Goal: Transaction & Acquisition: Purchase product/service

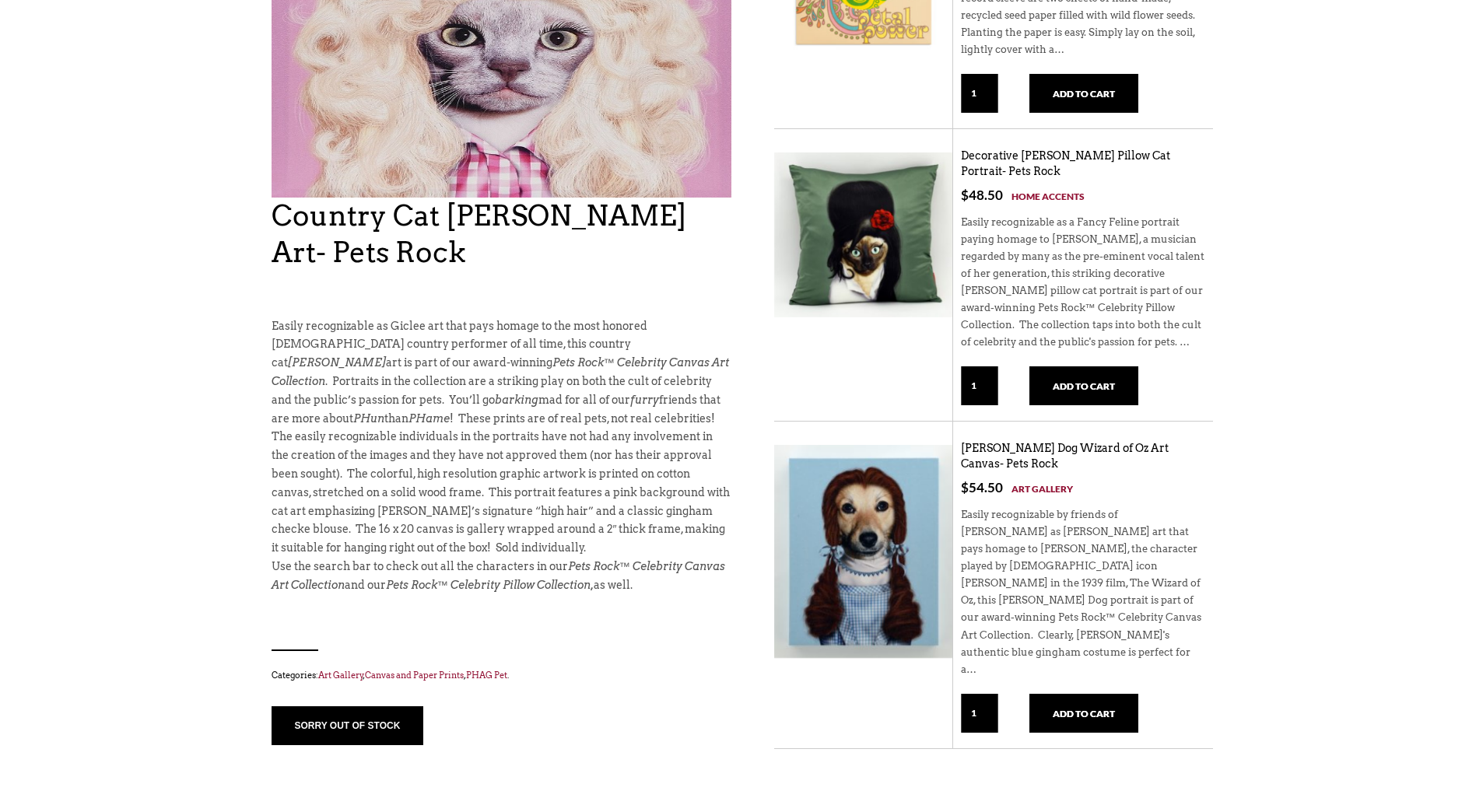
scroll to position [311, 0]
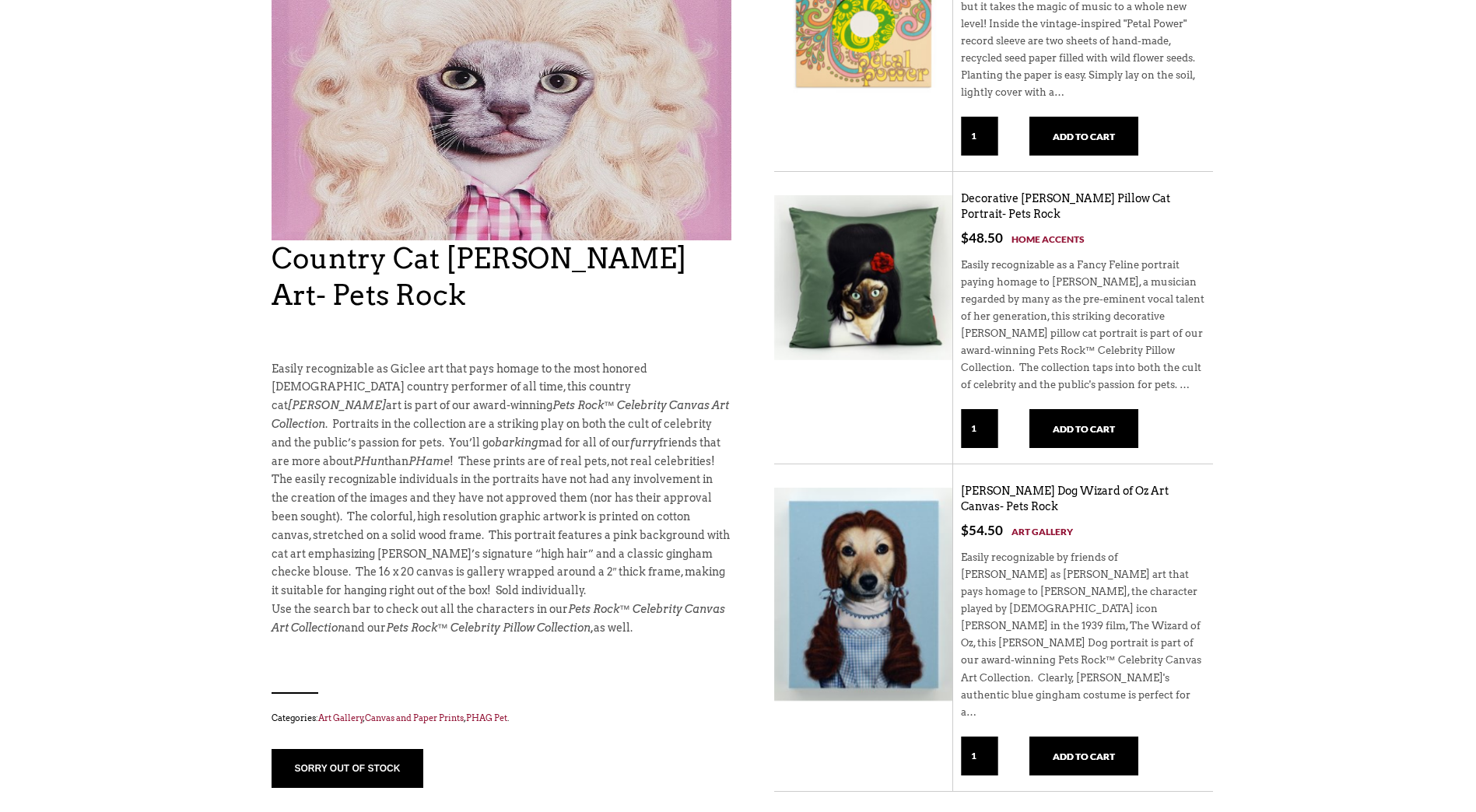
click at [1057, 526] on link "Art Gallery" at bounding box center [1042, 532] width 61 height 17
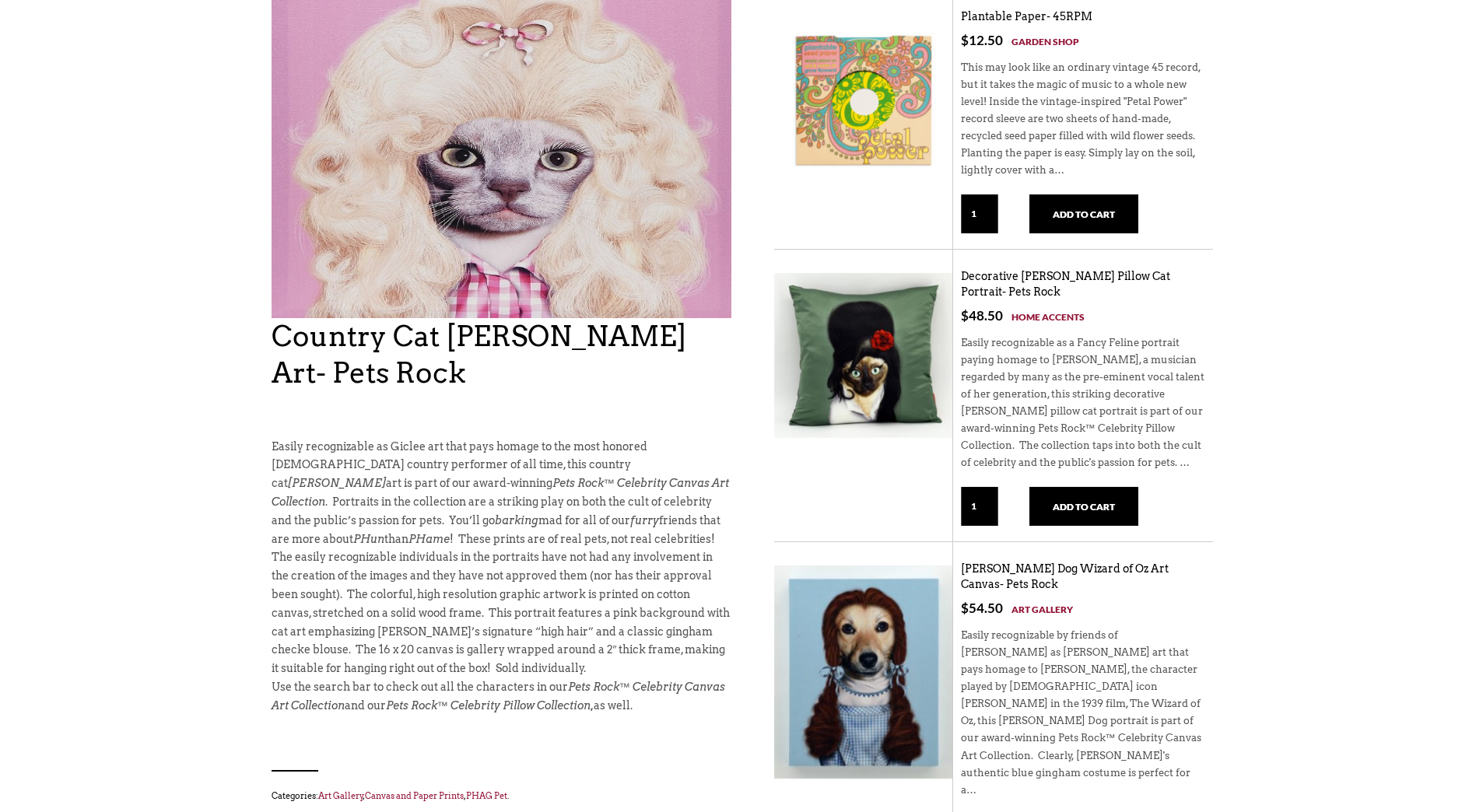
scroll to position [0, 0]
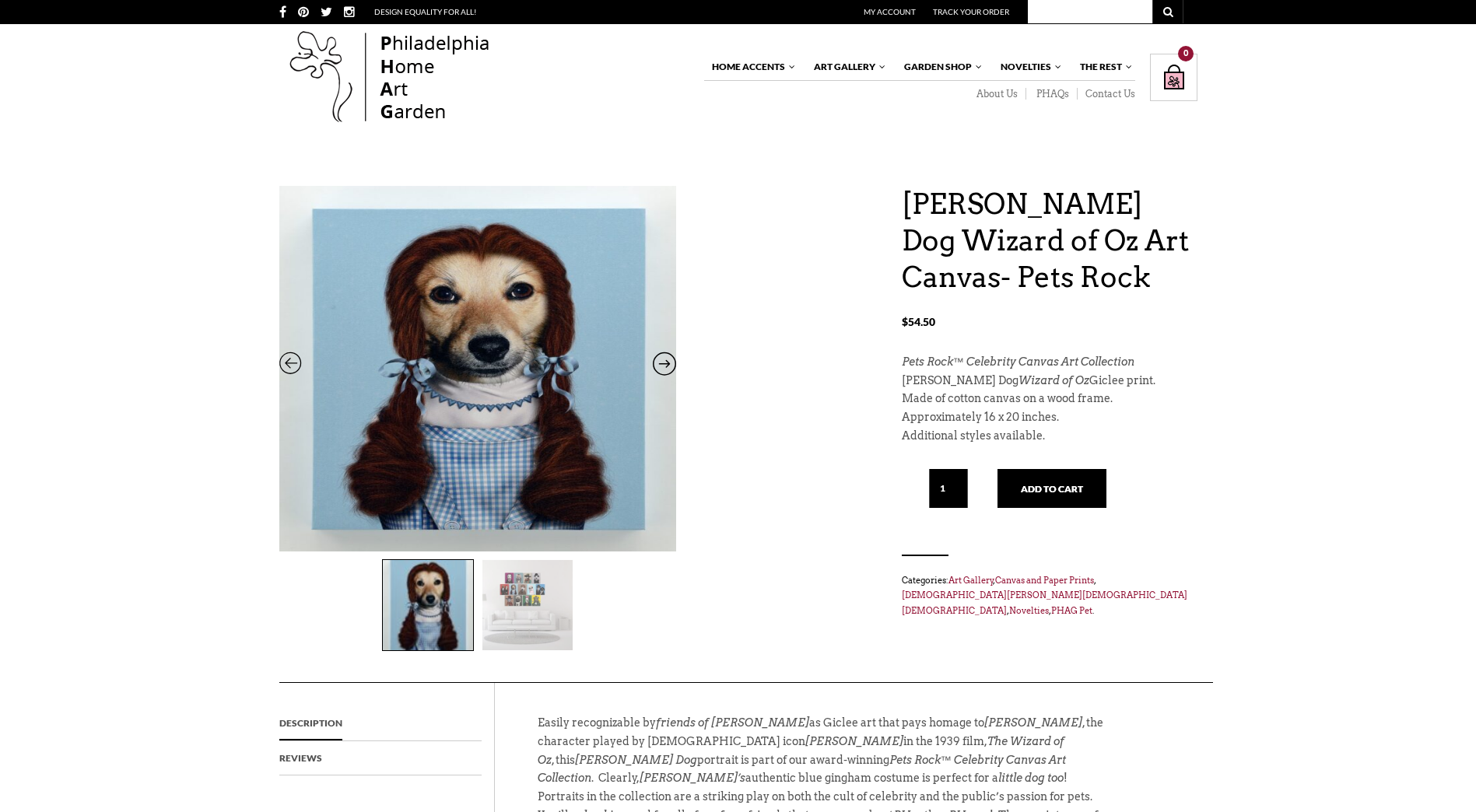
click at [510, 599] on img at bounding box center [527, 604] width 90 height 90
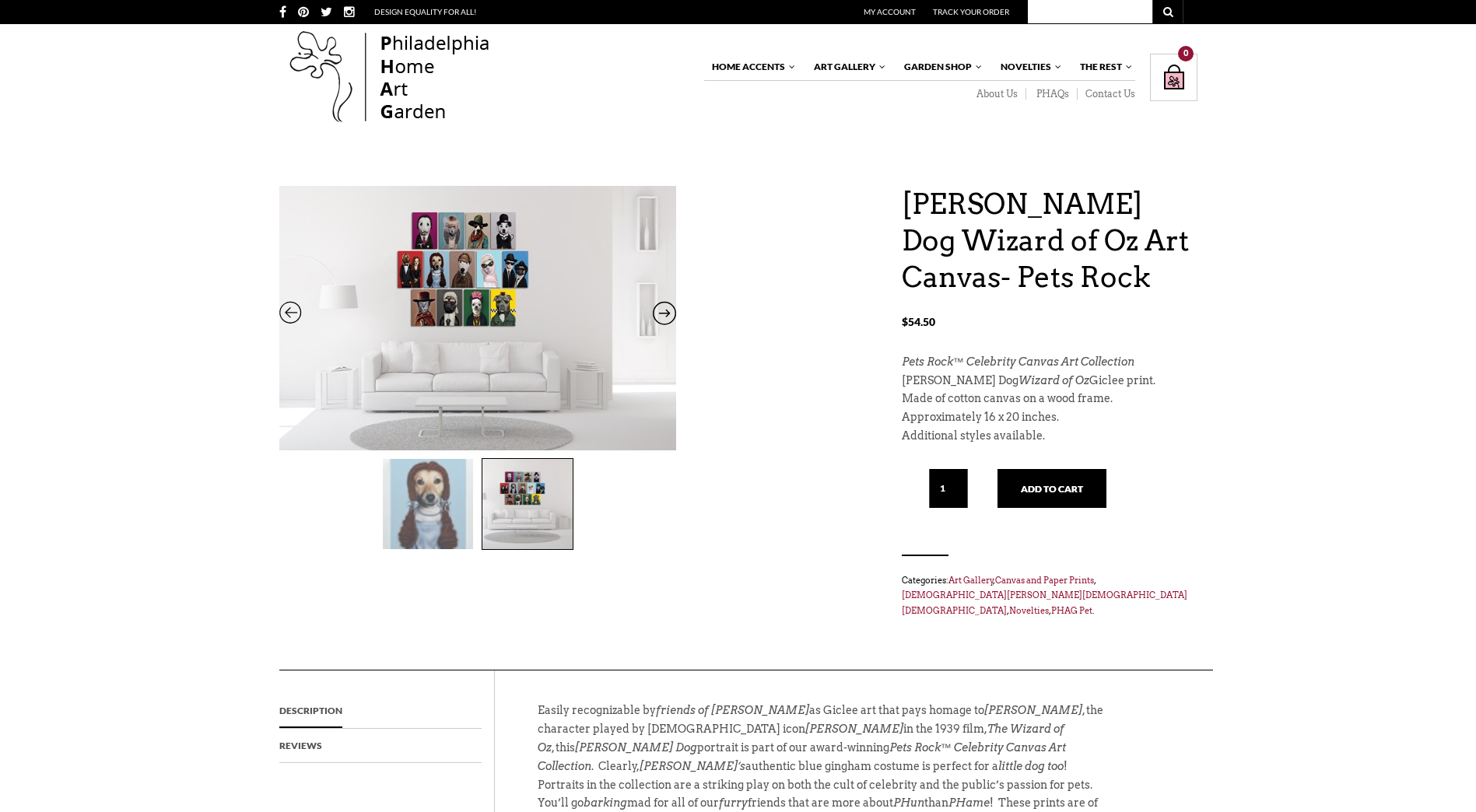
click at [470, 286] on img at bounding box center [478, 323] width 397 height 311
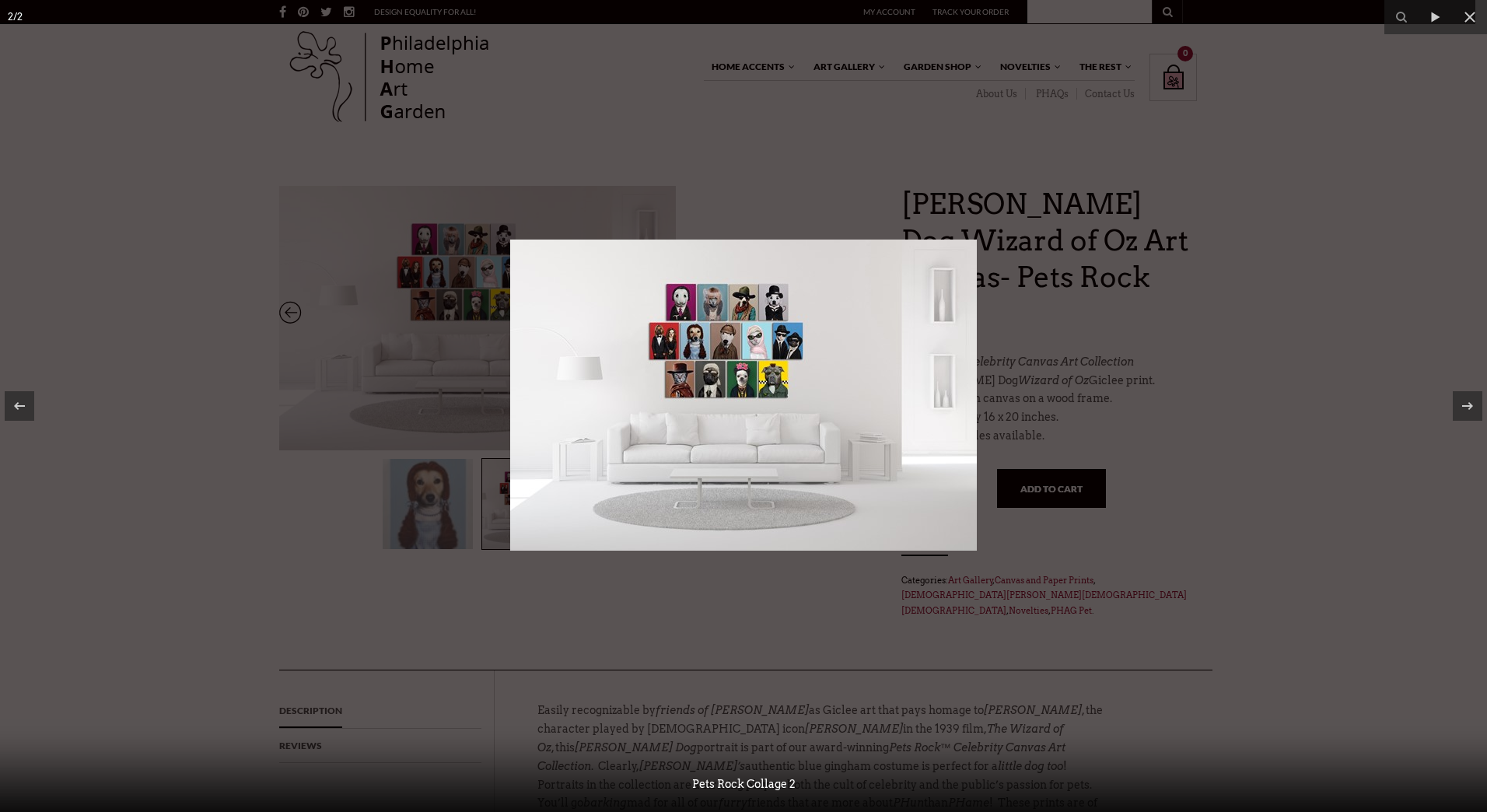
click at [837, 189] on div at bounding box center [744, 406] width 1487 height 812
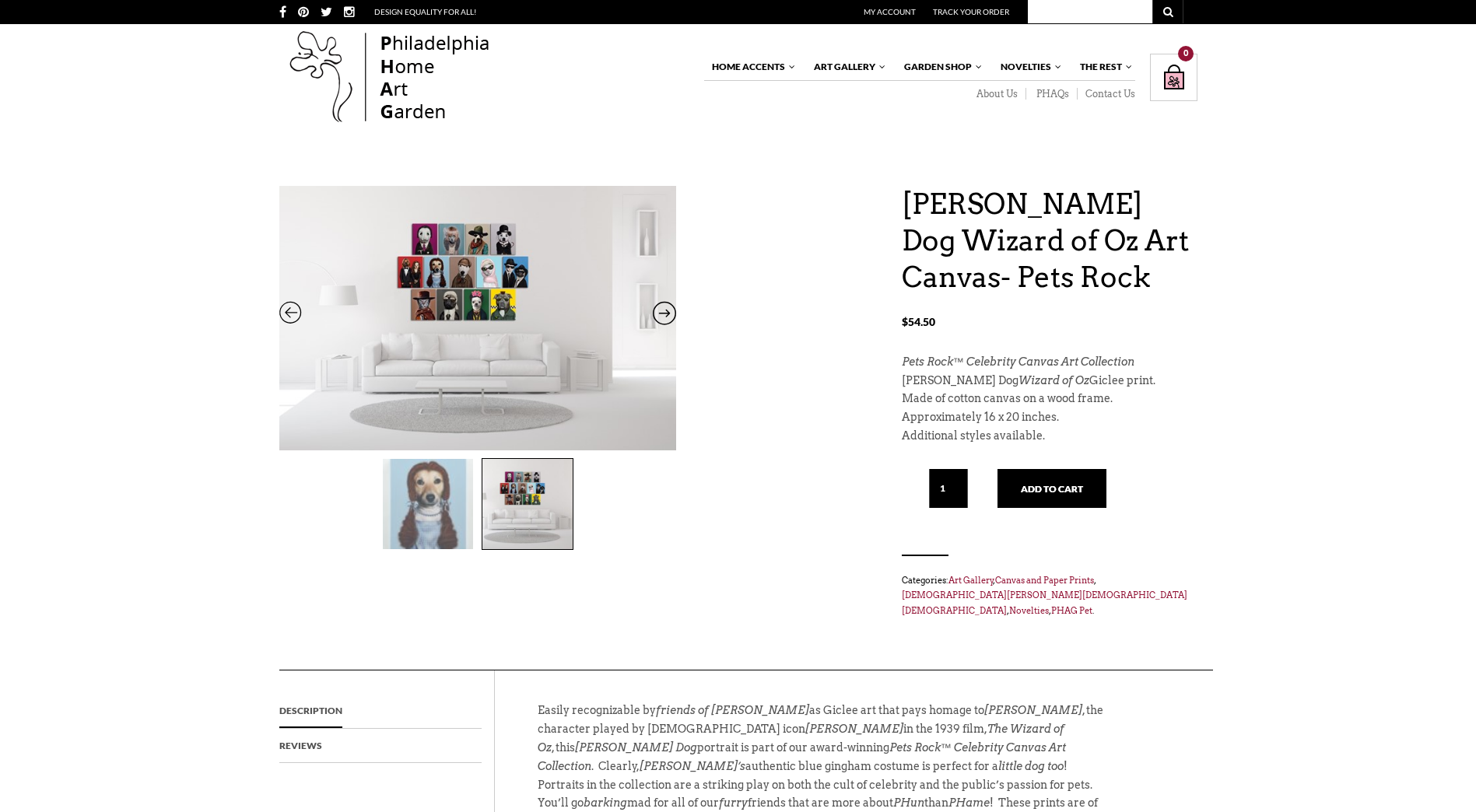
click at [411, 505] on img at bounding box center [428, 504] width 90 height 90
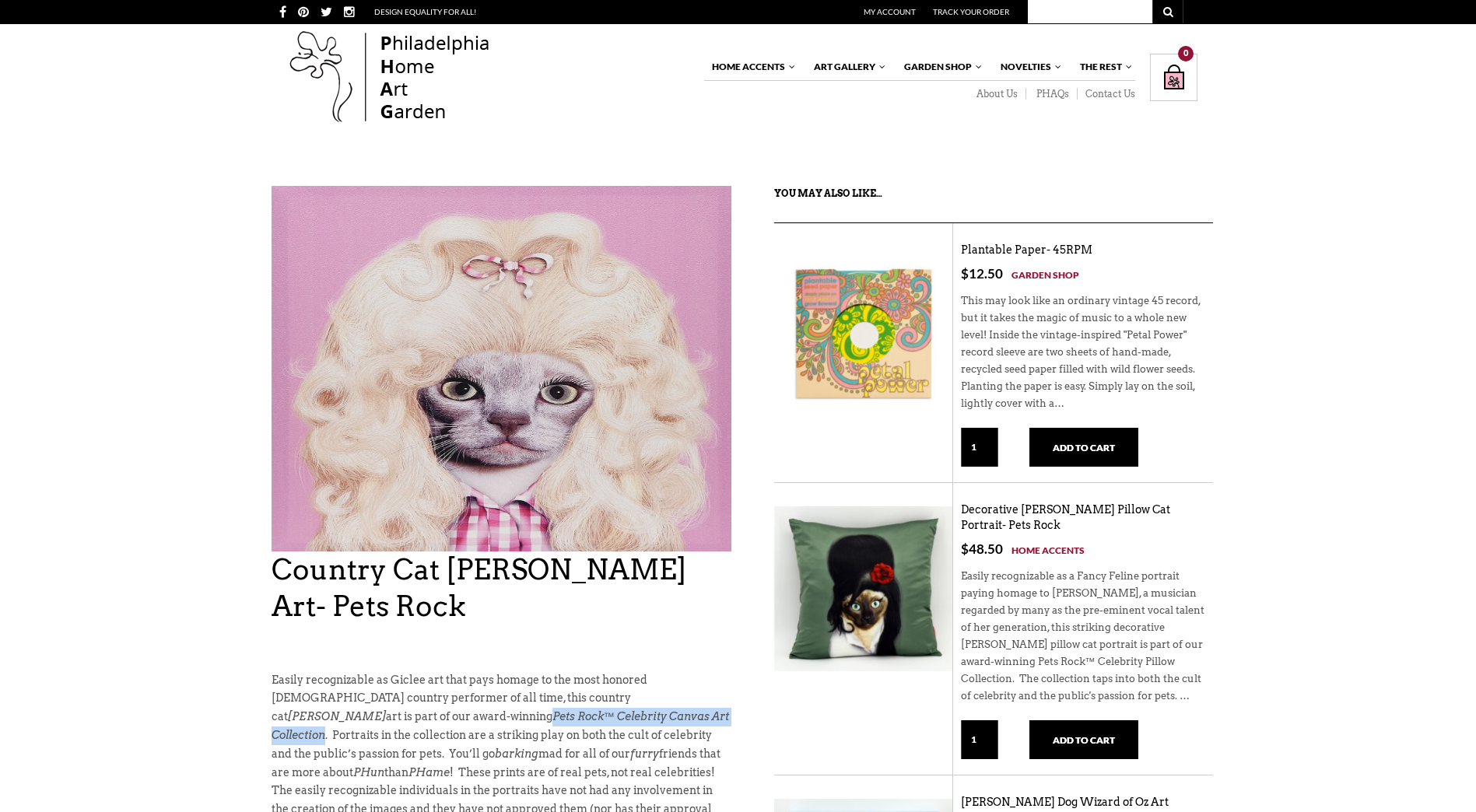
drag, startPoint x: 261, startPoint y: 714, endPoint x: 509, endPoint y: 722, distance: 248.1
click at [509, 722] on div "Country Cat Dolly Parton Art- Pets Rock Out of stock Country Cat Dolly Parton A…" at bounding box center [738, 668] width 1476 height 964
copy p "Pets Rock™ Celebrity Canvas Art Collection"
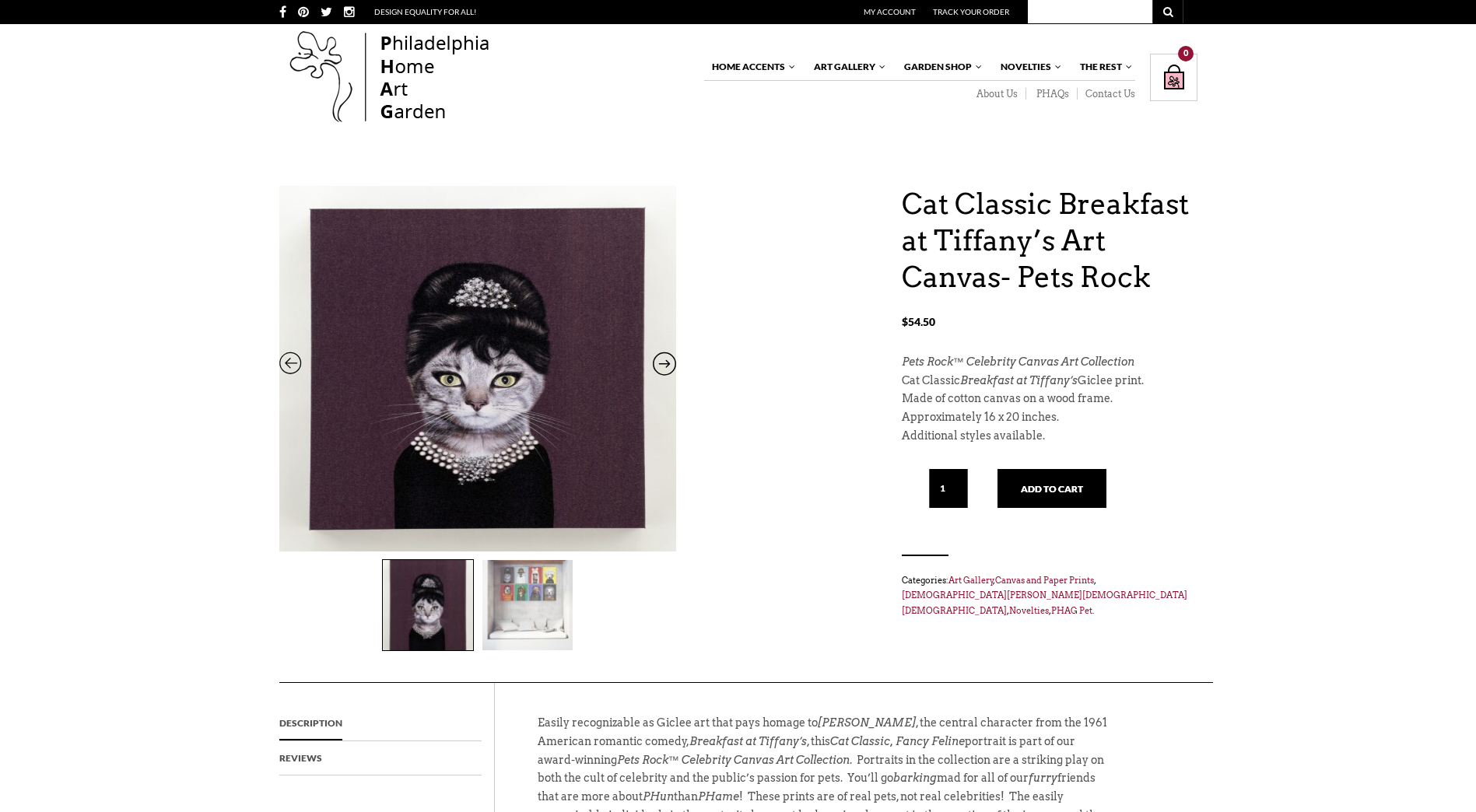
click at [515, 583] on img at bounding box center [527, 604] width 90 height 90
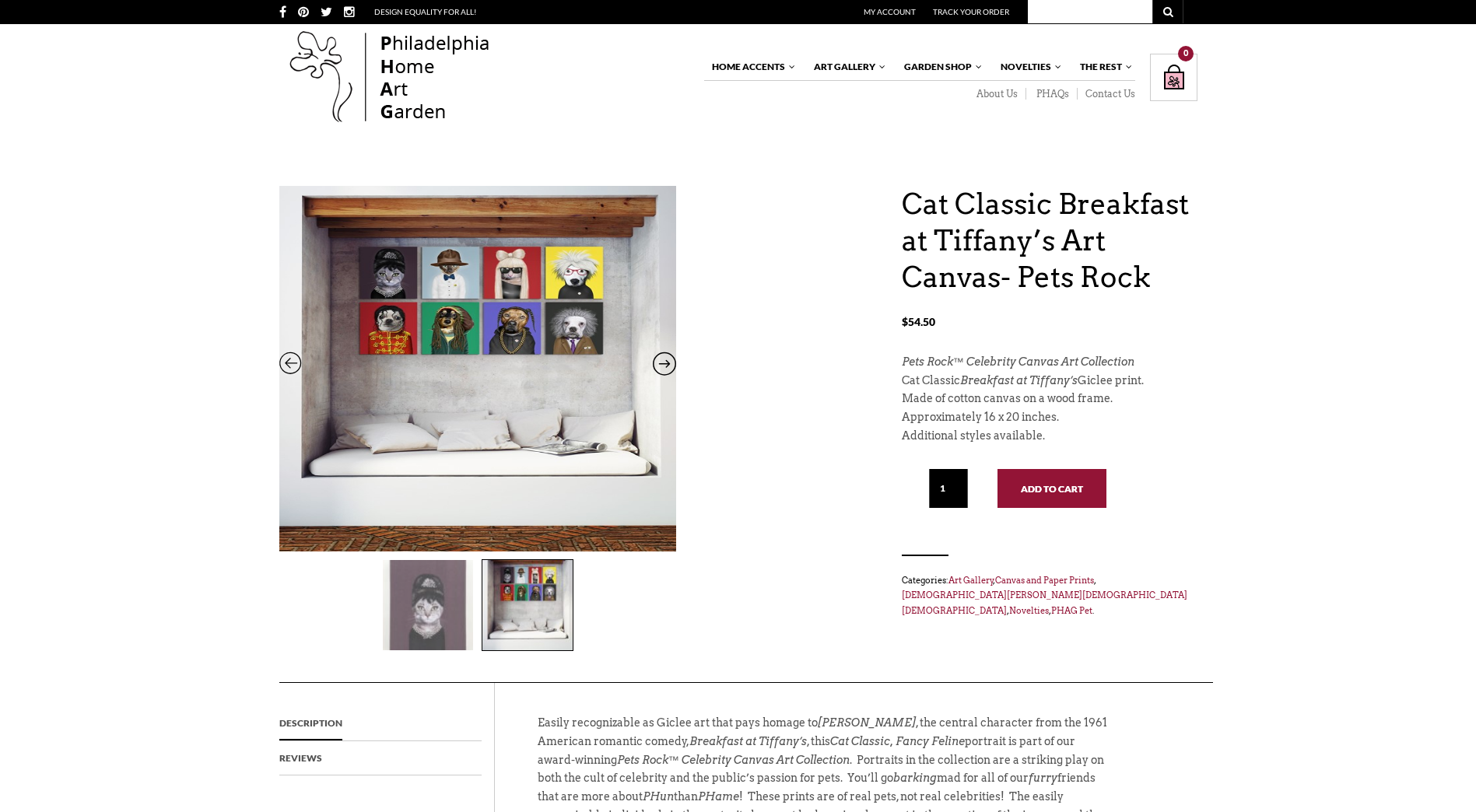
click at [1081, 477] on button "Add to cart" at bounding box center [1052, 488] width 109 height 39
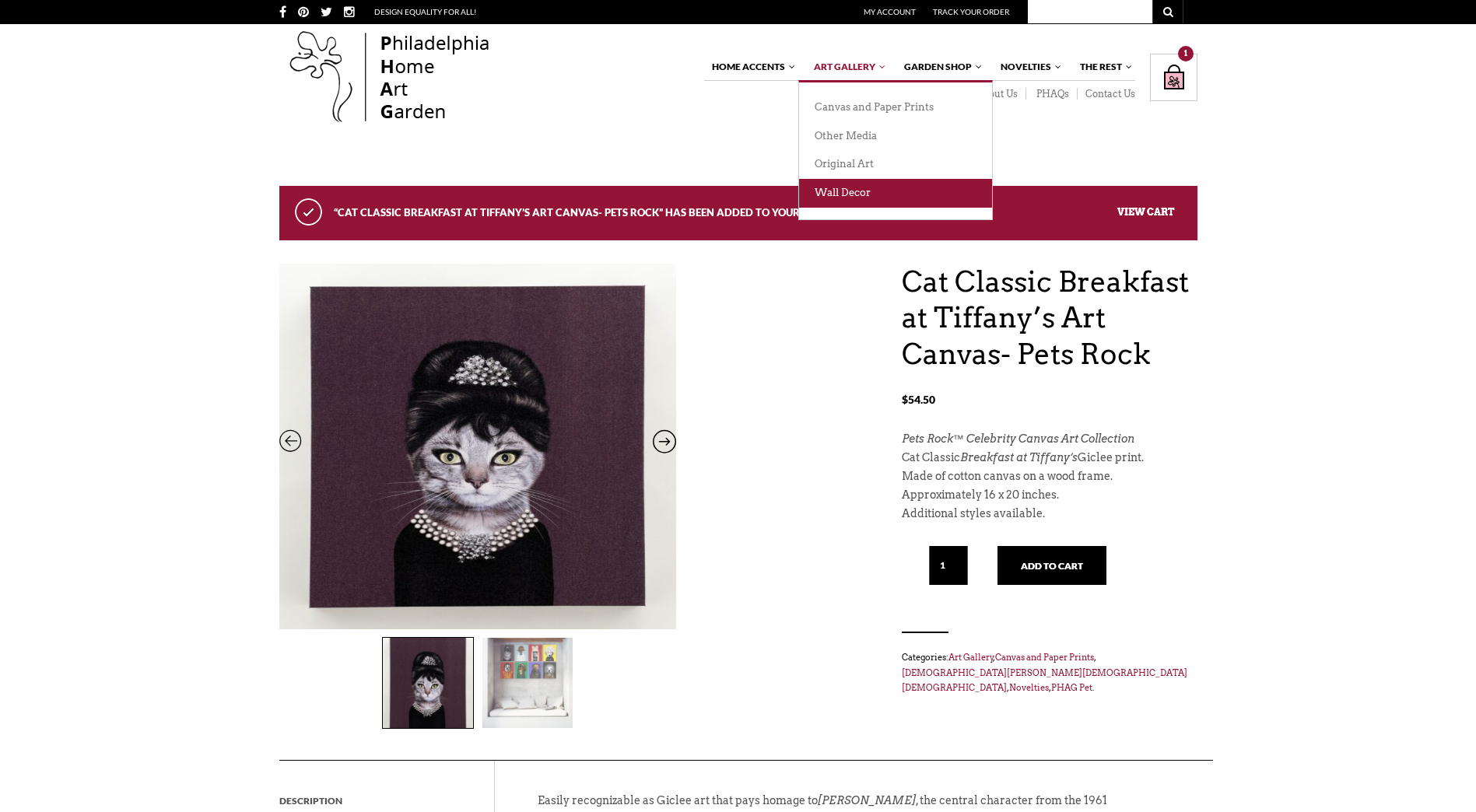
click at [864, 194] on link "Wall Decor" at bounding box center [895, 193] width 193 height 29
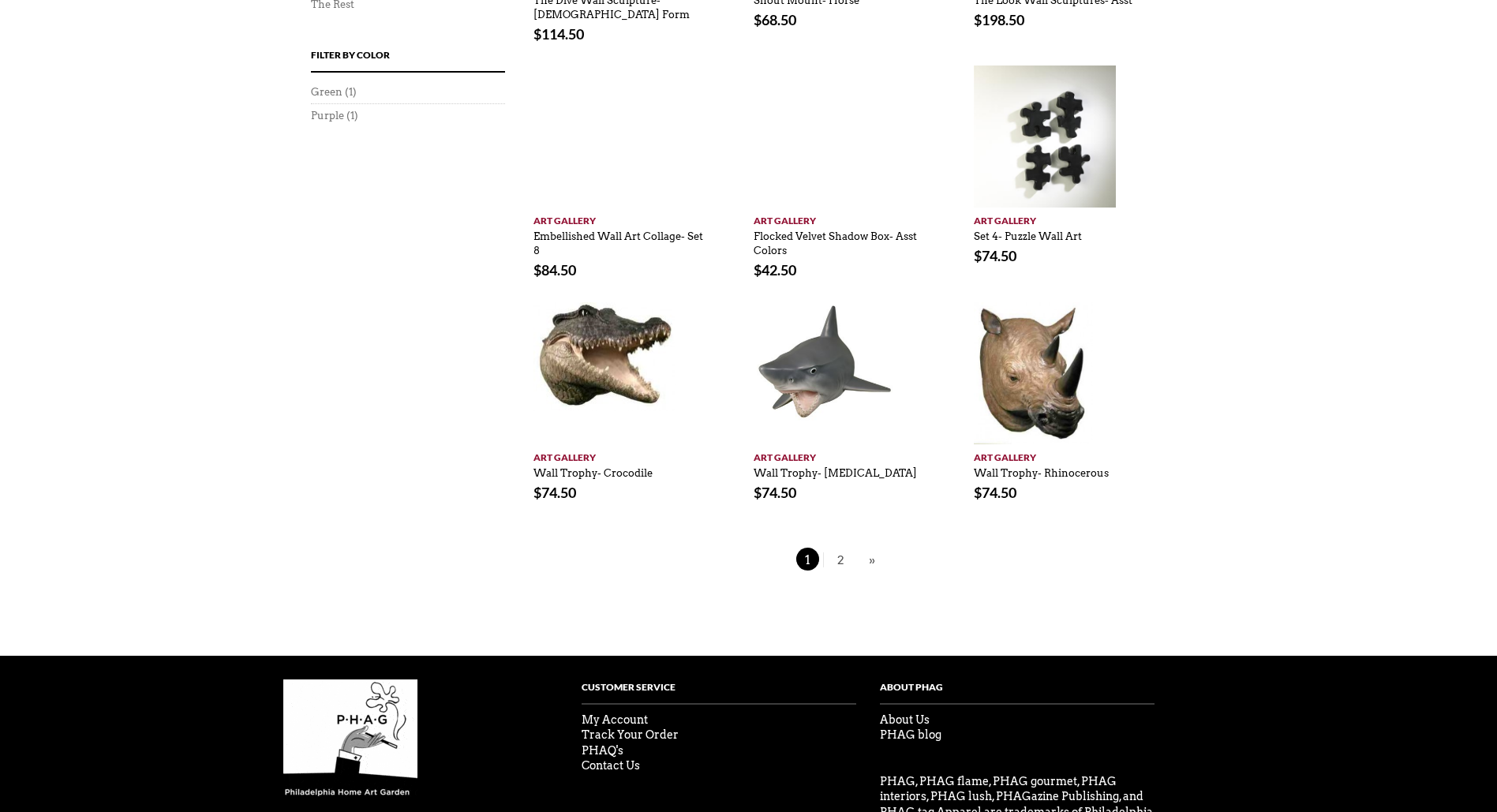
scroll to position [1099, 0]
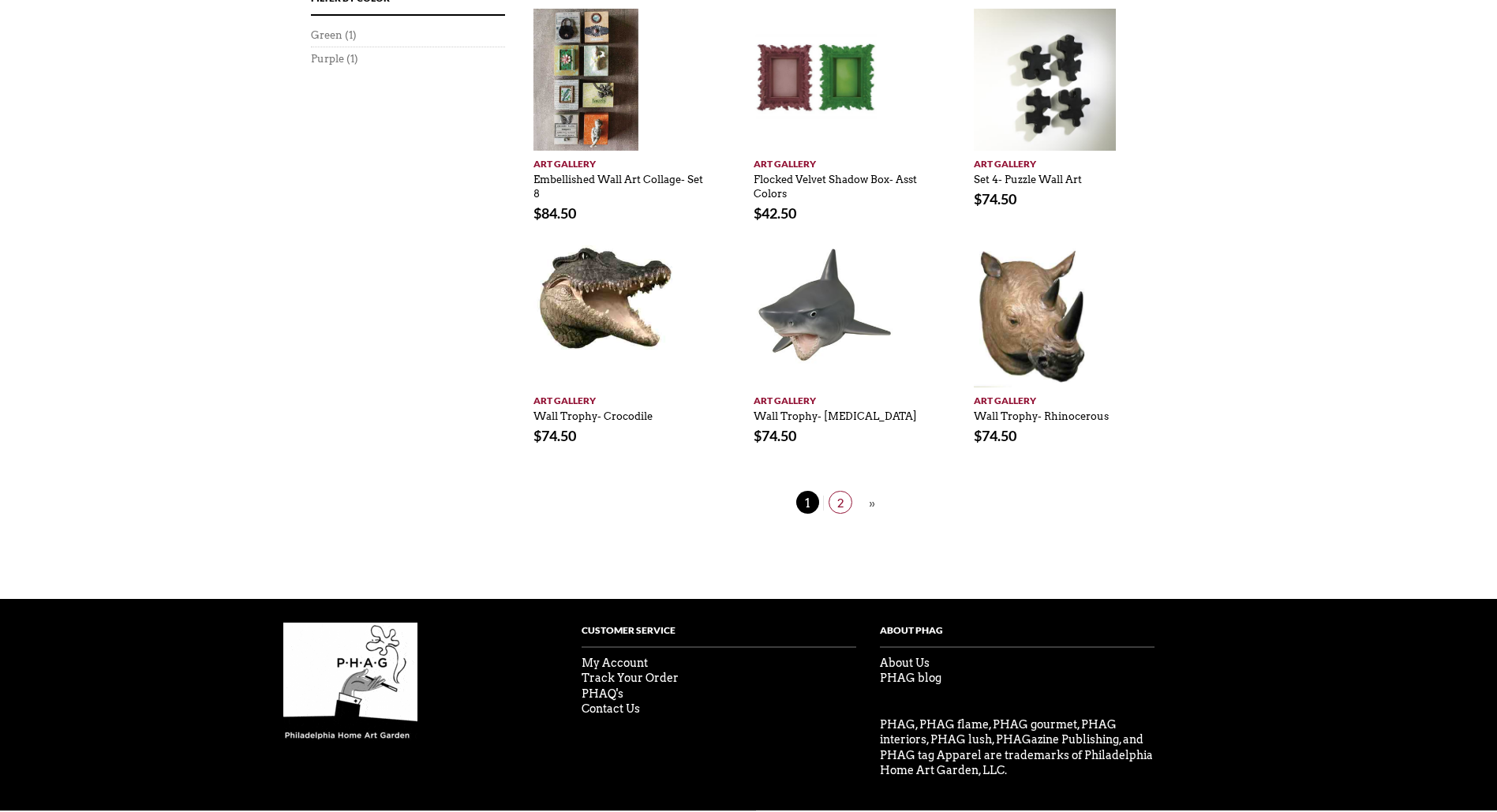
click at [848, 491] on span "2" at bounding box center [840, 502] width 23 height 23
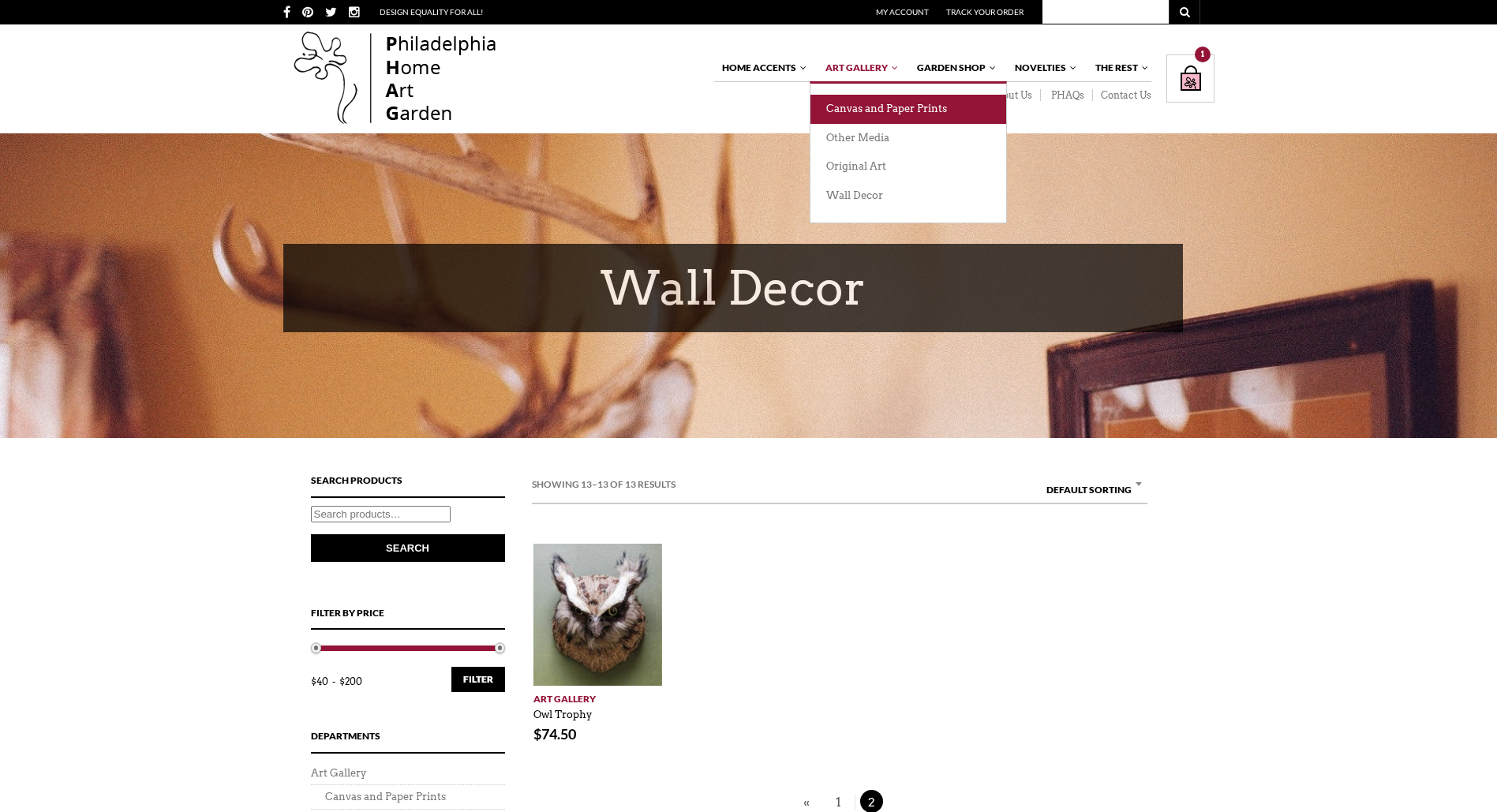
click at [862, 108] on link "Canvas and Paper Prints" at bounding box center [908, 109] width 196 height 29
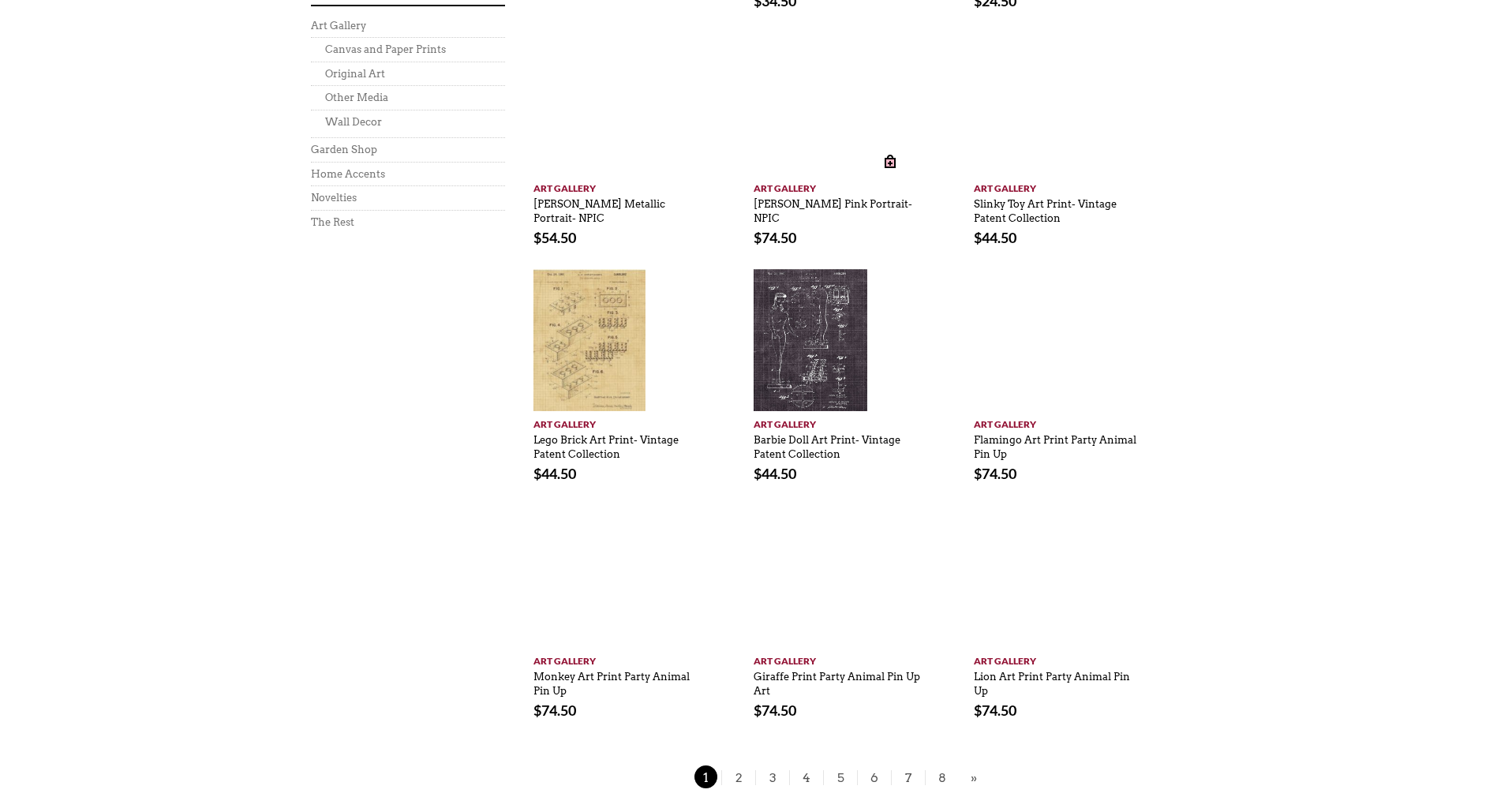
scroll to position [946, 0]
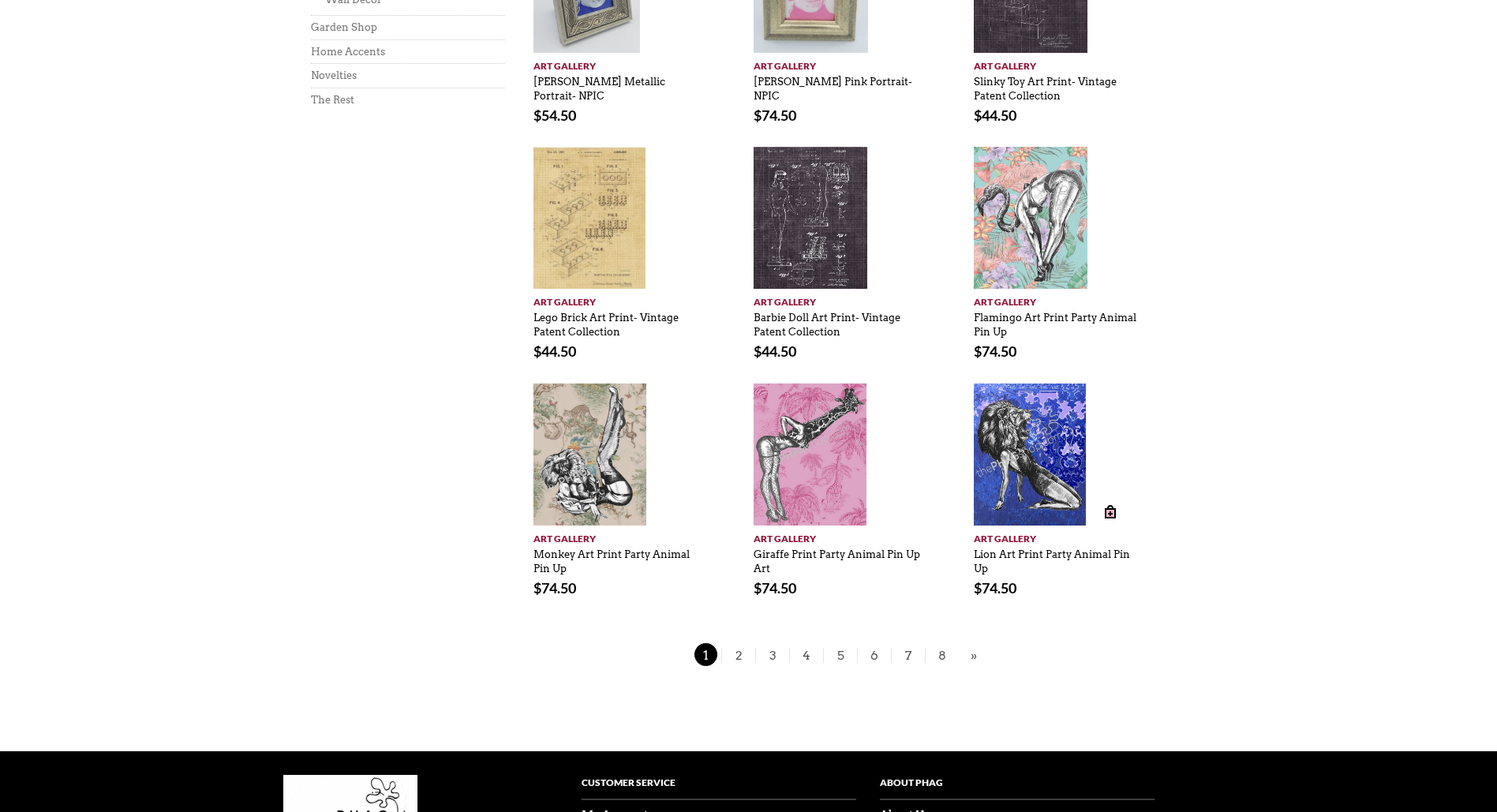
click at [1028, 451] on img at bounding box center [1030, 454] width 112 height 142
click at [774, 648] on span "3" at bounding box center [773, 653] width 23 height 23
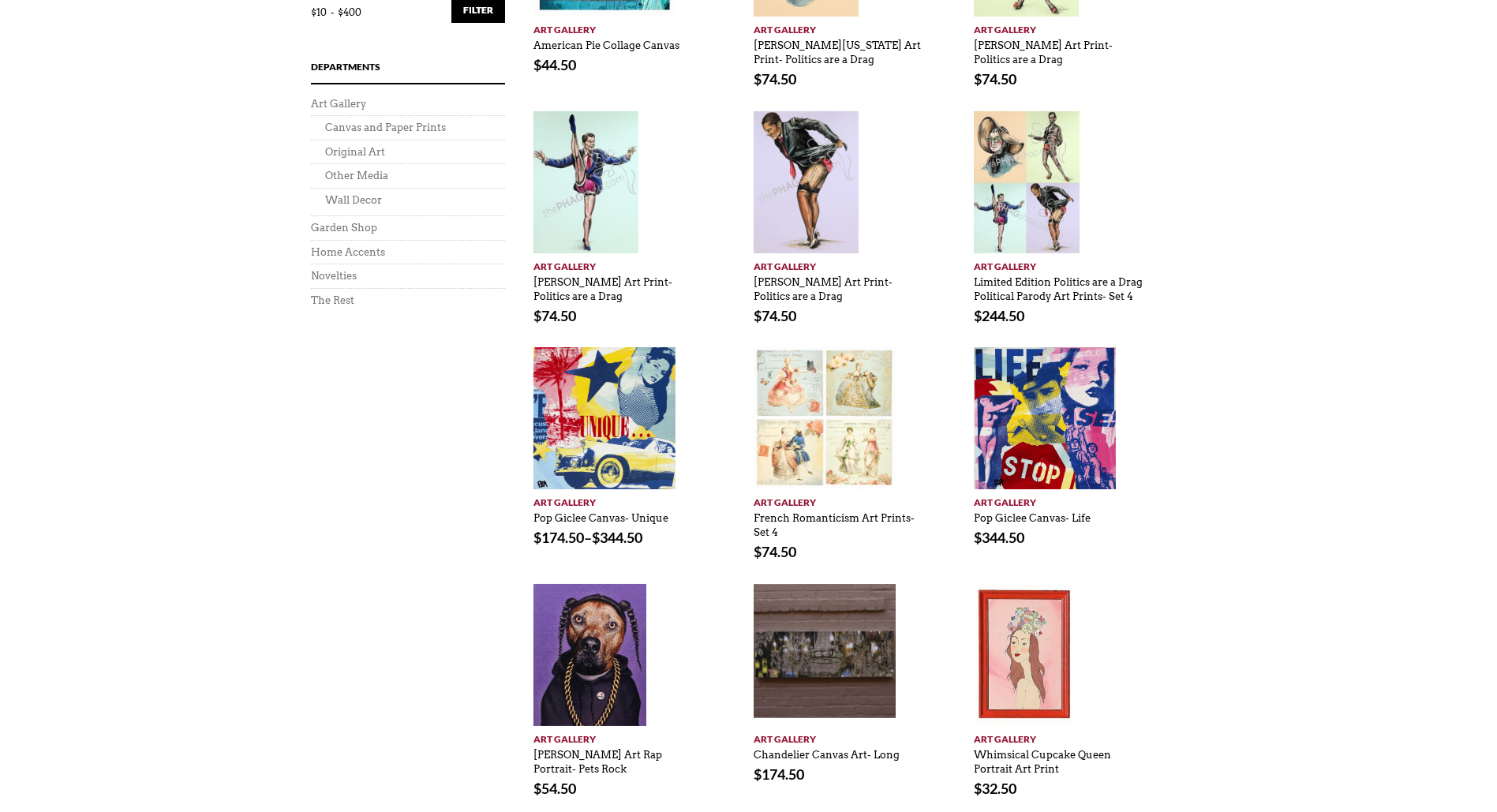
scroll to position [789, 0]
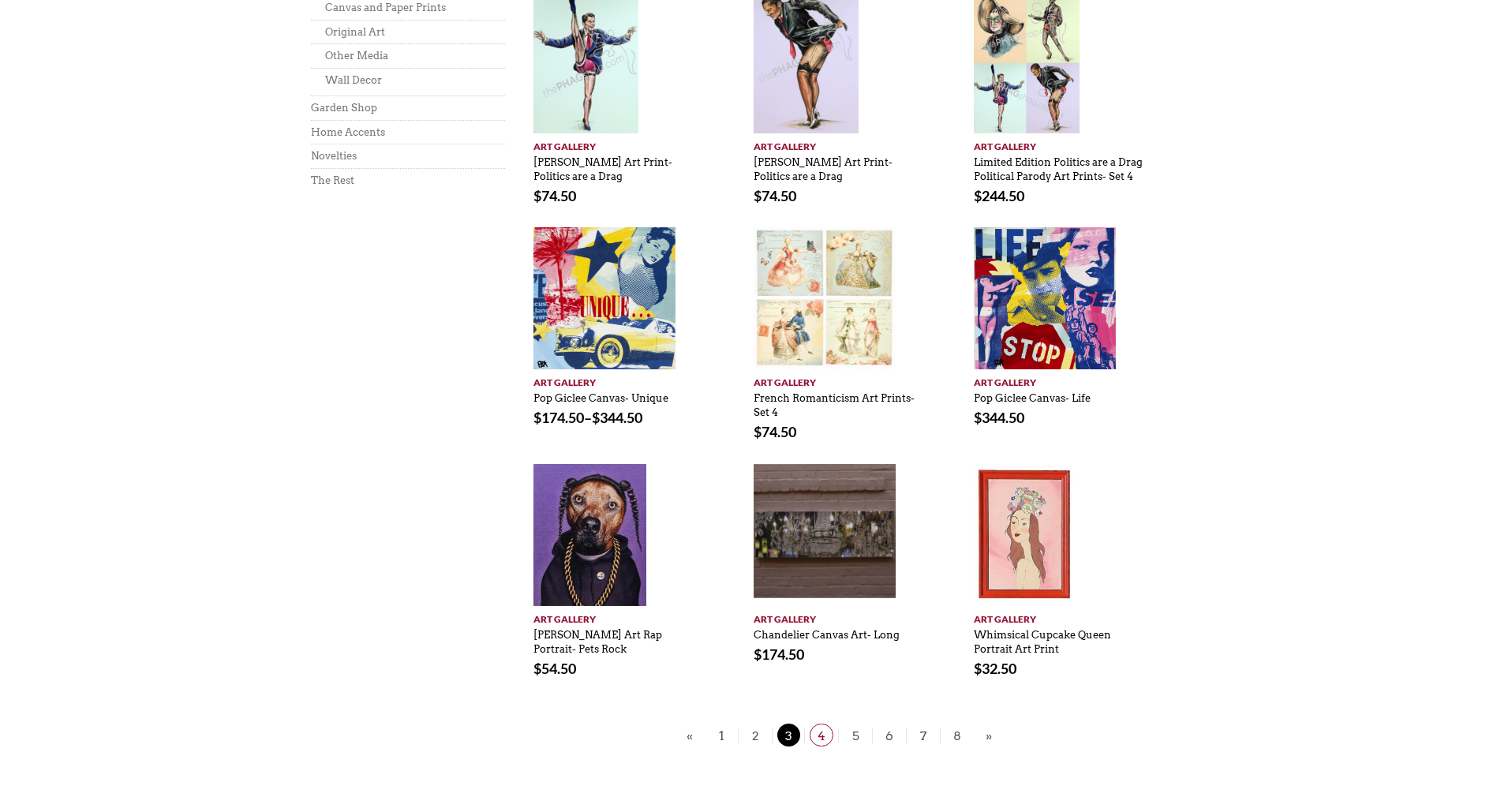
click at [821, 733] on span "4" at bounding box center [822, 734] width 23 height 23
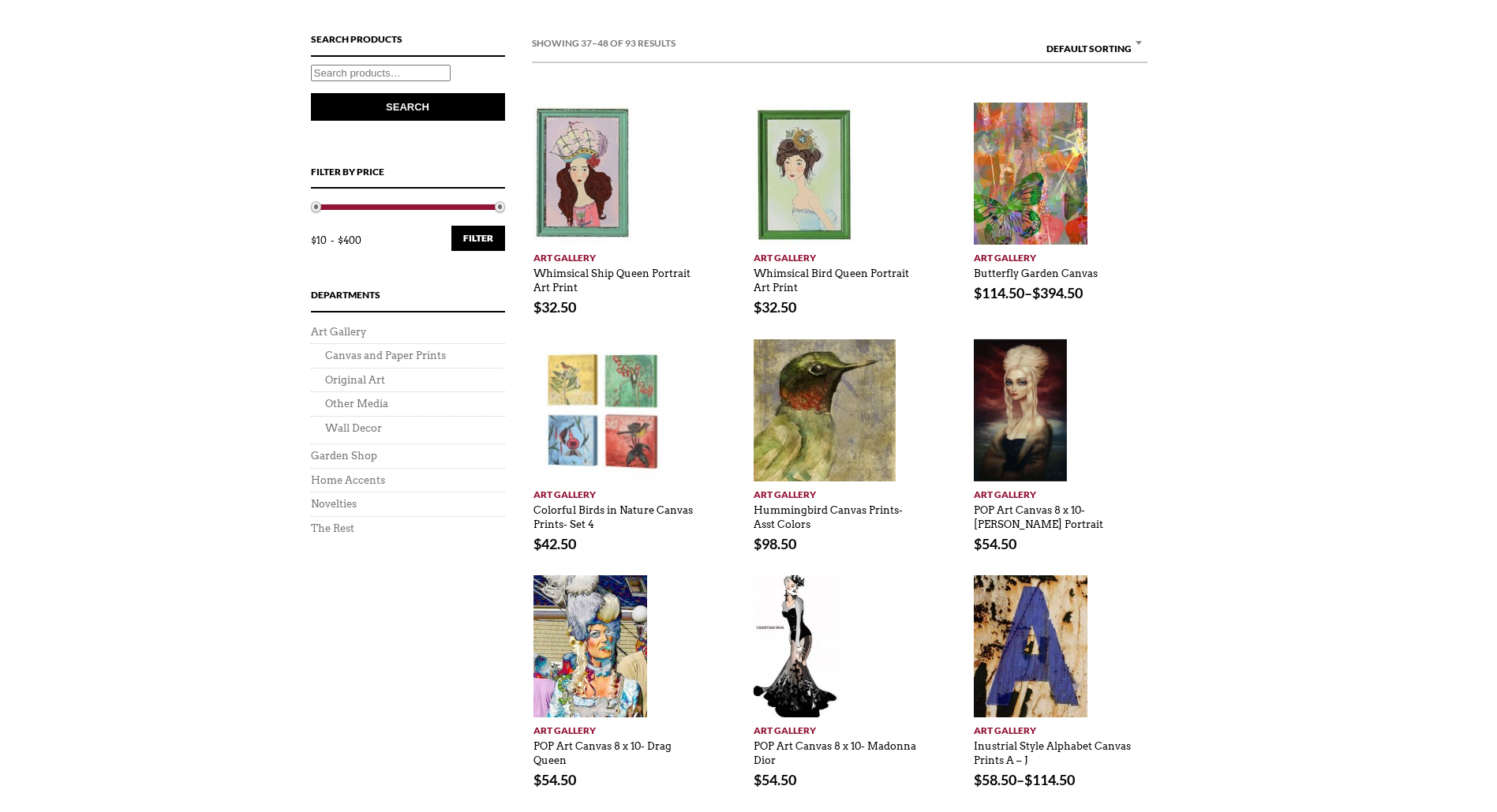
scroll to position [552, 0]
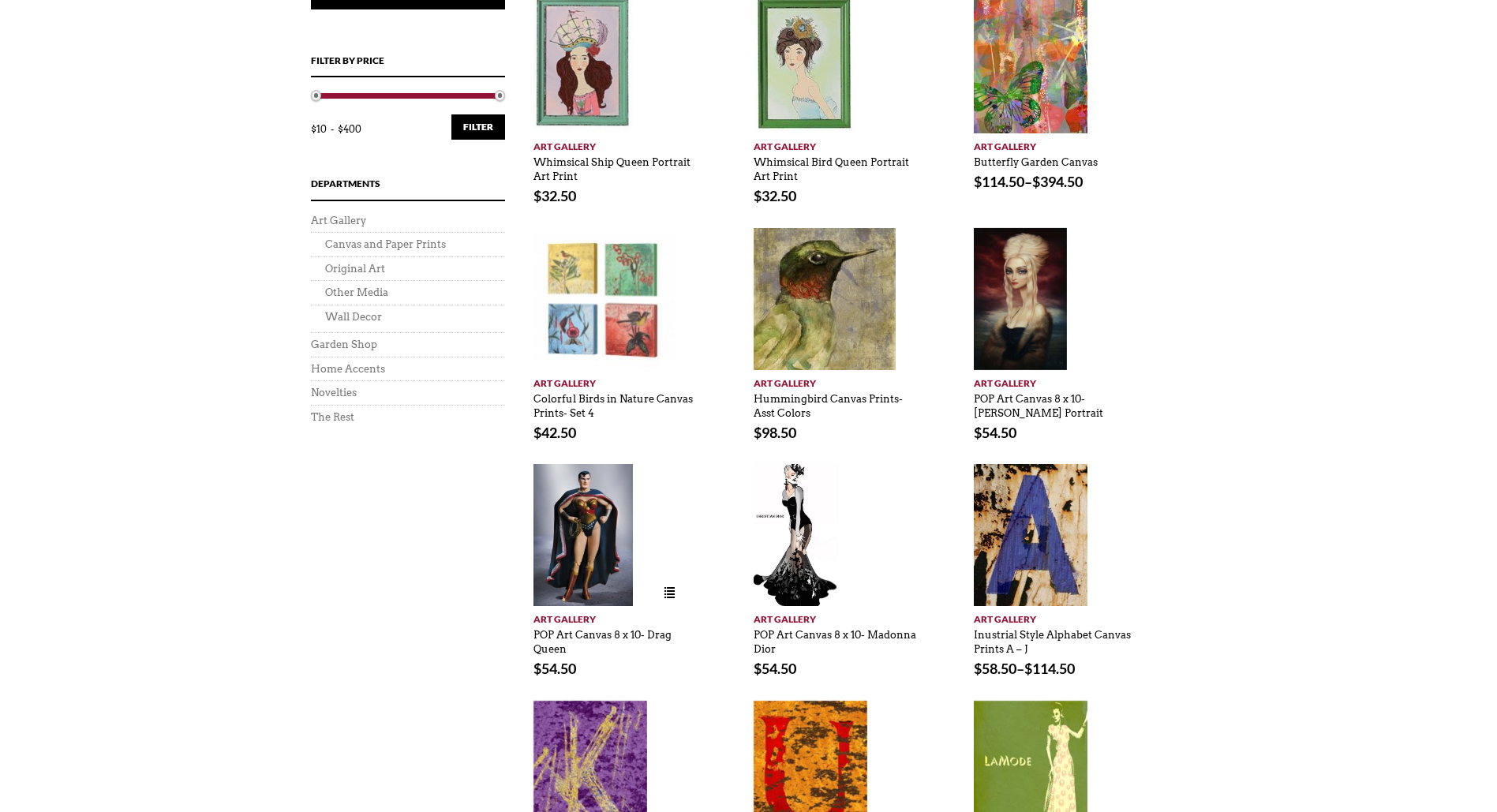
click at [582, 579] on img at bounding box center [583, 534] width 100 height 142
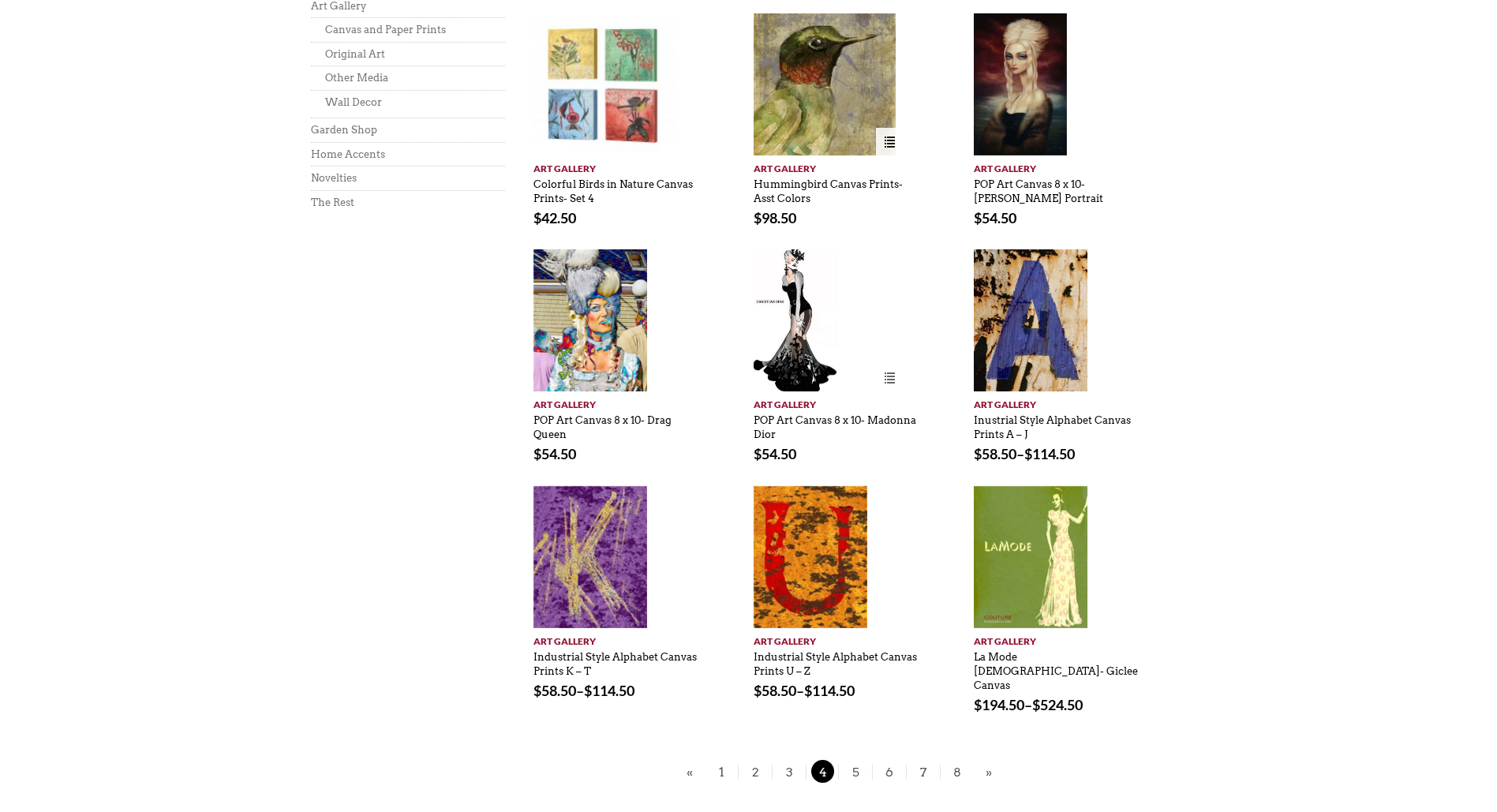
scroll to position [789, 0]
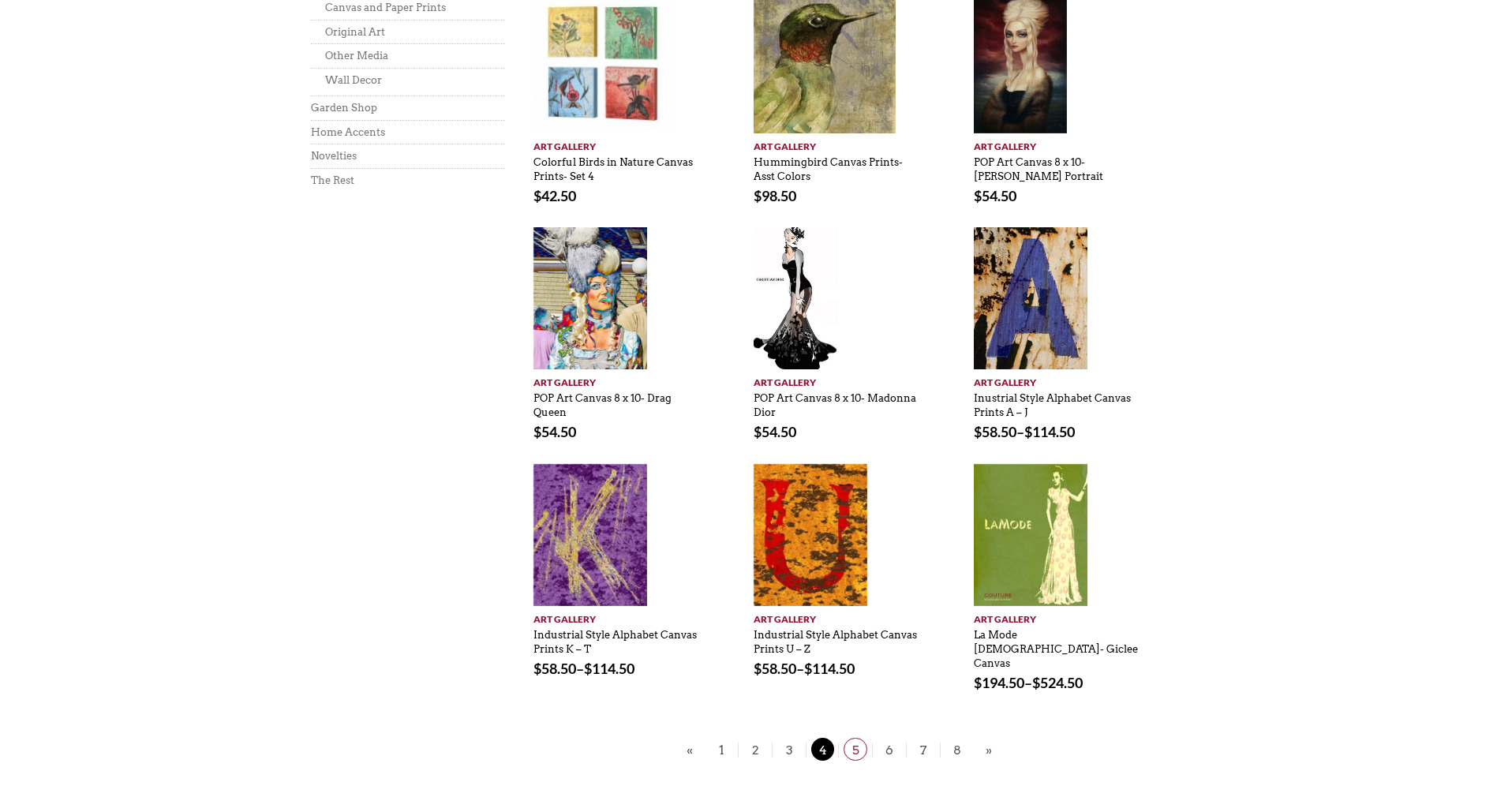
click at [864, 737] on span "5" at bounding box center [855, 748] width 23 height 23
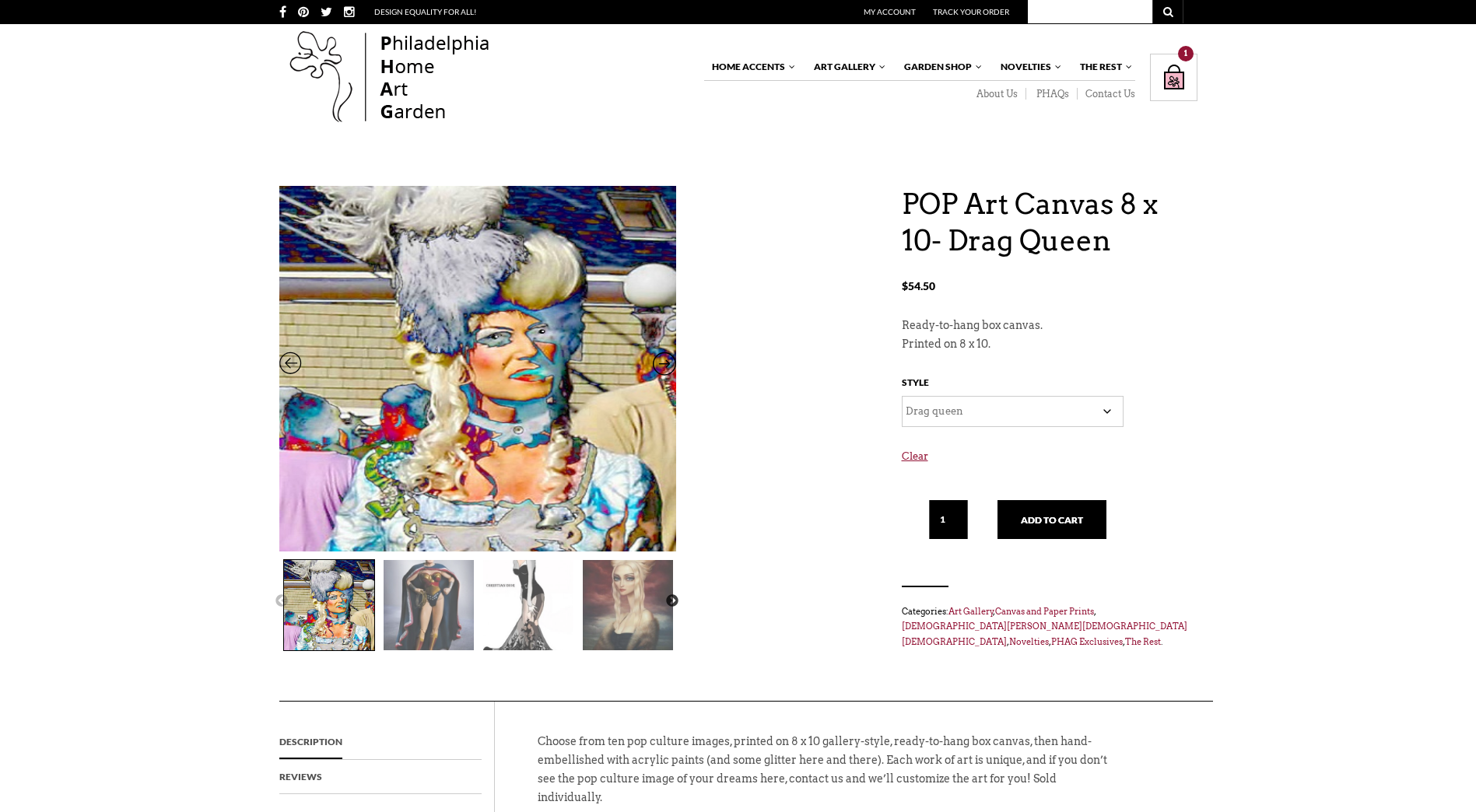
click at [1023, 423] on select "Choose an option Gaga Darth Vader Drag Dexter DQ Mag Drag queen Hot Out of Clos…" at bounding box center [1013, 412] width 222 height 31
click at [902, 396] on select "Choose an option Gaga Darth Vader Drag Dexter DQ Mag Drag queen Hot Out of Clos…" at bounding box center [1013, 412] width 222 height 31
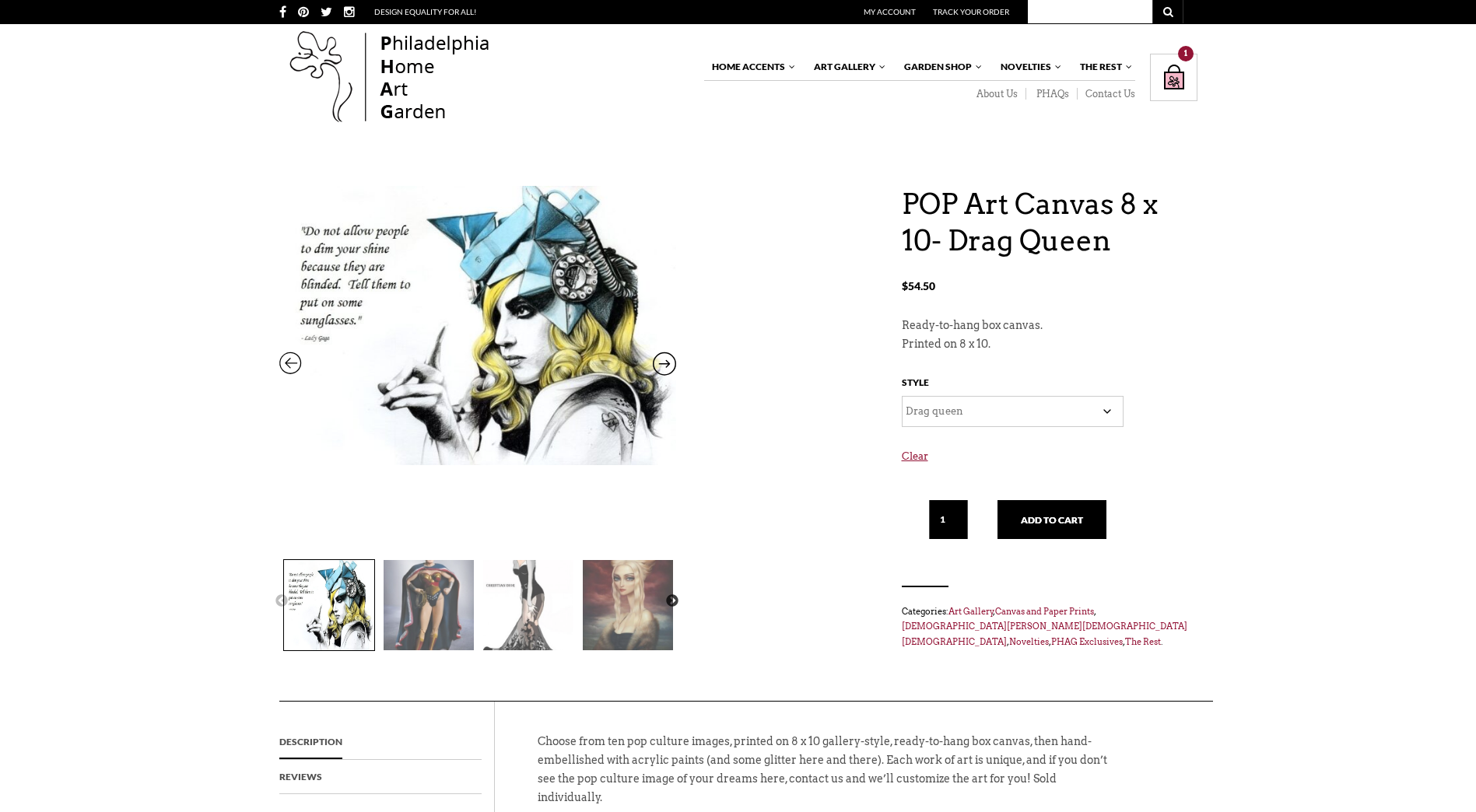
click at [986, 418] on select "Choose an option Gaga Darth Vader Drag Dexter DQ Mag Drag queen Hot Out of Clos…" at bounding box center [1013, 412] width 222 height 31
click at [902, 396] on select "Choose an option Gaga Darth Vader Drag Dexter DQ Mag Drag queen Hot Out of Clos…" at bounding box center [1013, 412] width 222 height 31
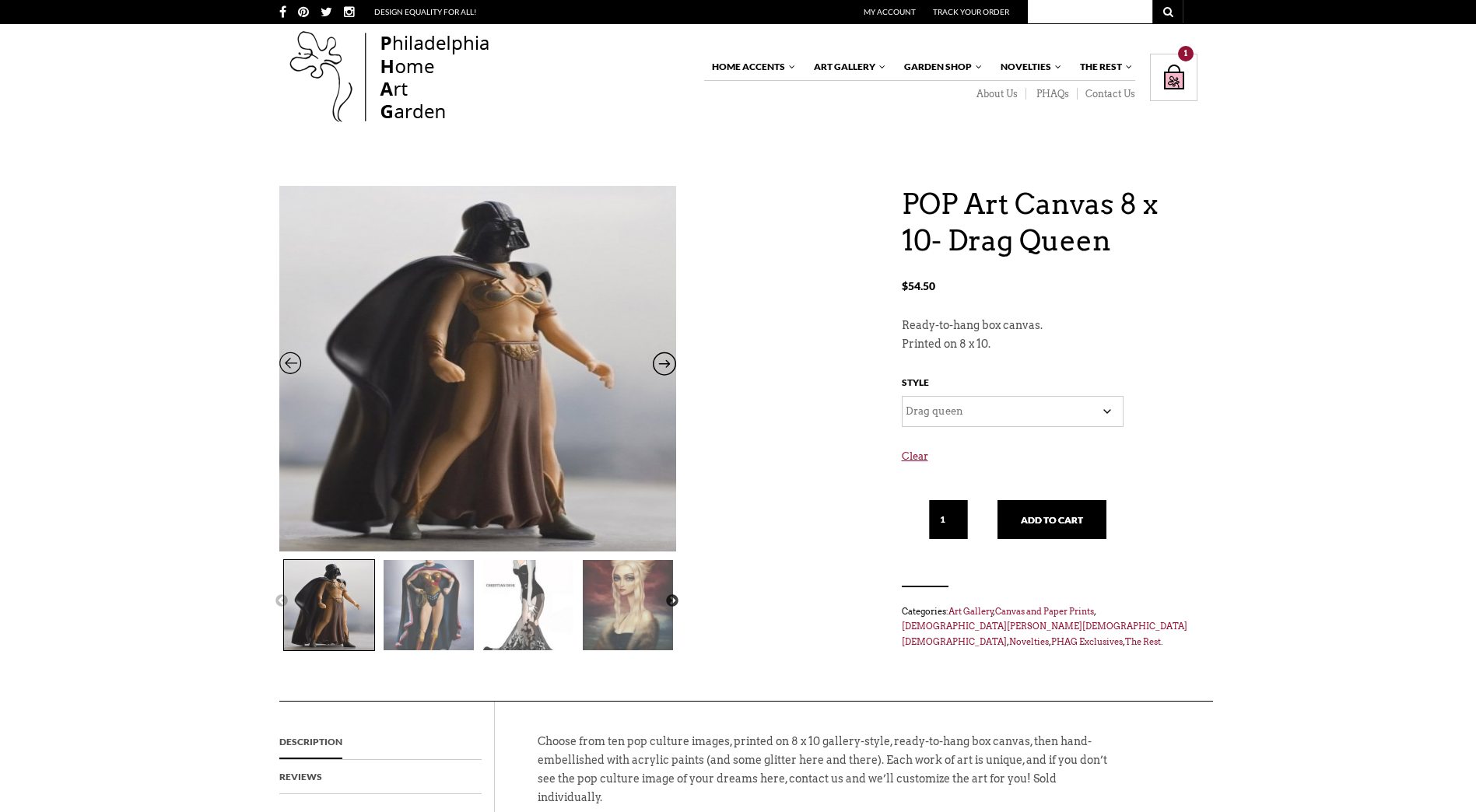
click at [974, 415] on select "Choose an option Gaga Darth Vader Drag Dexter DQ Mag Drag queen Hot Out of Clos…" at bounding box center [1013, 412] width 222 height 31
click at [902, 396] on select "Choose an option Gaga Darth Vader Drag Dexter DQ Mag Drag queen Hot Out of Clos…" at bounding box center [1013, 412] width 222 height 31
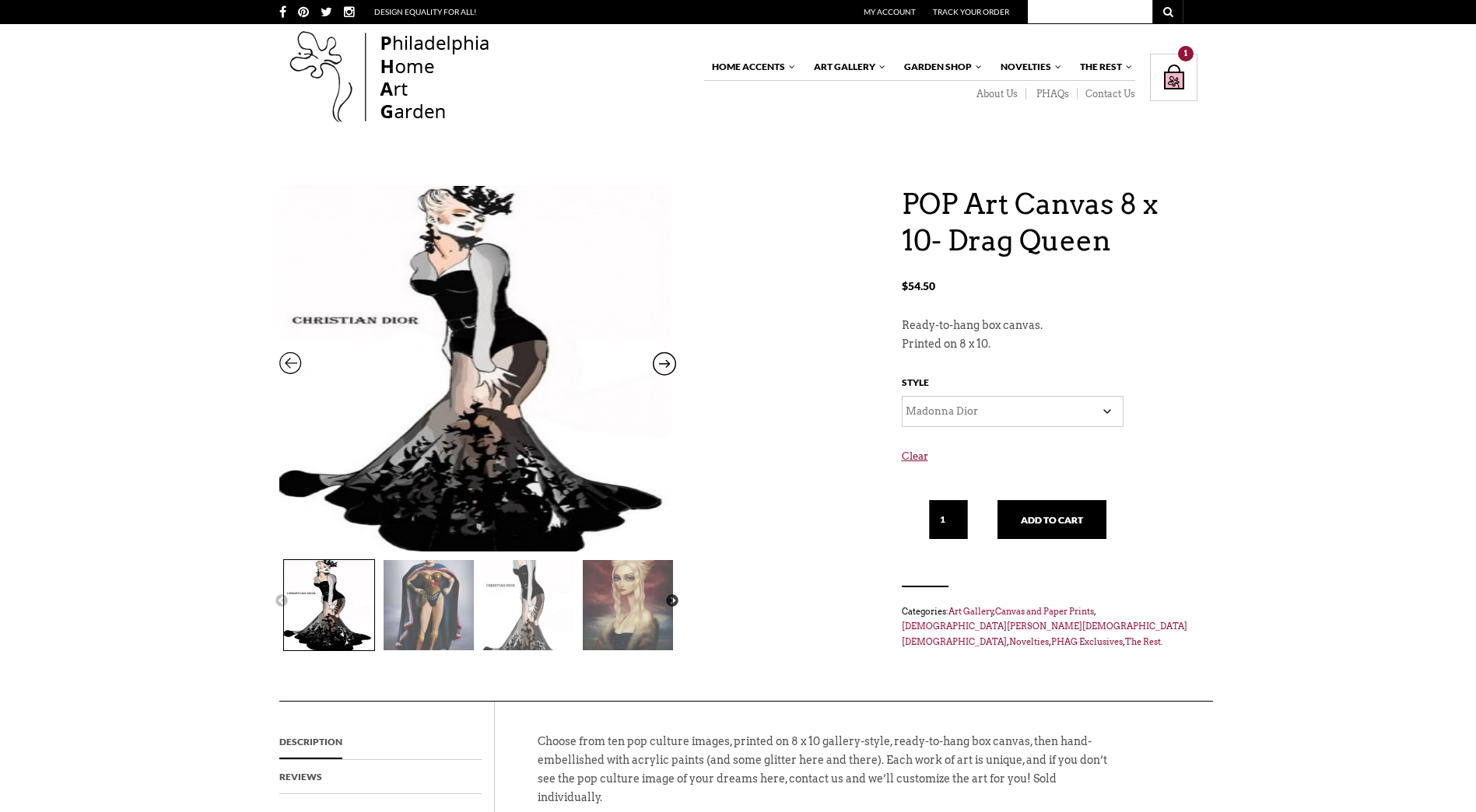
click at [1006, 408] on select "Choose an option Gaga Darth Vader Drag Dexter DQ Mag Drag queen Hot Out of Clos…" at bounding box center [1013, 412] width 222 height 31
click at [902, 396] on select "Choose an option Gaga Darth Vader Drag Dexter DQ Mag Drag queen Hot Out of Clos…" at bounding box center [1013, 412] width 222 height 31
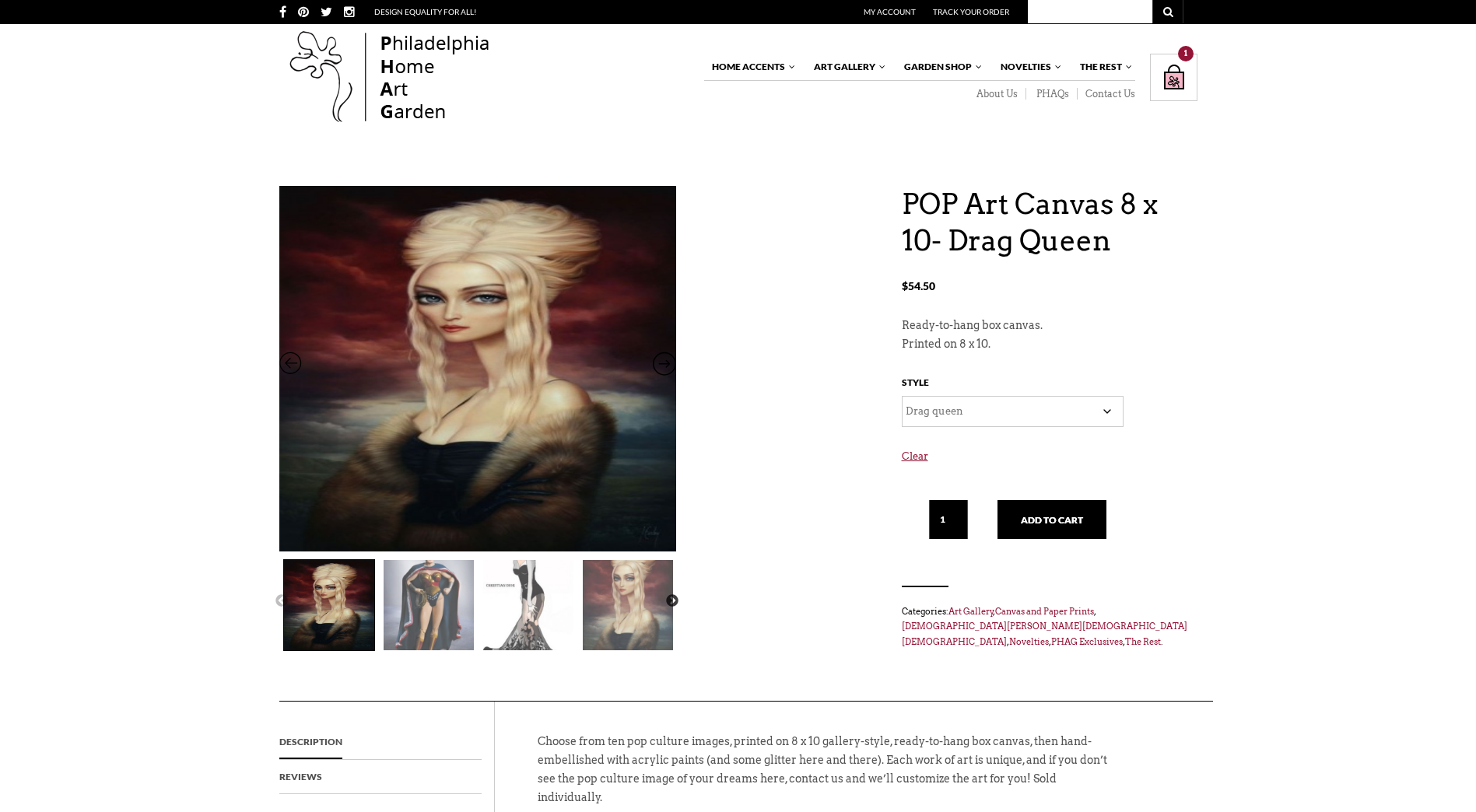
click at [993, 418] on select "Choose an option Gaga Darth Vader Drag Dexter DQ Mag Drag queen Hot Out of Clos…" at bounding box center [1013, 412] width 222 height 31
select select "Superman Drag"
click at [902, 396] on select "Choose an option Gaga Darth Vader Drag Dexter DQ Mag Drag queen Hot Out of Clos…" at bounding box center [1013, 412] width 222 height 31
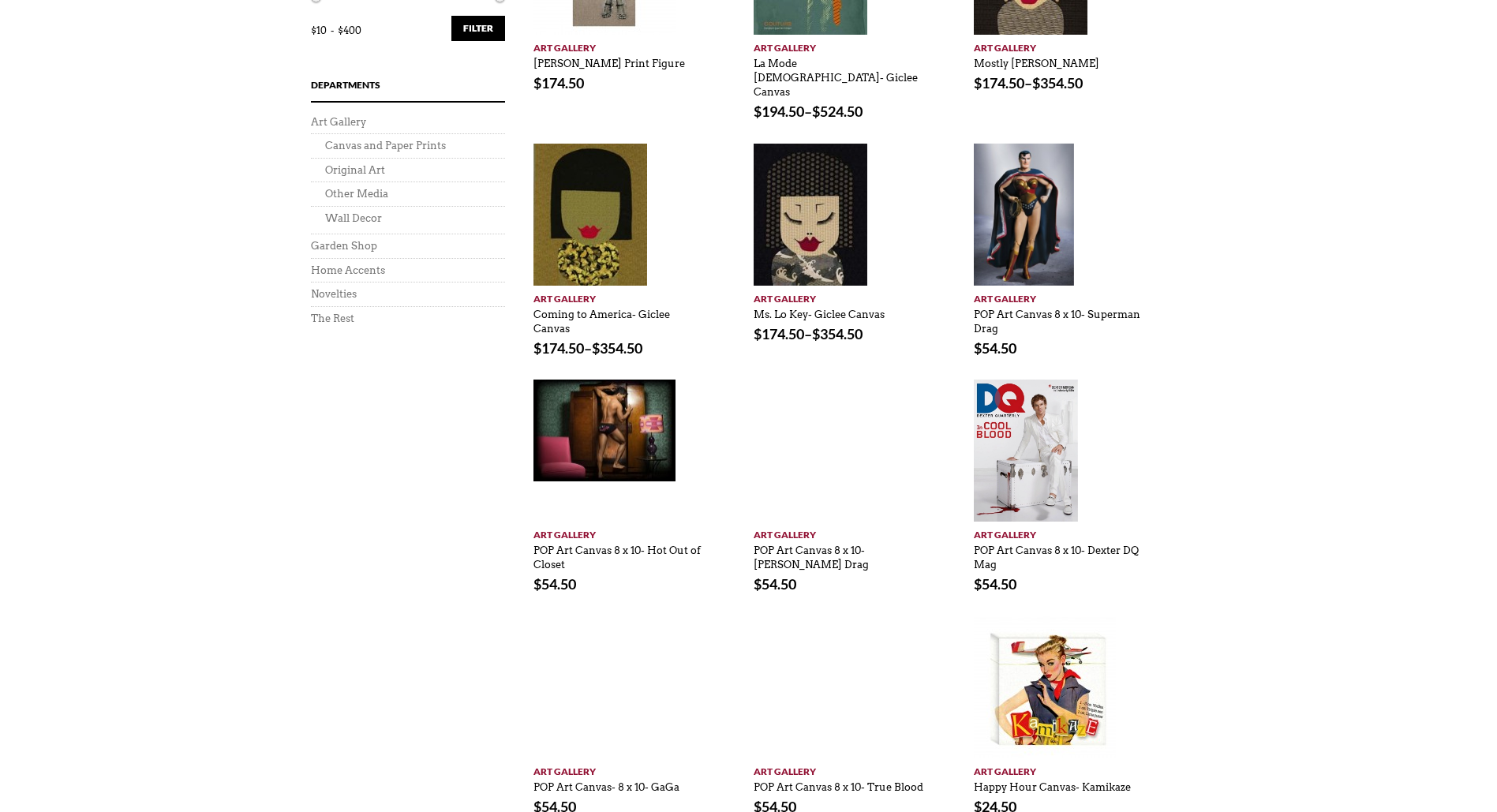
scroll to position [710, 0]
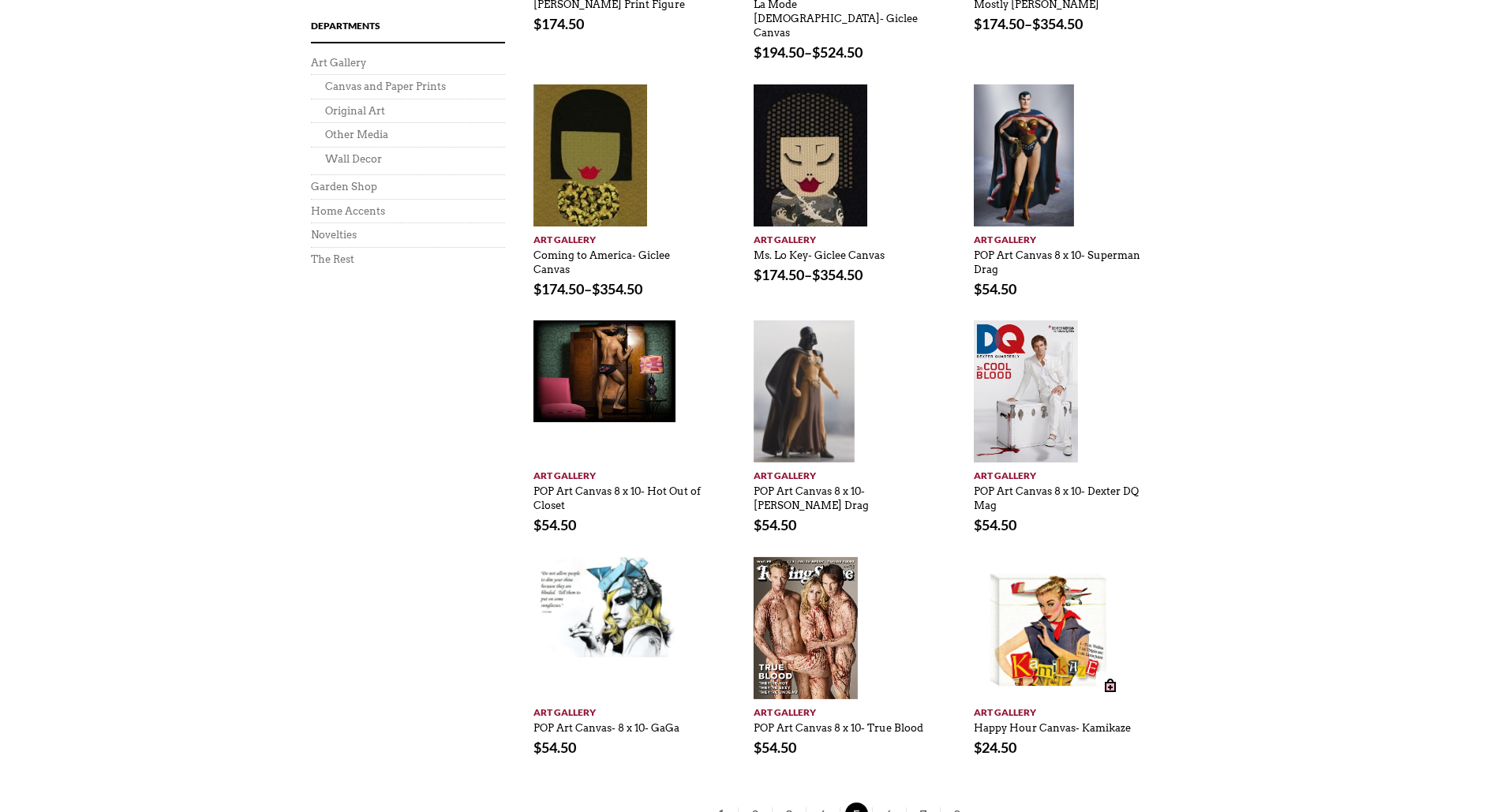
click at [1027, 613] on img at bounding box center [1044, 627] width 142 height 142
click at [889, 802] on span "6" at bounding box center [889, 813] width 23 height 23
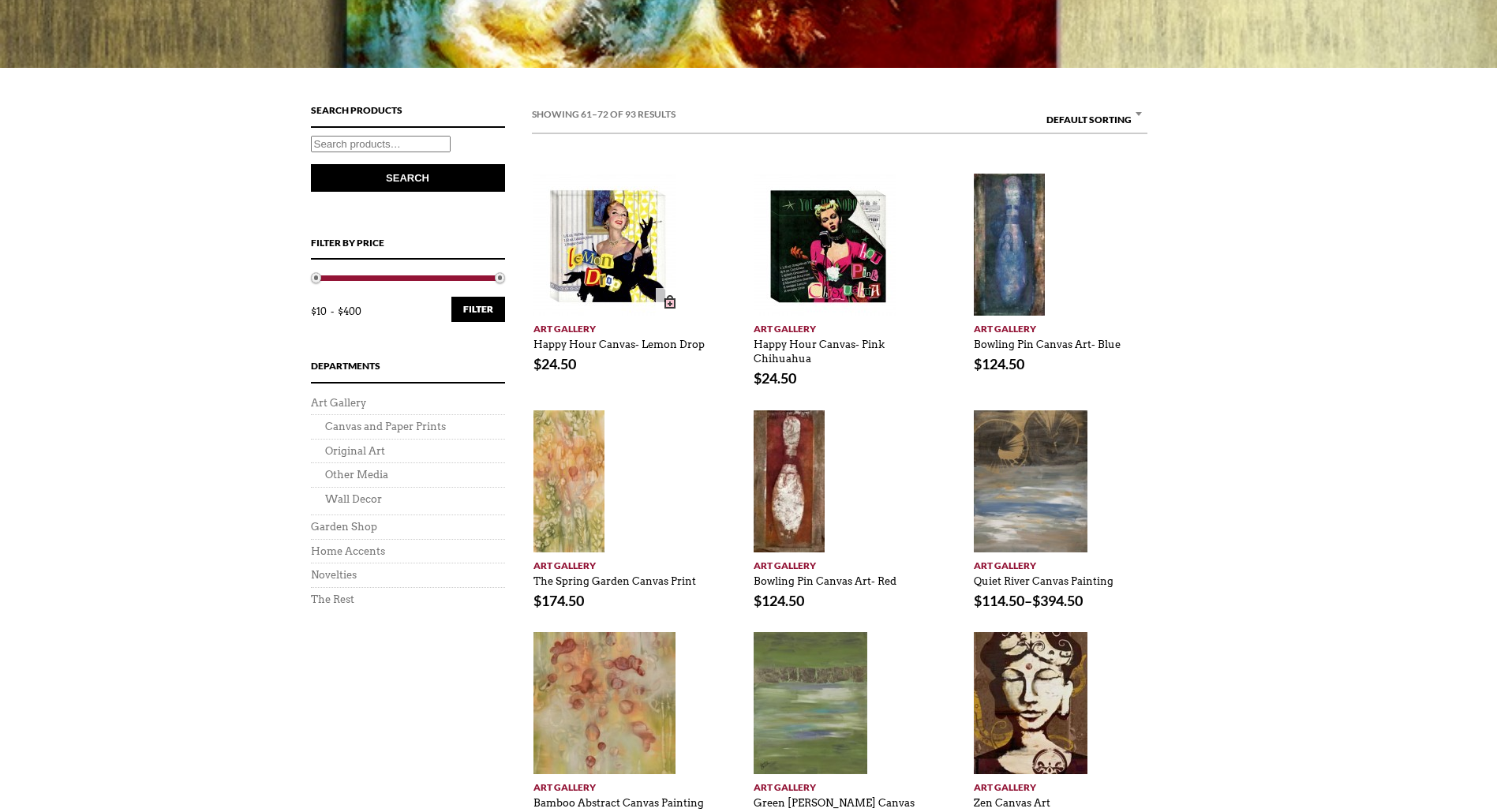
scroll to position [394, 0]
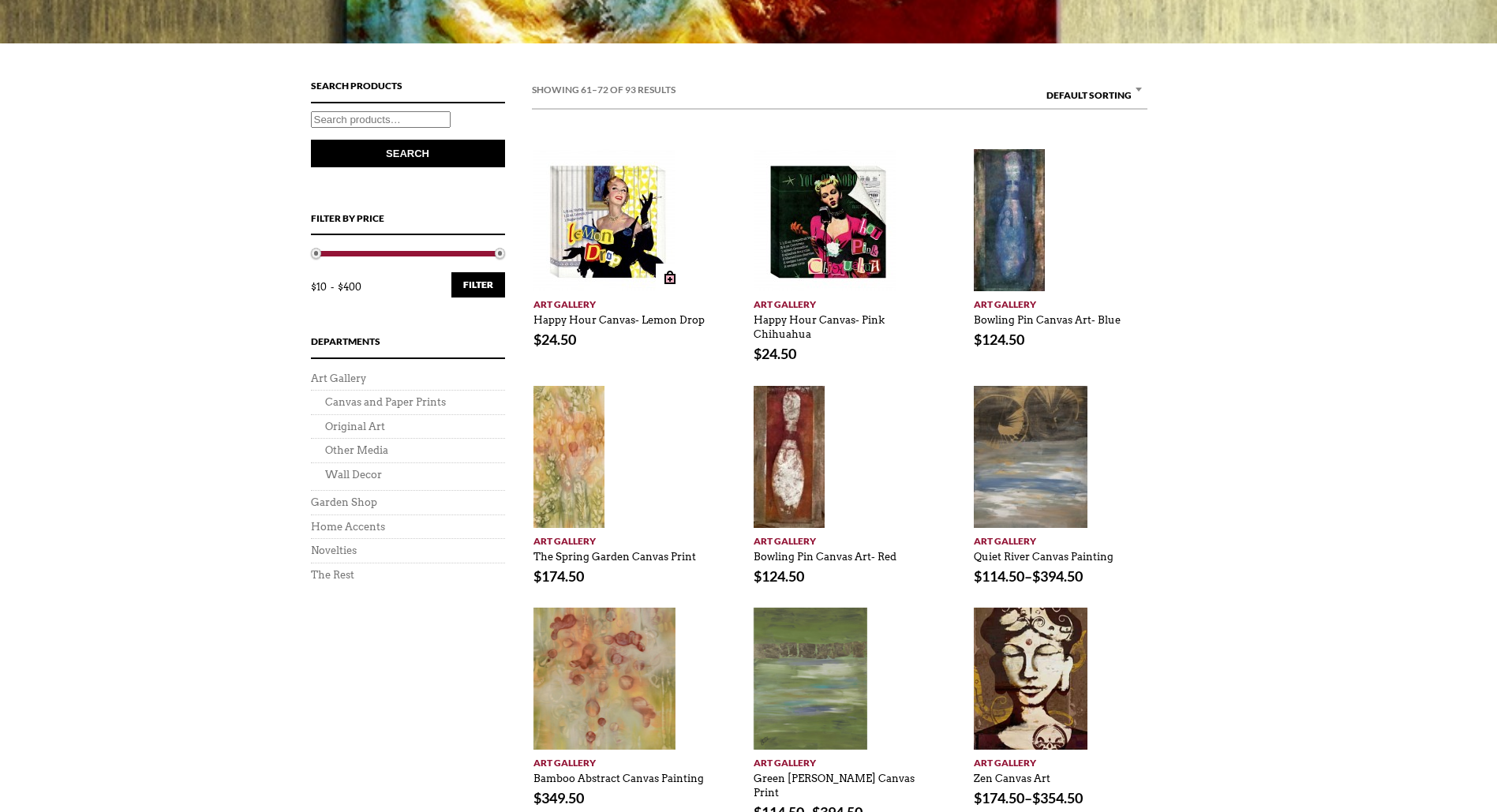
click at [590, 216] on img at bounding box center [604, 220] width 142 height 142
click at [846, 190] on img at bounding box center [824, 220] width 142 height 142
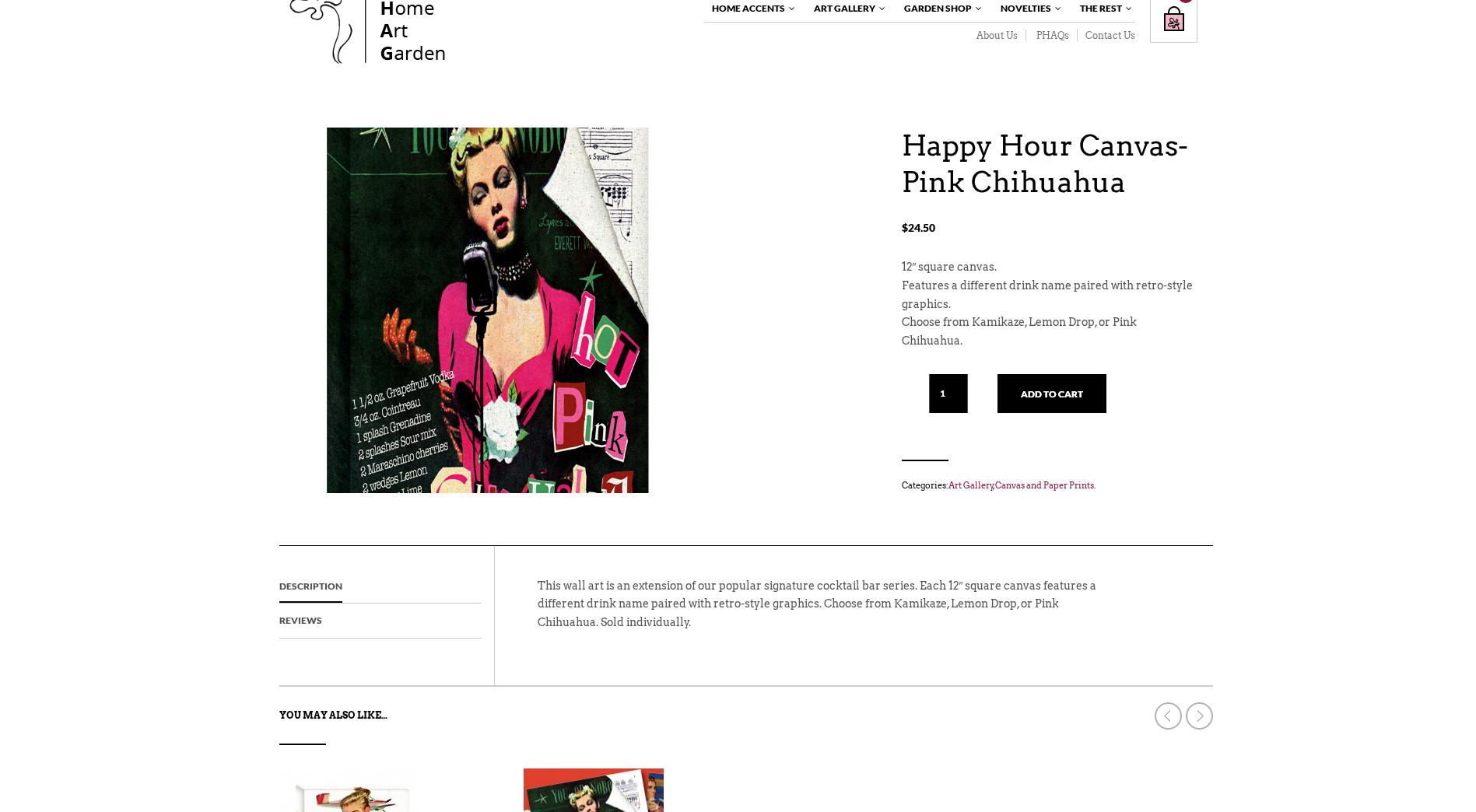
scroll to position [233, 0]
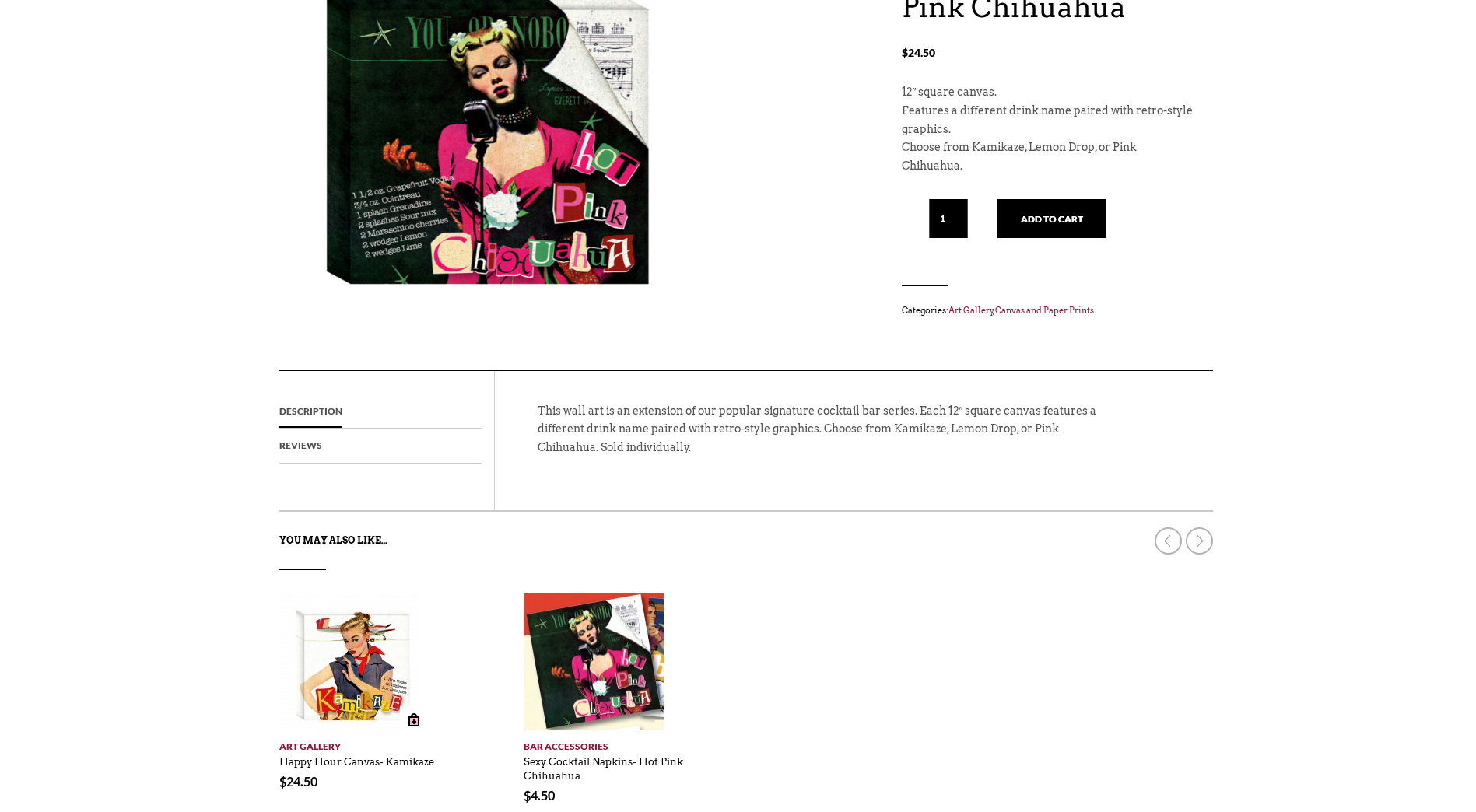
click at [345, 642] on img at bounding box center [349, 663] width 140 height 140
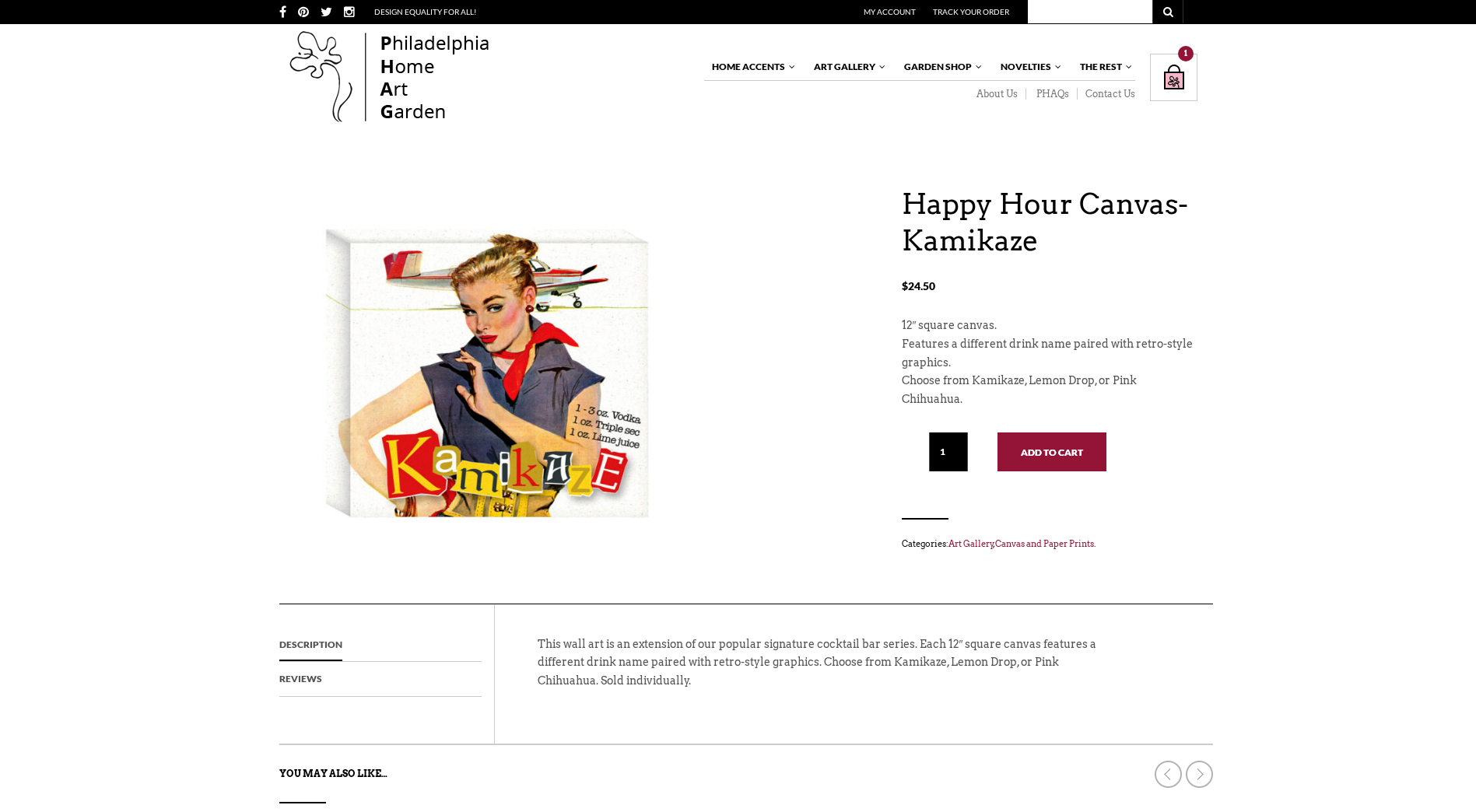
click at [1051, 447] on button "Add to cart" at bounding box center [1052, 451] width 109 height 39
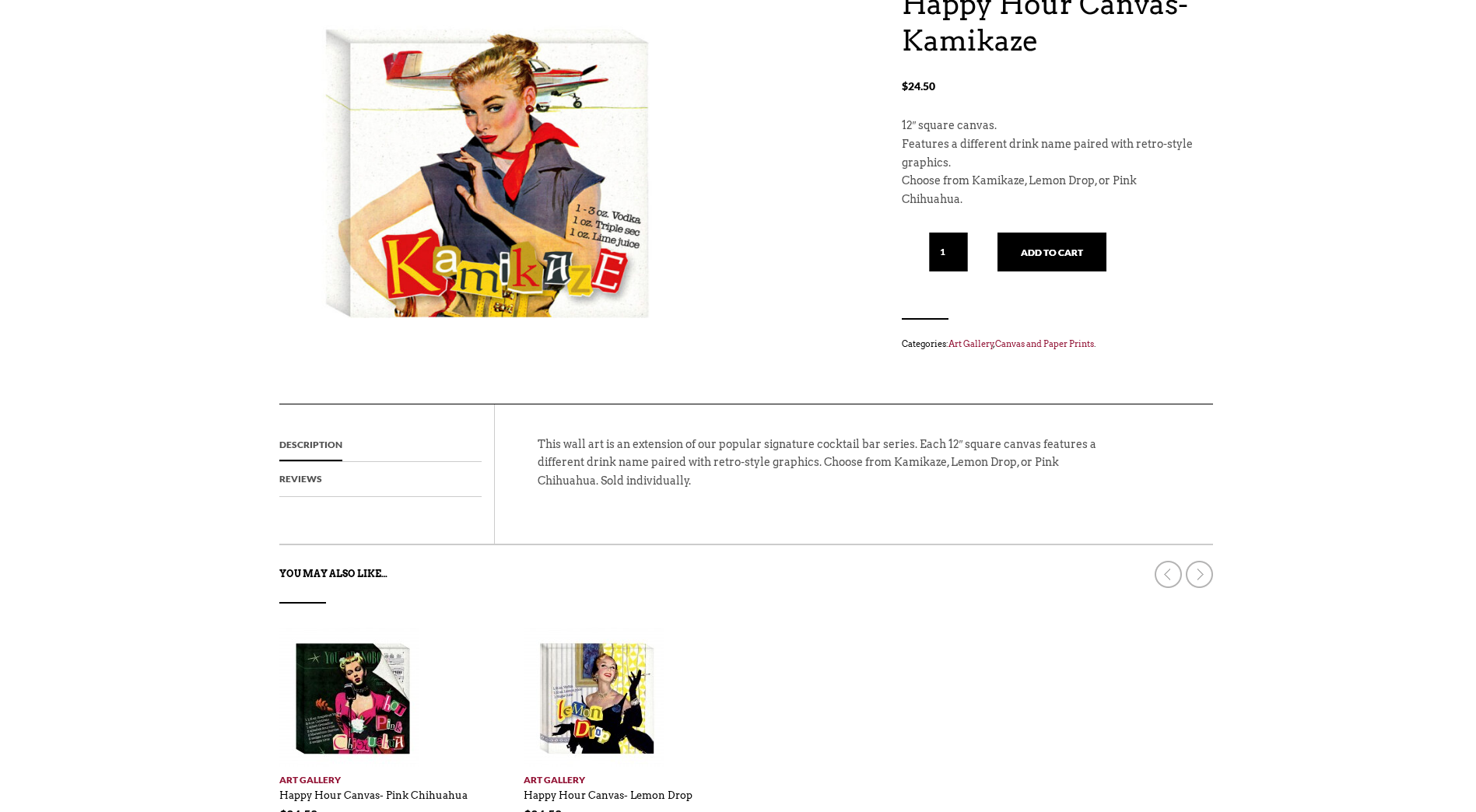
scroll to position [311, 0]
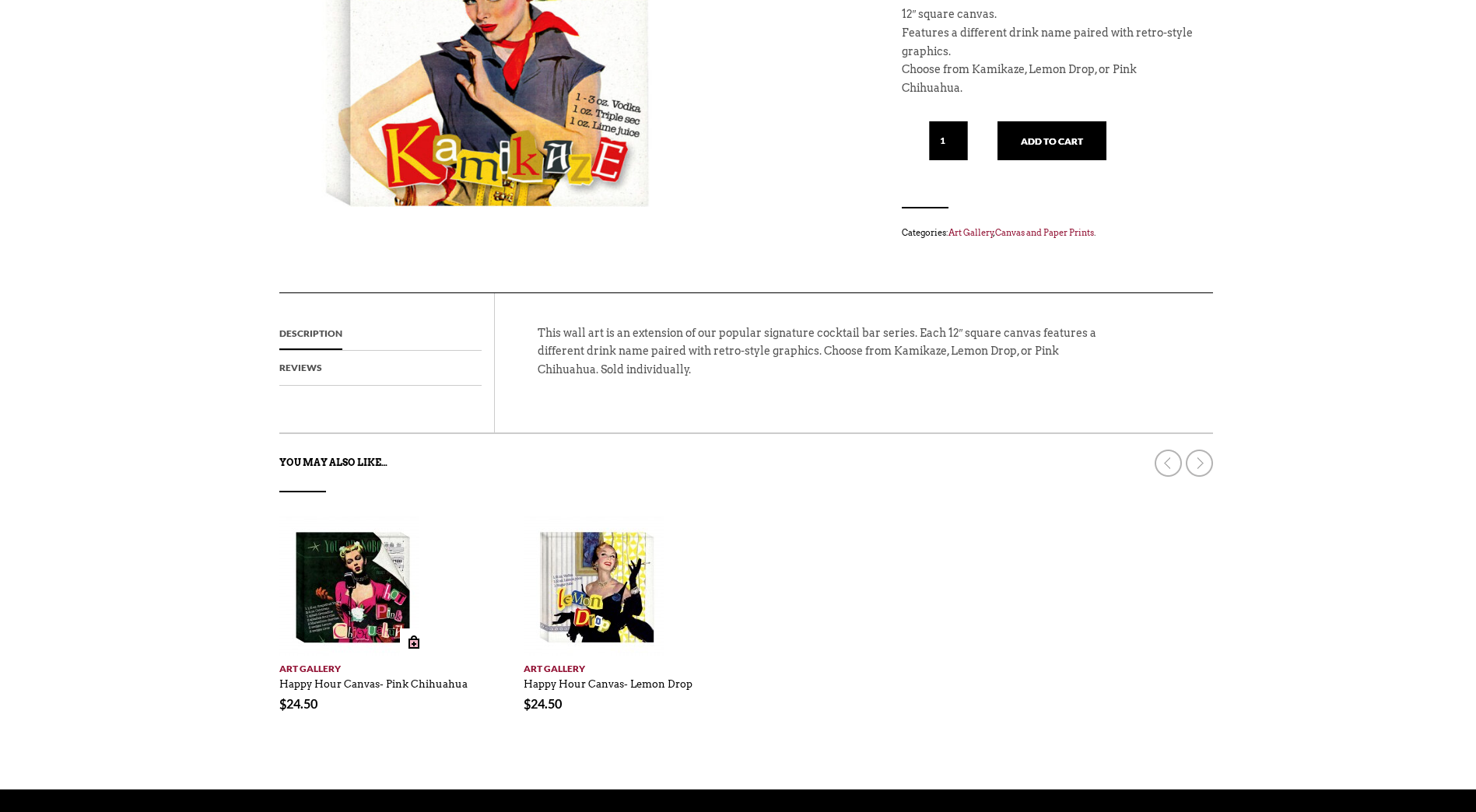
click at [389, 593] on img at bounding box center [349, 585] width 140 height 140
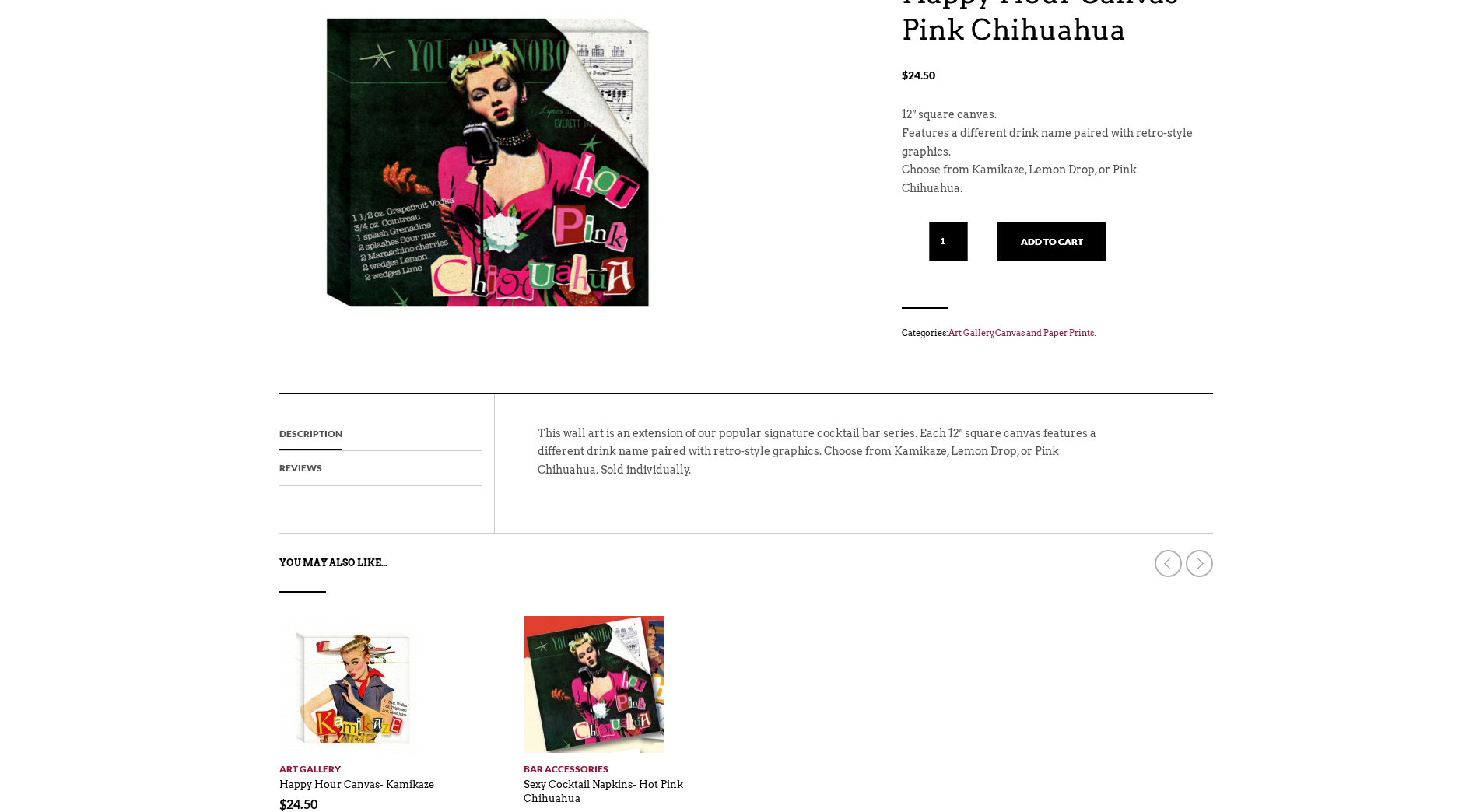
scroll to position [233, 0]
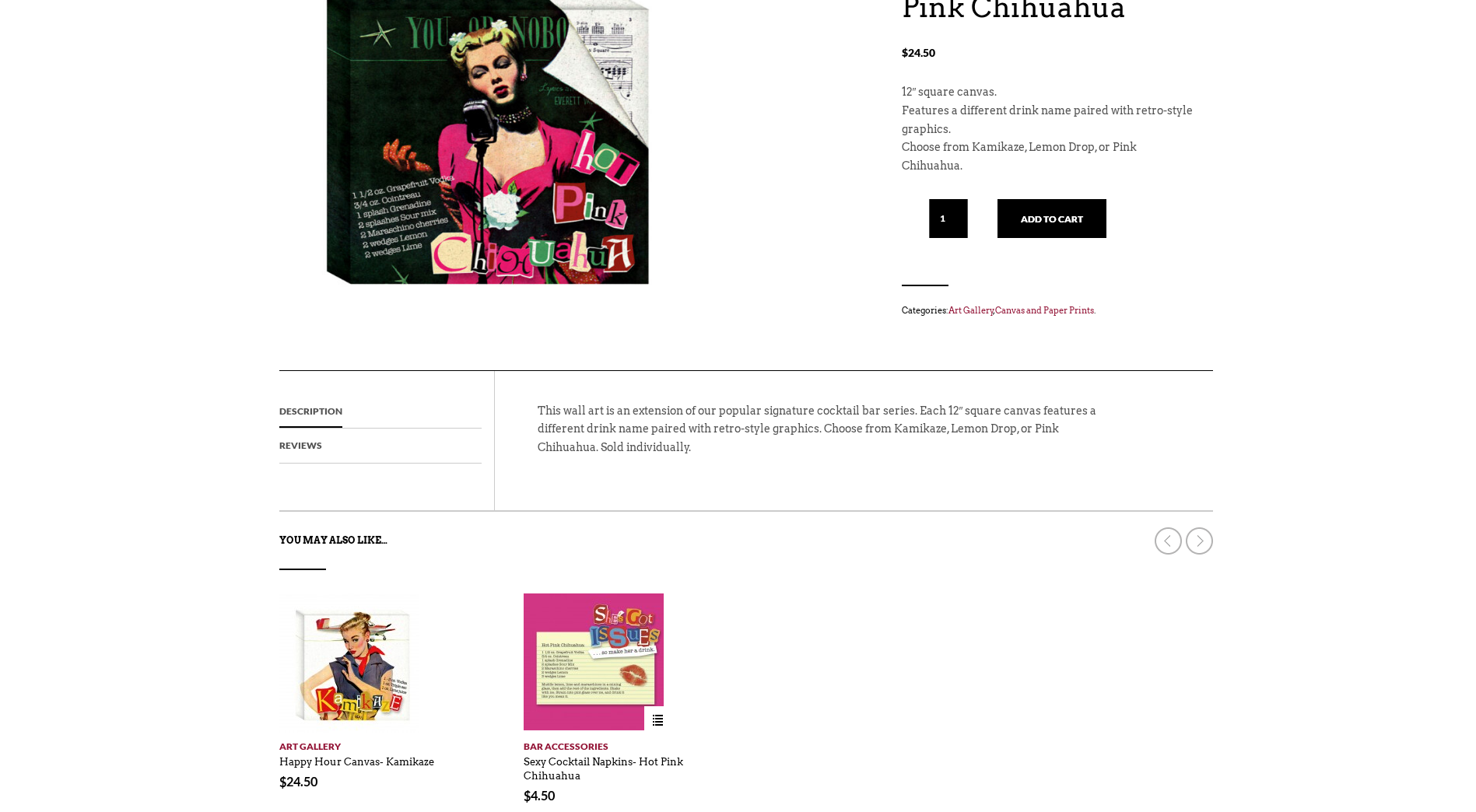
click at [594, 680] on img at bounding box center [593, 663] width 140 height 140
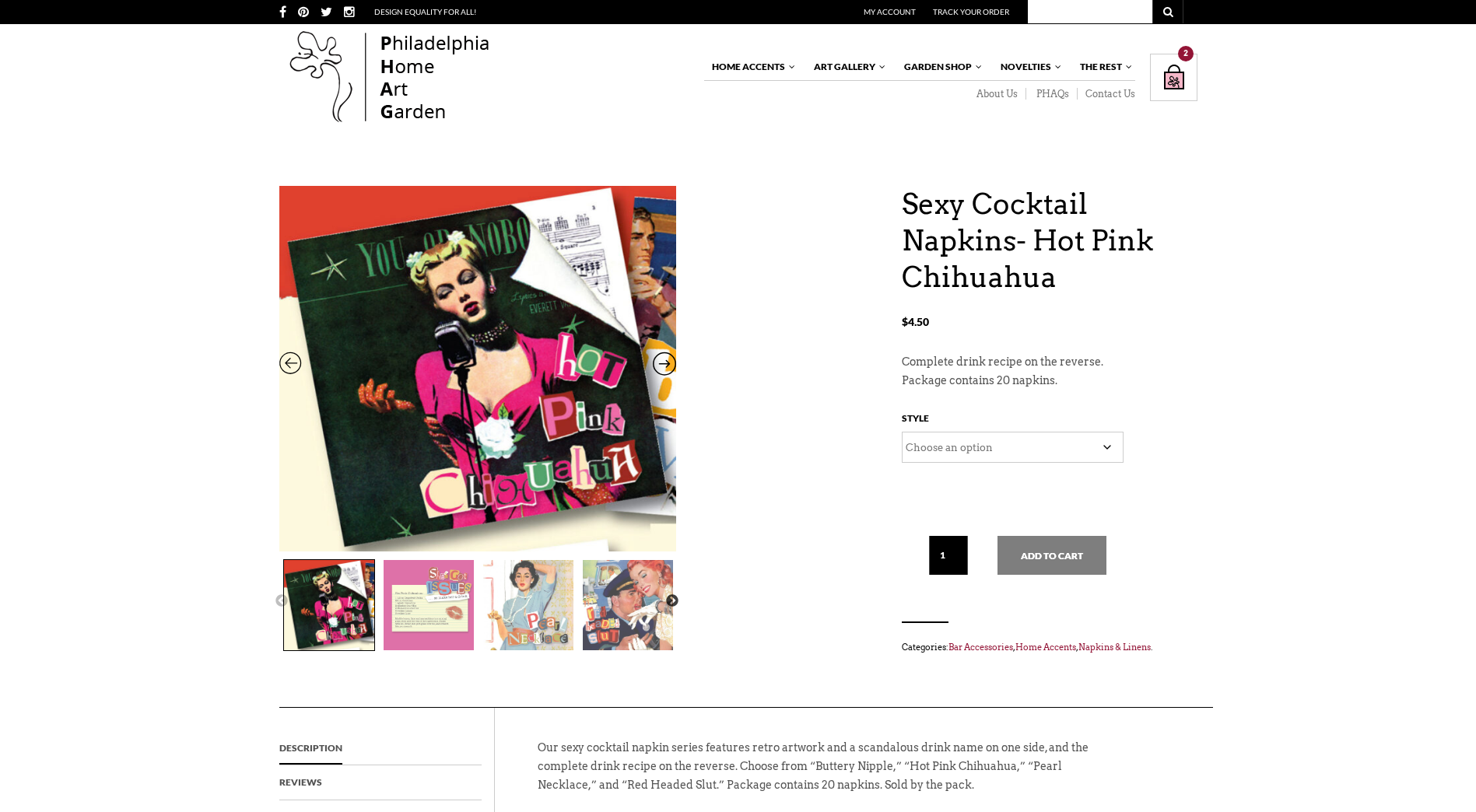
click at [554, 613] on img at bounding box center [528, 604] width 90 height 90
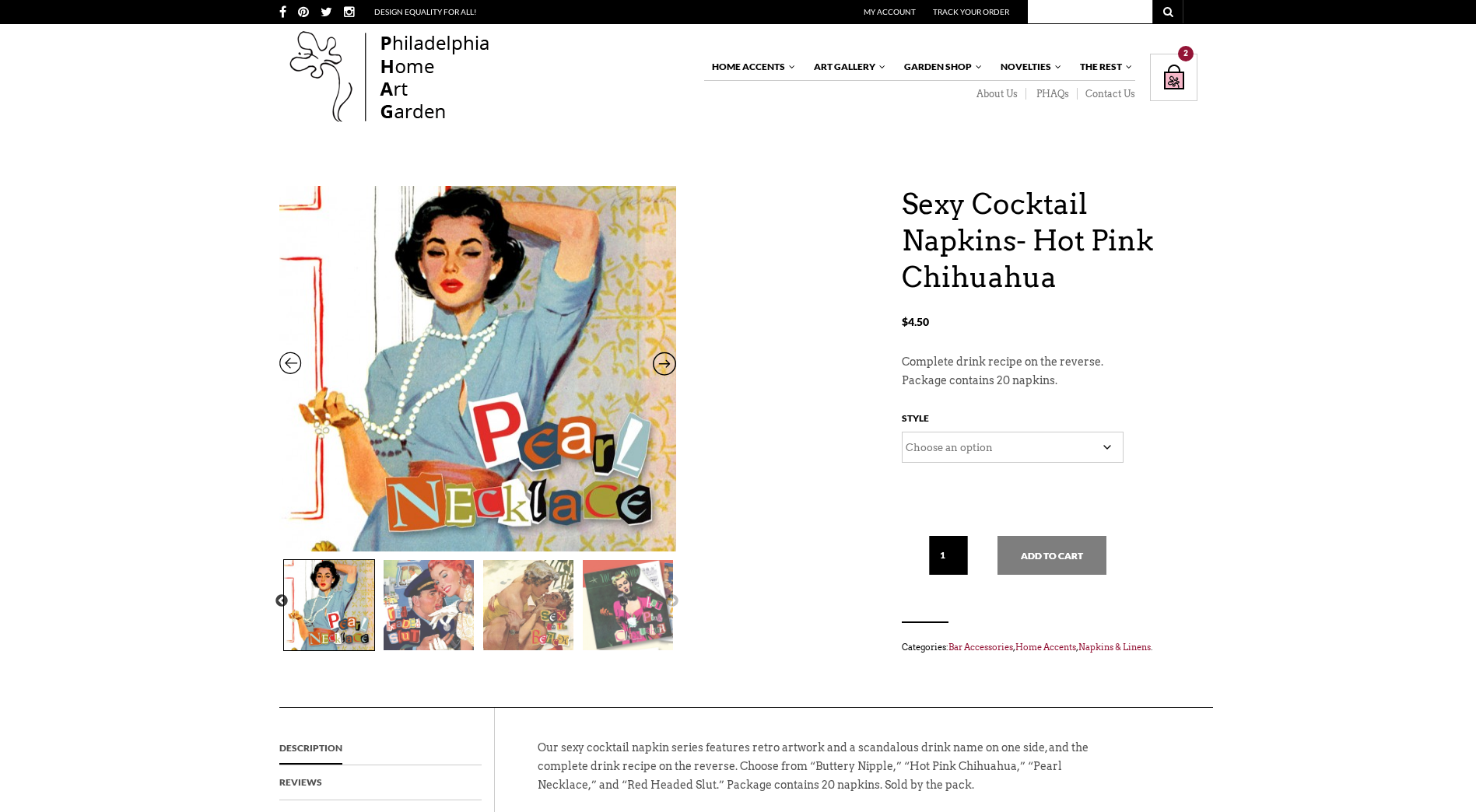
click at [424, 621] on img at bounding box center [429, 604] width 90 height 90
click at [444, 589] on img at bounding box center [429, 604] width 90 height 90
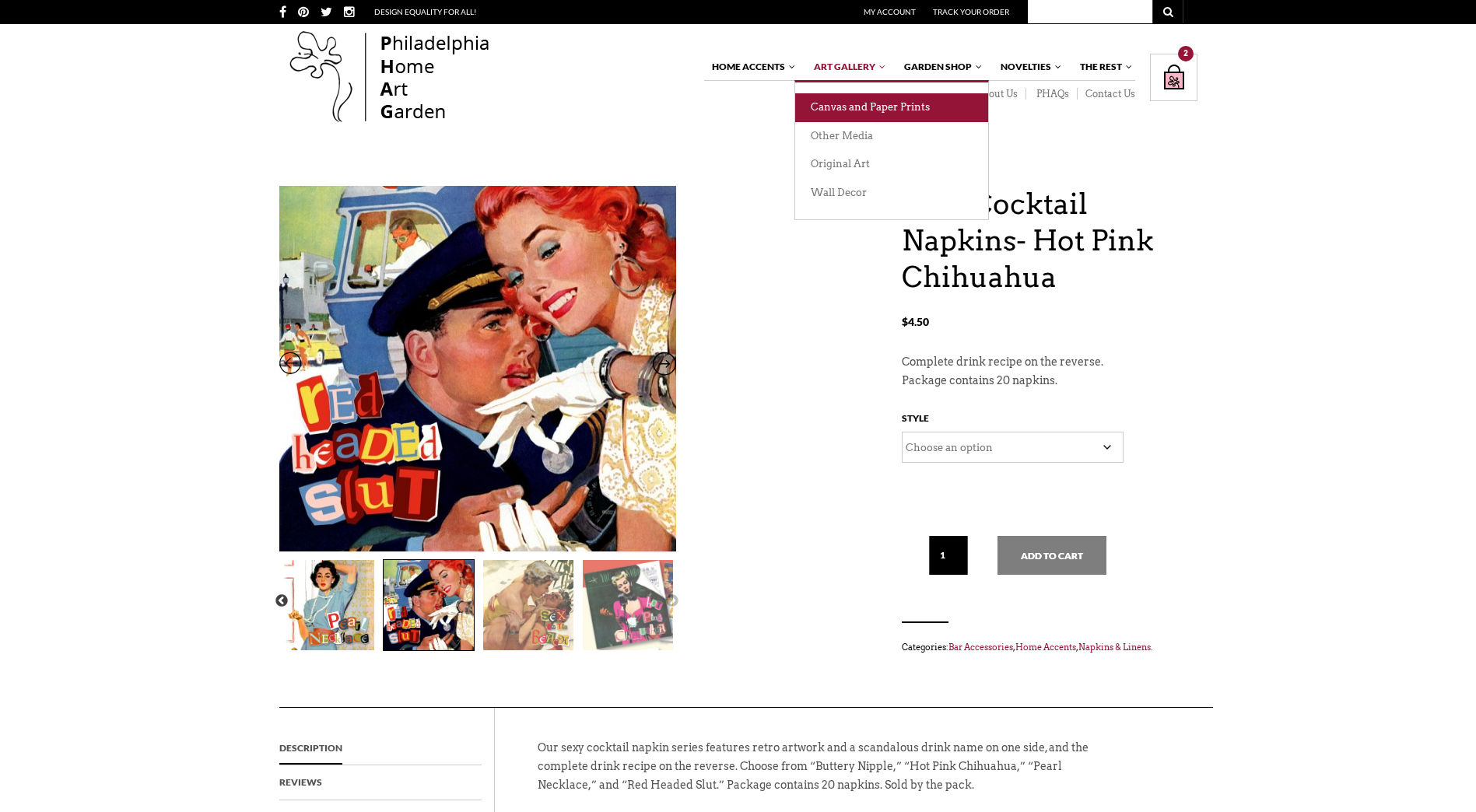
click at [862, 104] on link "Canvas and Paper Prints" at bounding box center [891, 107] width 193 height 29
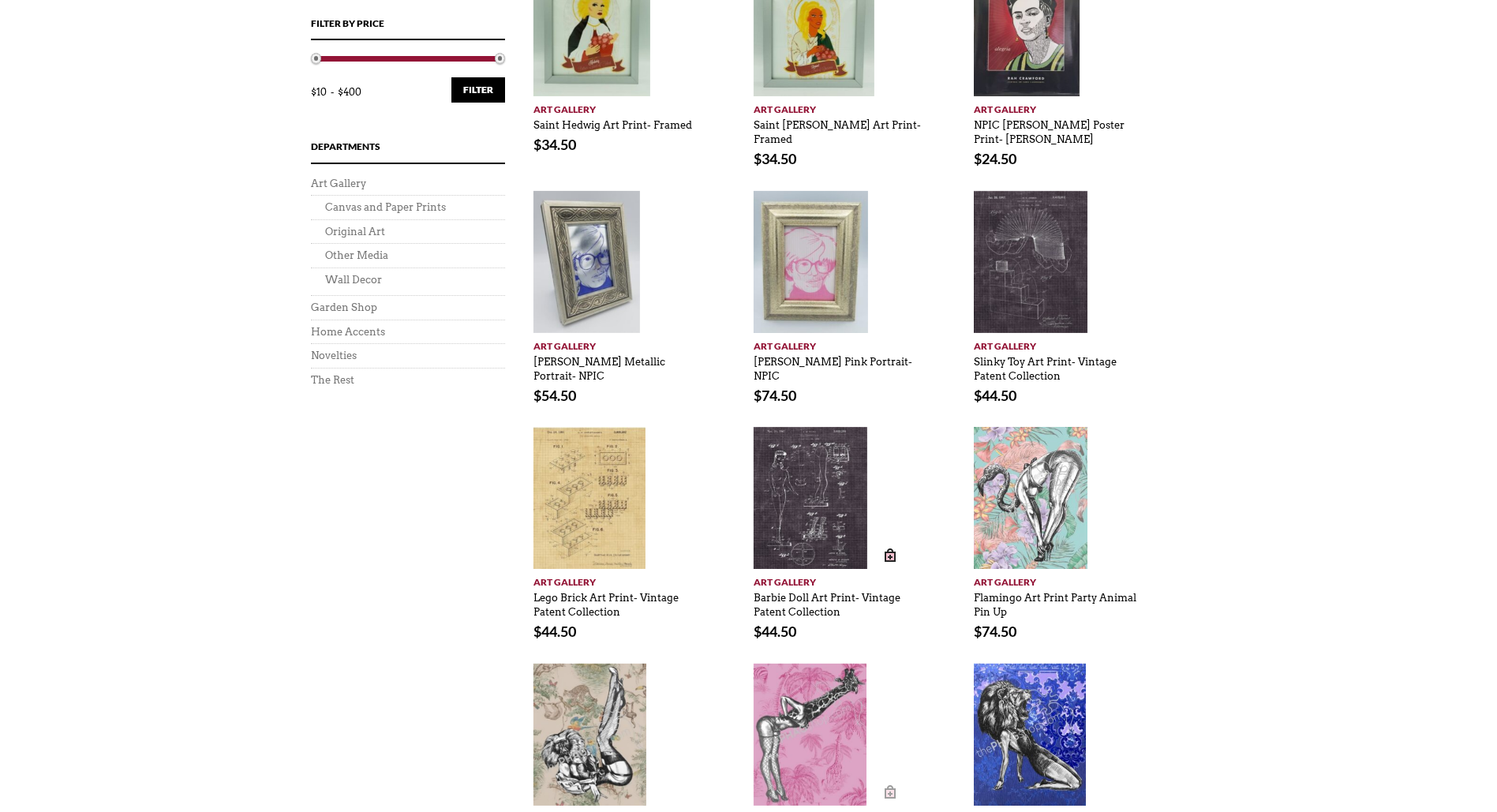
scroll to position [1026, 0]
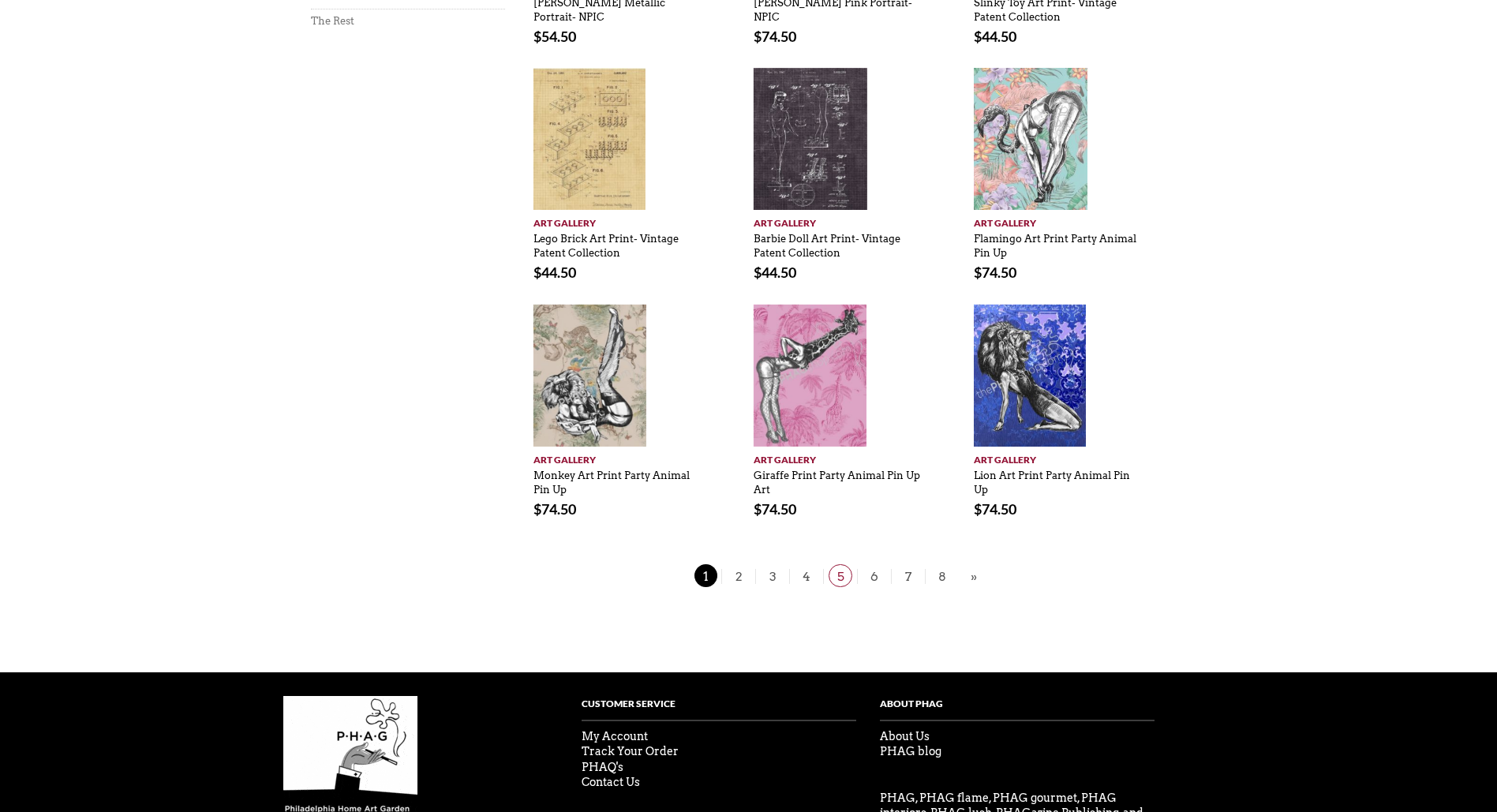
click at [840, 575] on span "5" at bounding box center [840, 575] width 23 height 23
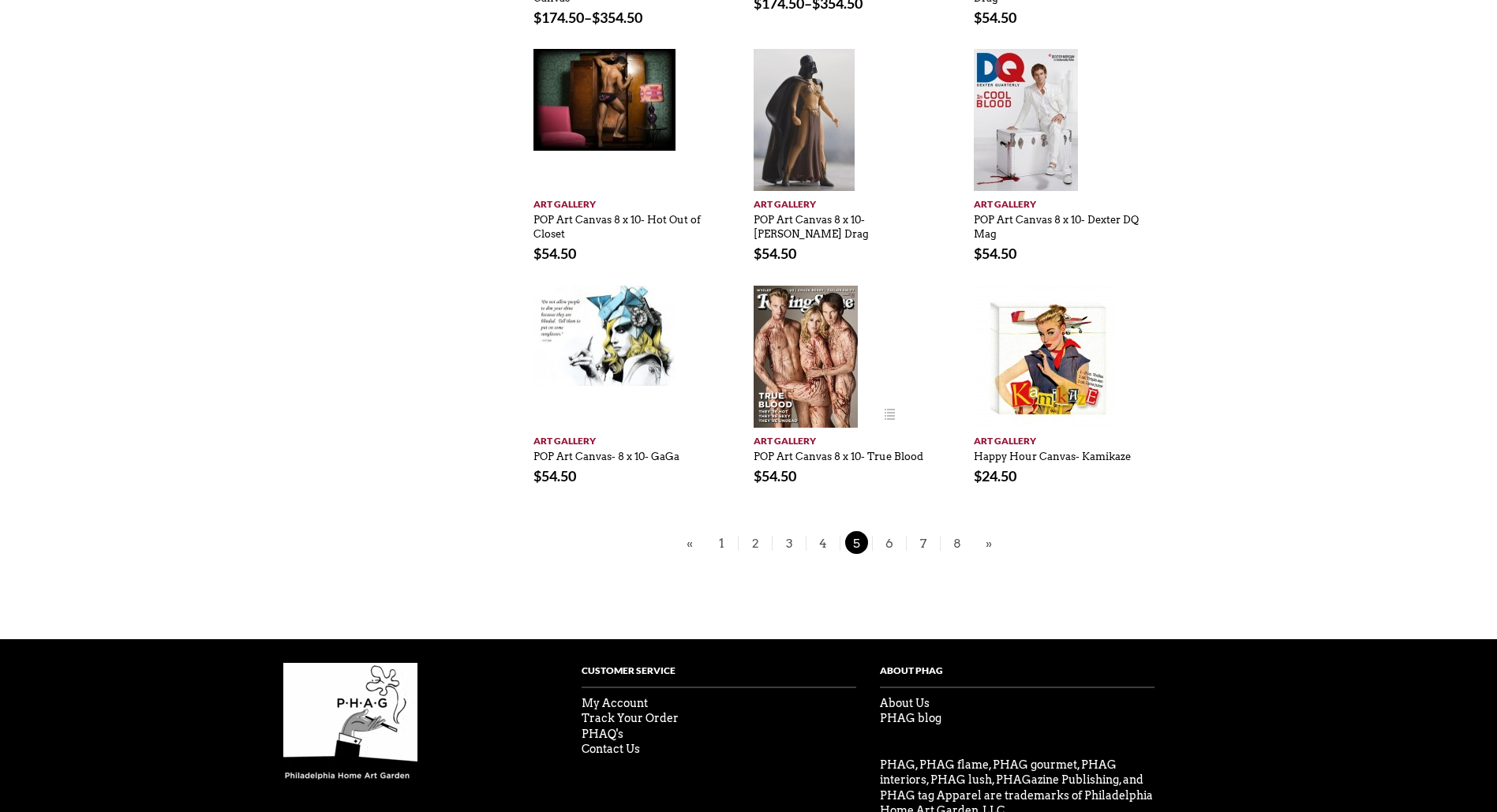
scroll to position [1007, 0]
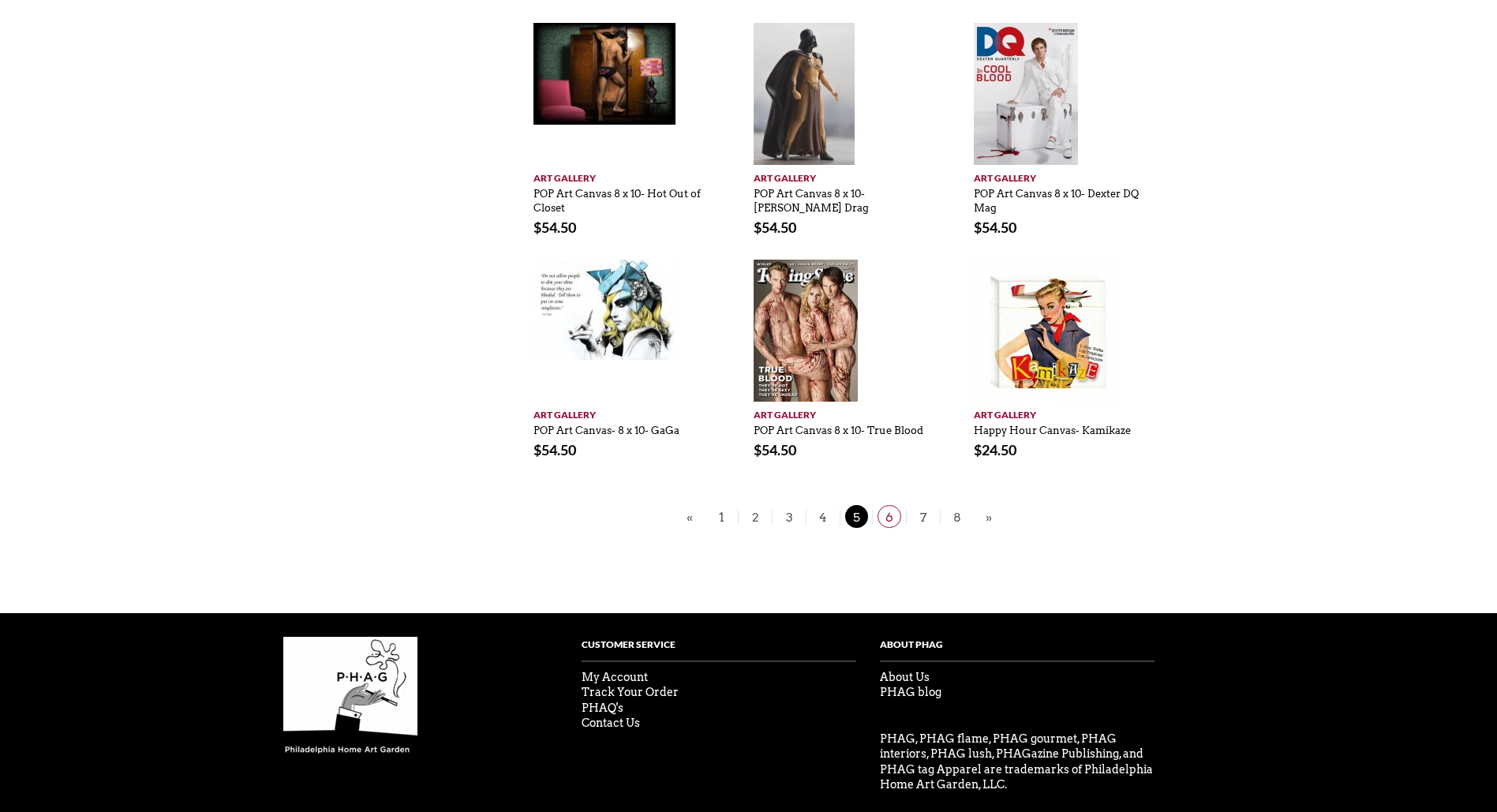
click at [883, 505] on span "6" at bounding box center [889, 516] width 23 height 23
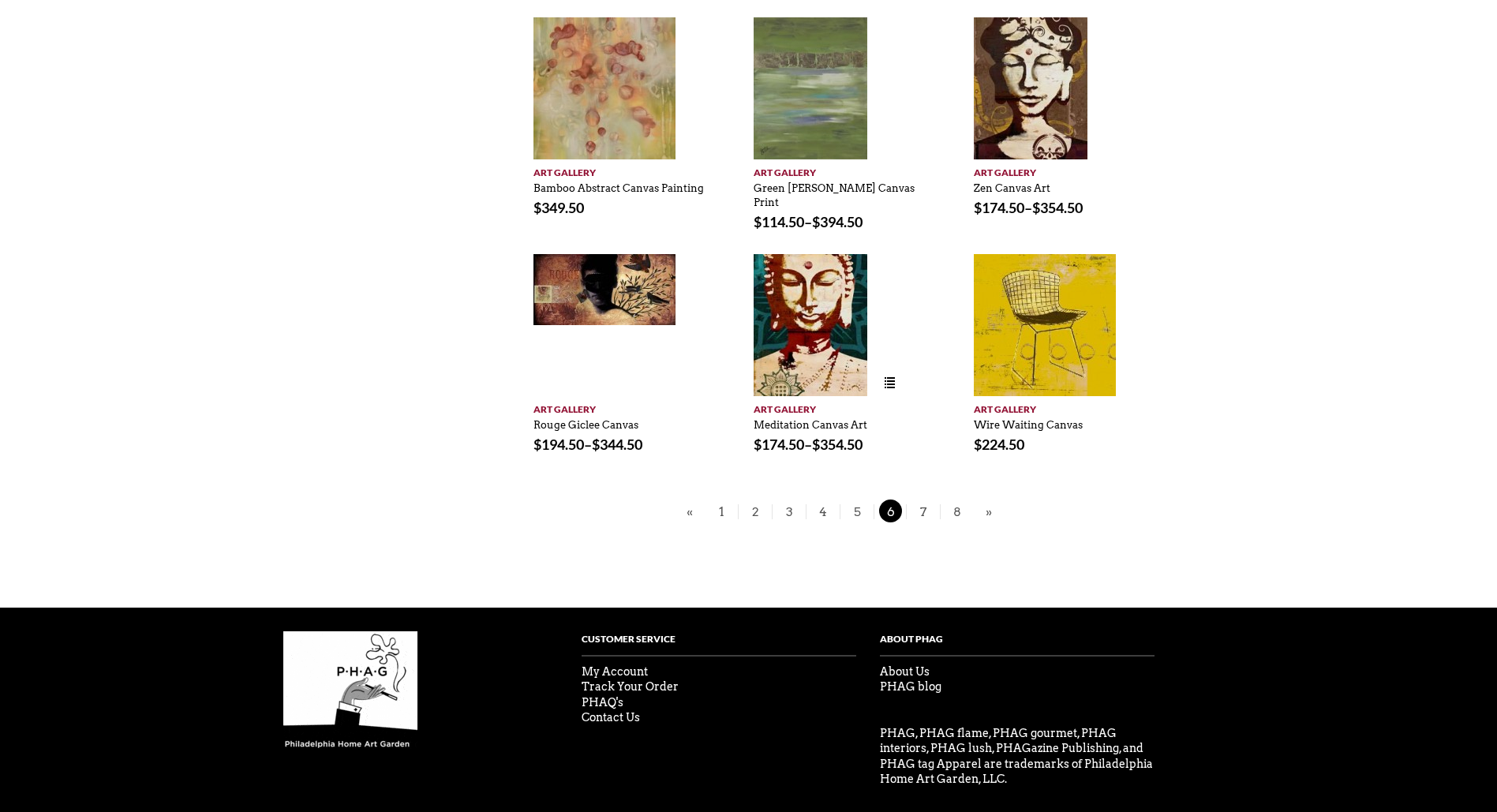
scroll to position [993, 0]
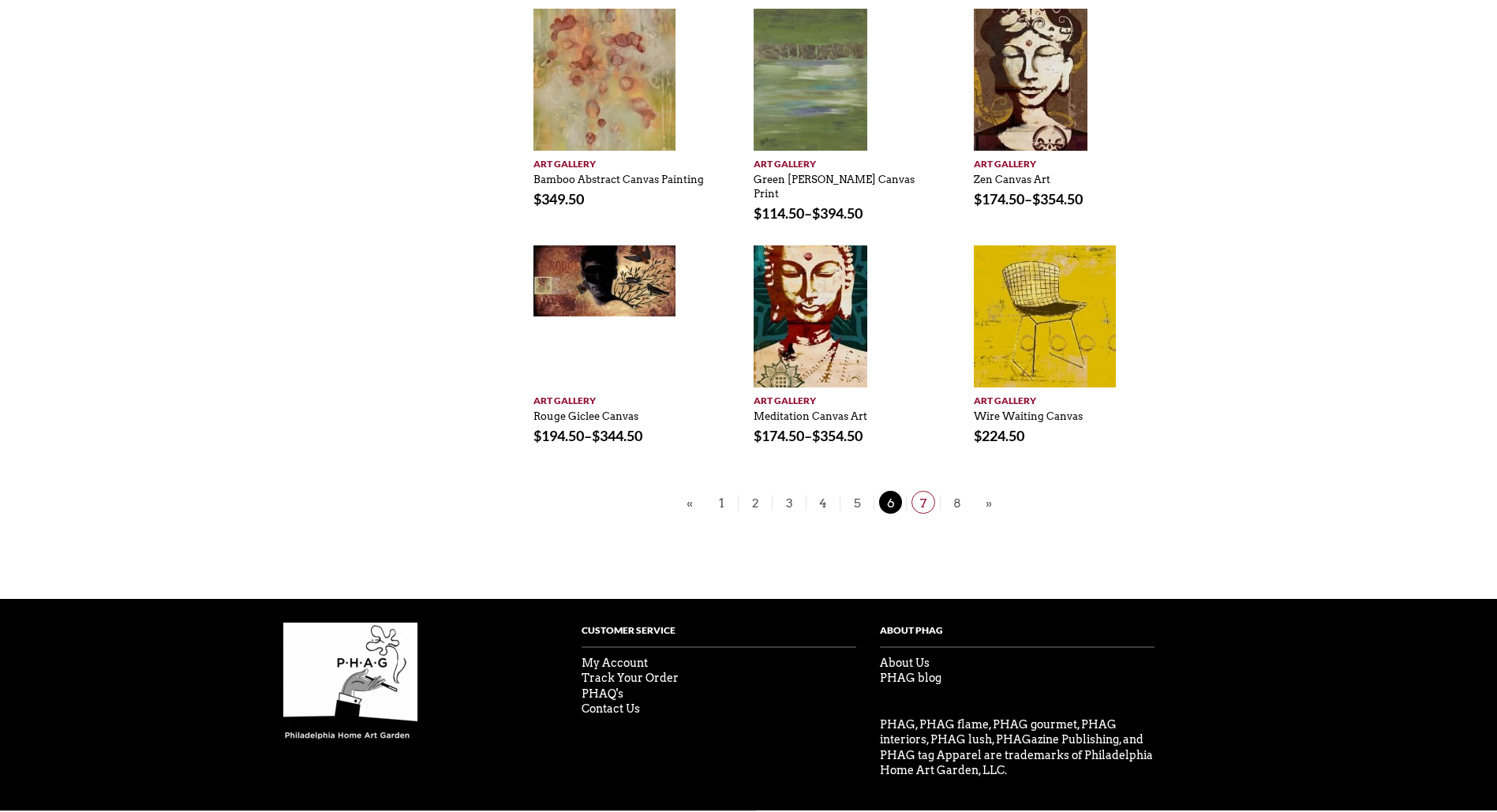
click at [926, 491] on span "7" at bounding box center [923, 502] width 23 height 23
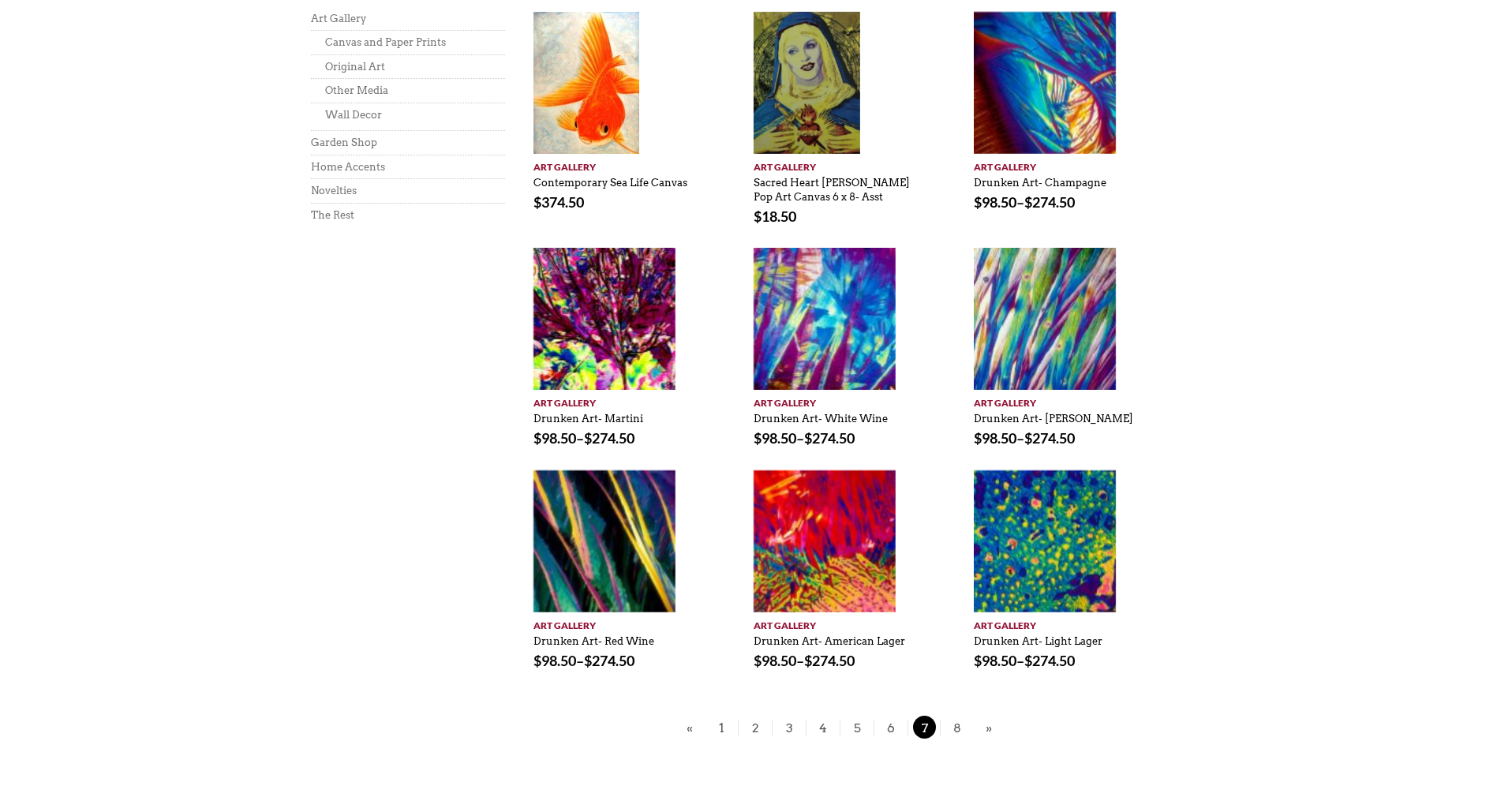
scroll to position [867, 0]
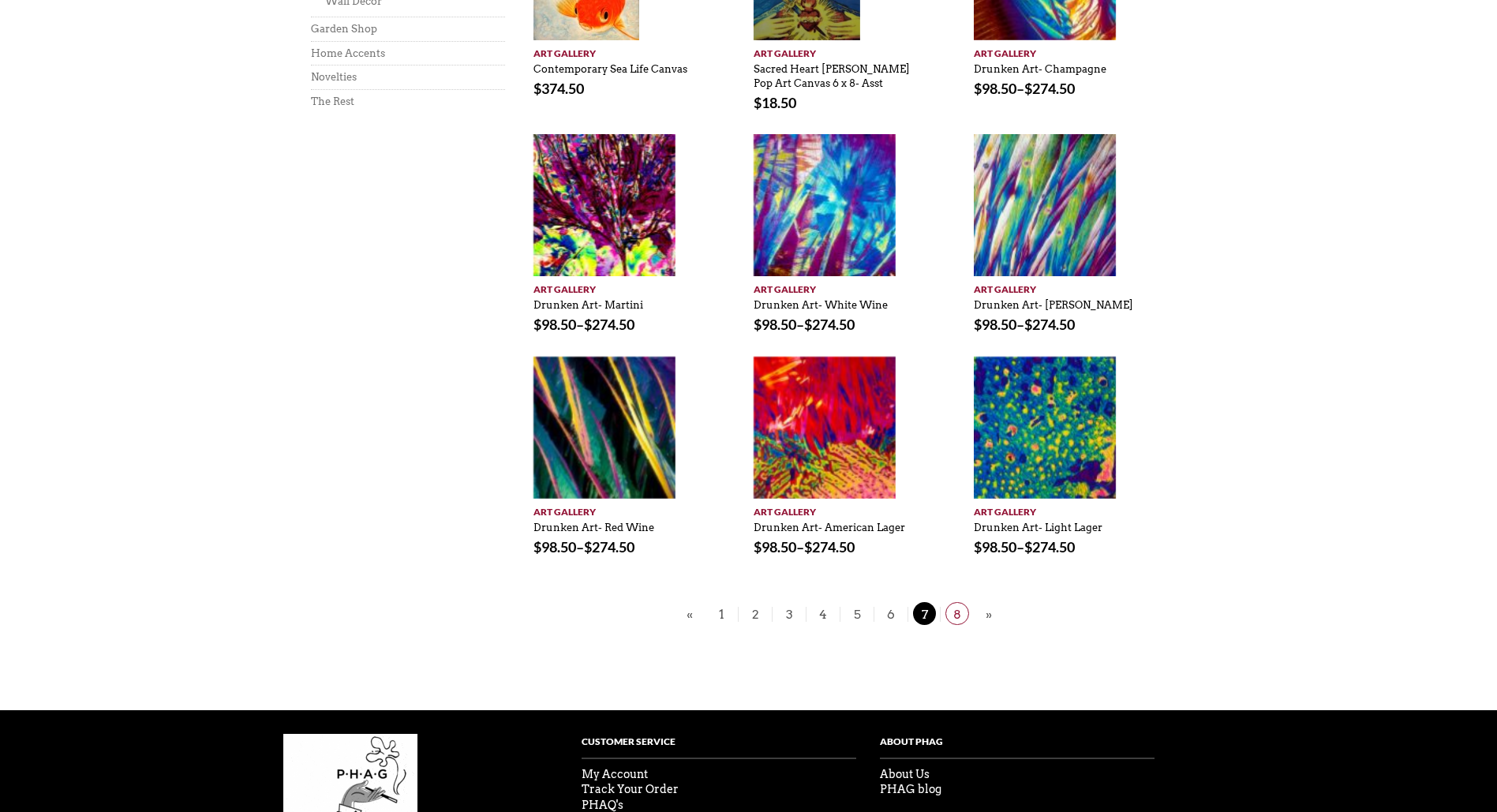
click at [944, 611] on link "8" at bounding box center [957, 614] width 34 height 15
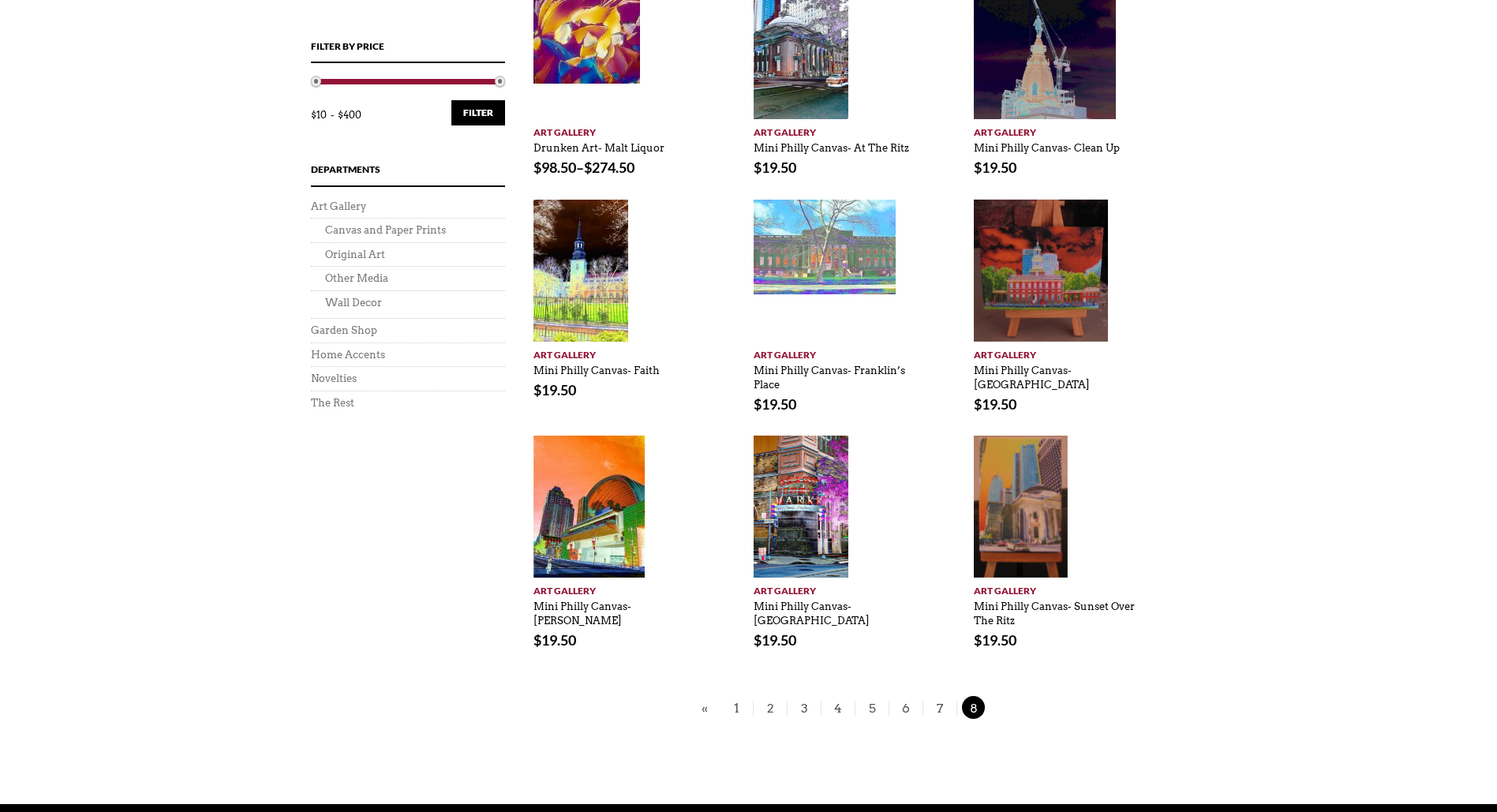
scroll to position [631, 0]
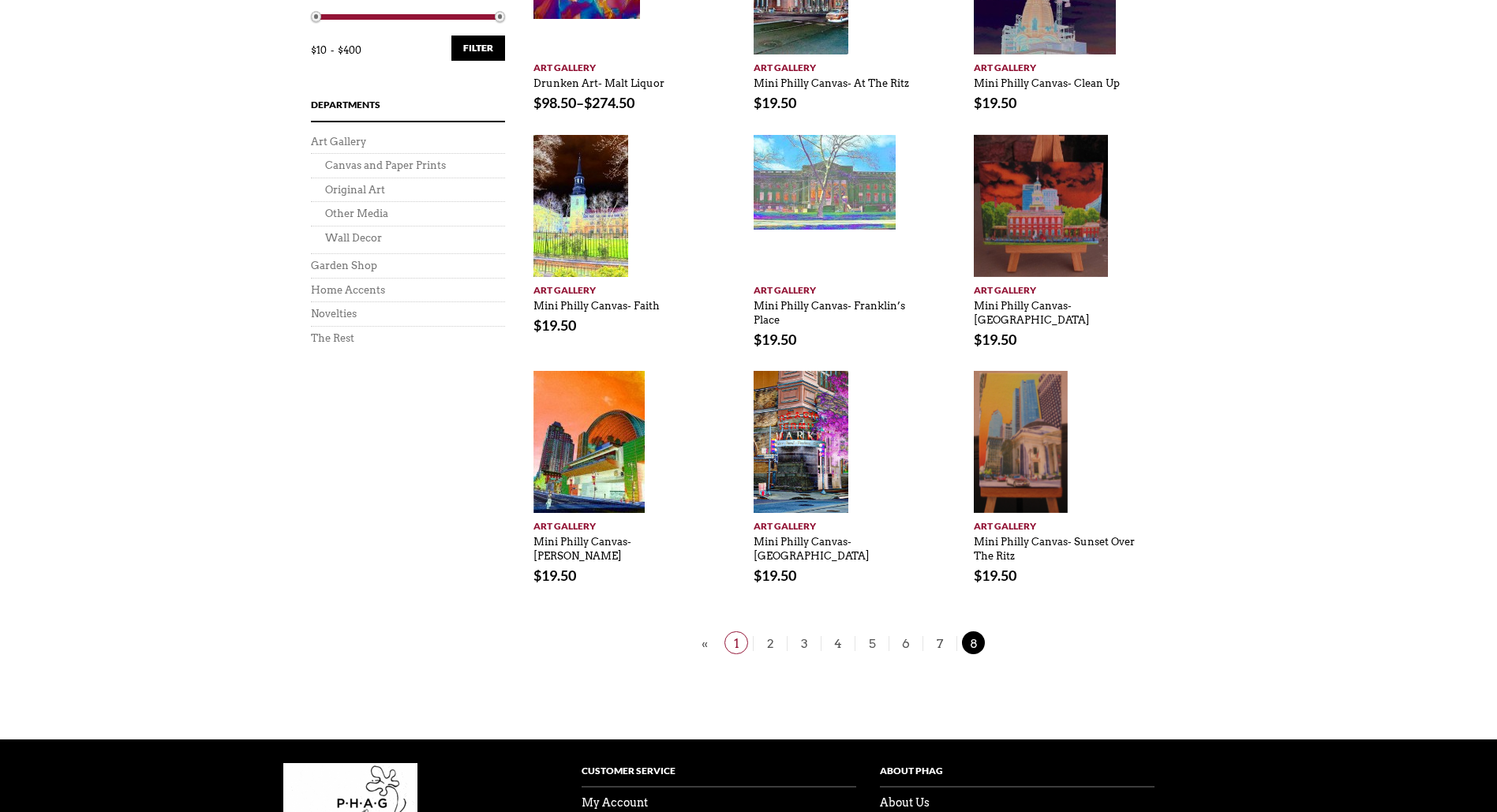
click at [739, 642] on span "1" at bounding box center [736, 642] width 23 height 23
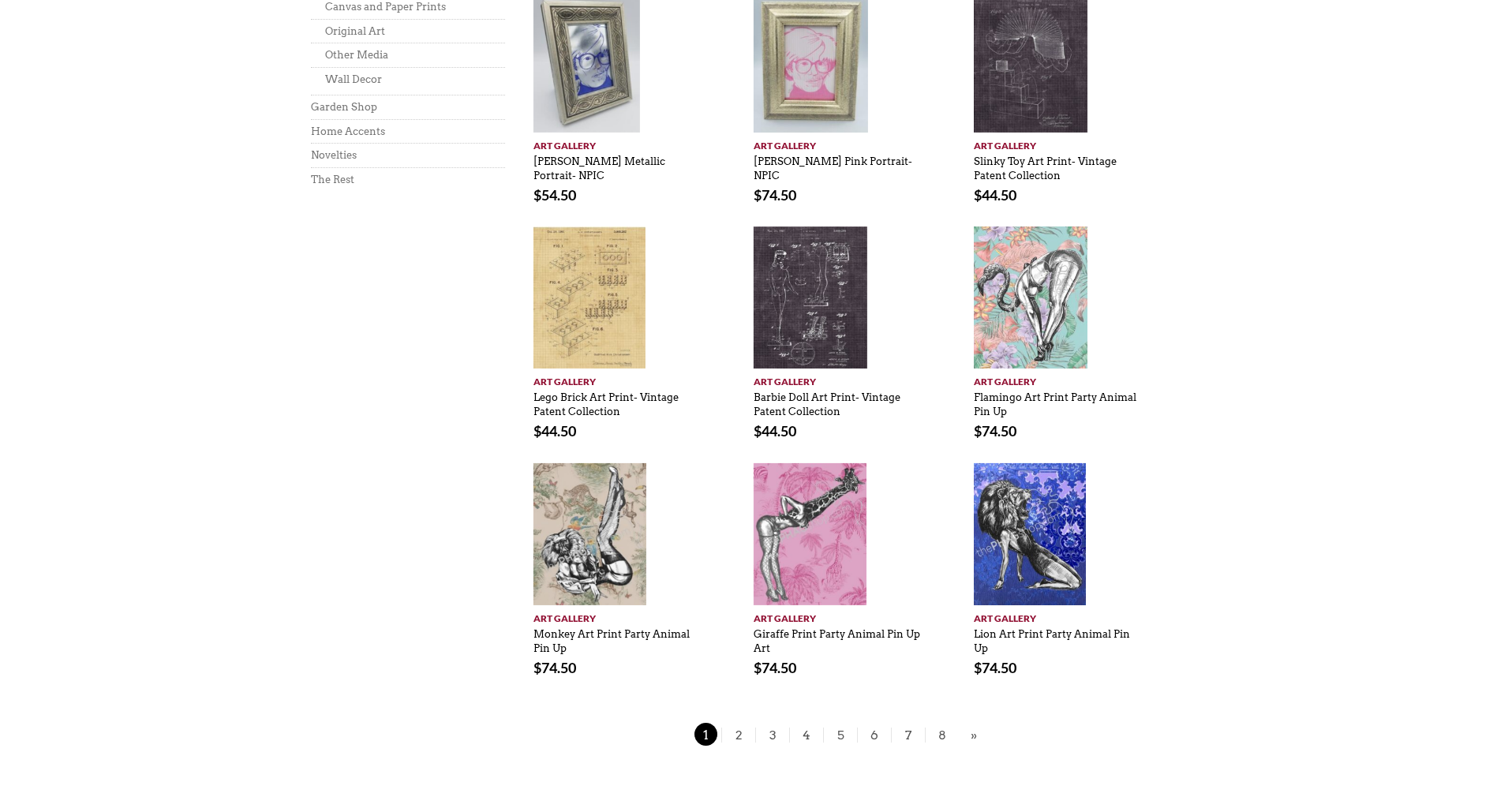
scroll to position [867, 0]
click at [740, 732] on span "2" at bounding box center [738, 732] width 23 height 23
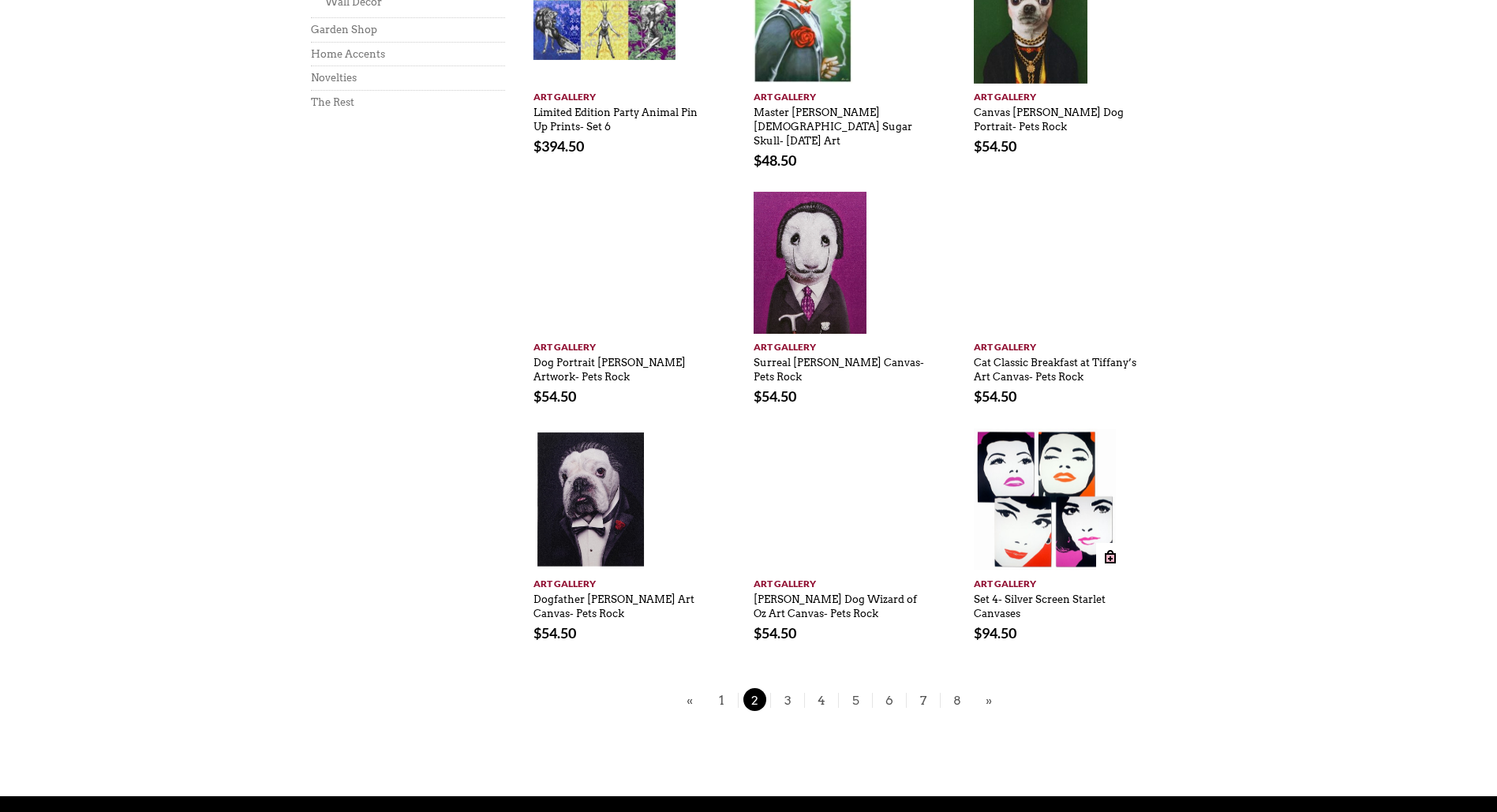
scroll to position [867, 0]
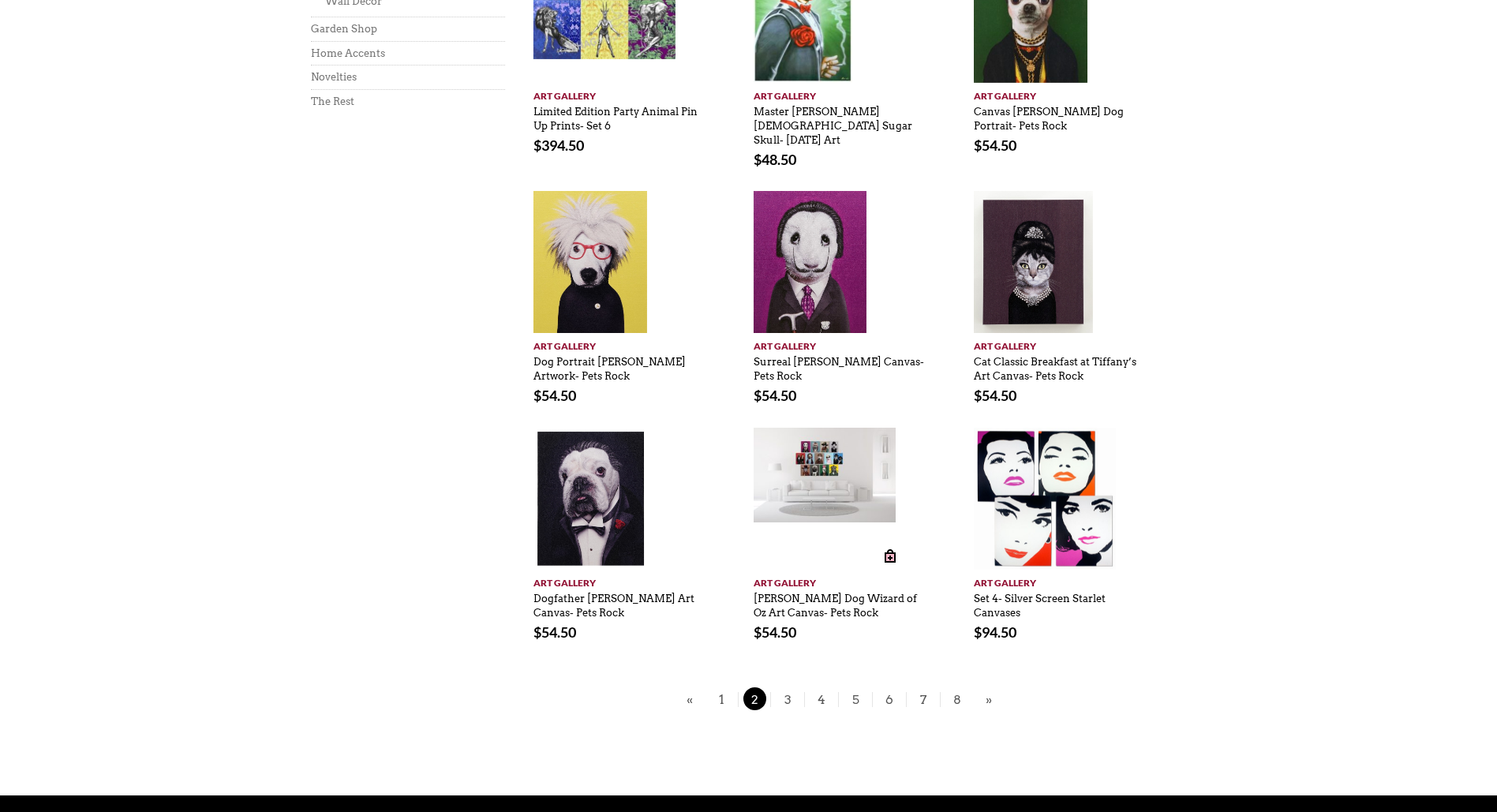
click at [827, 447] on img at bounding box center [824, 475] width 142 height 95
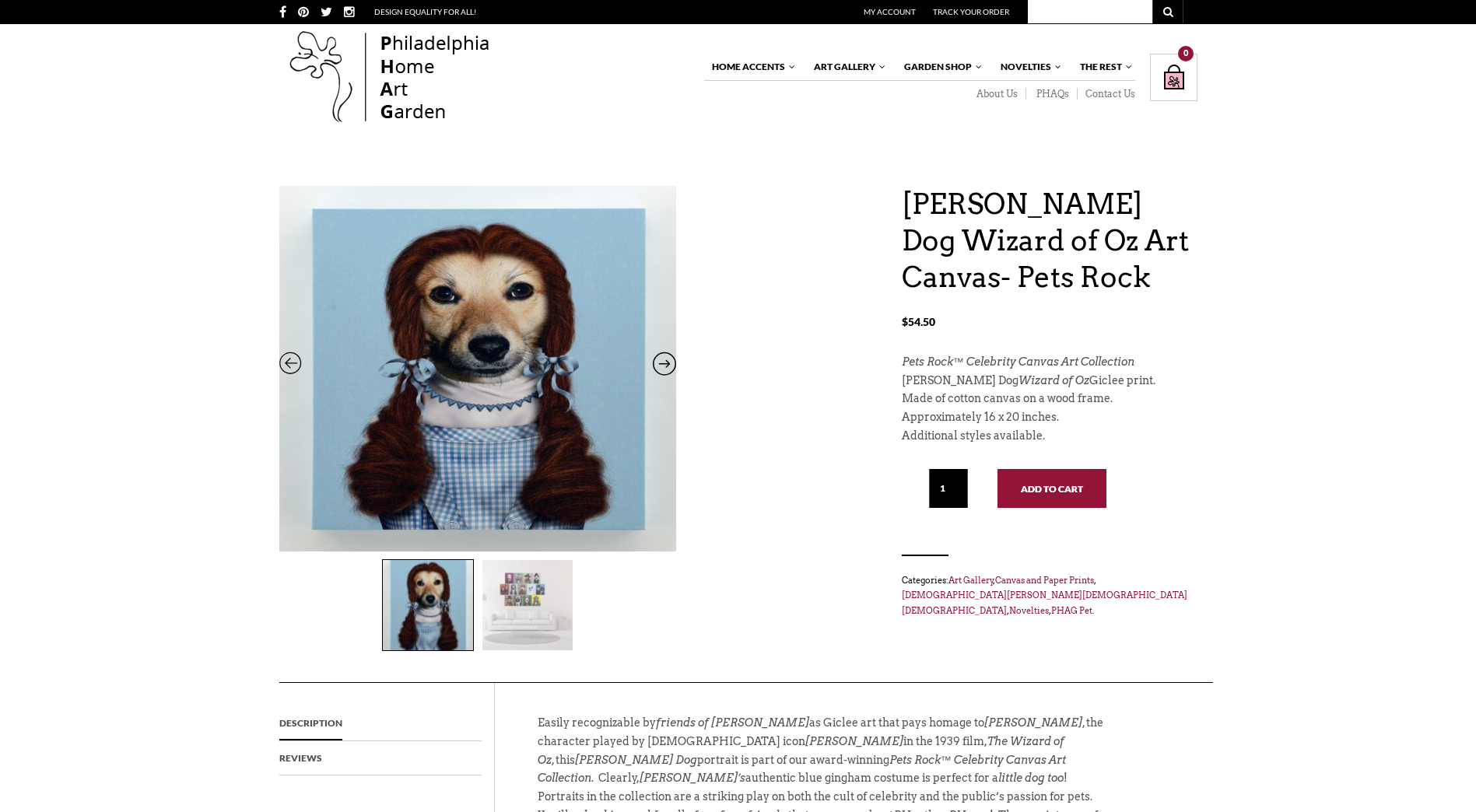
click at [1051, 478] on button "Add to cart" at bounding box center [1052, 488] width 109 height 39
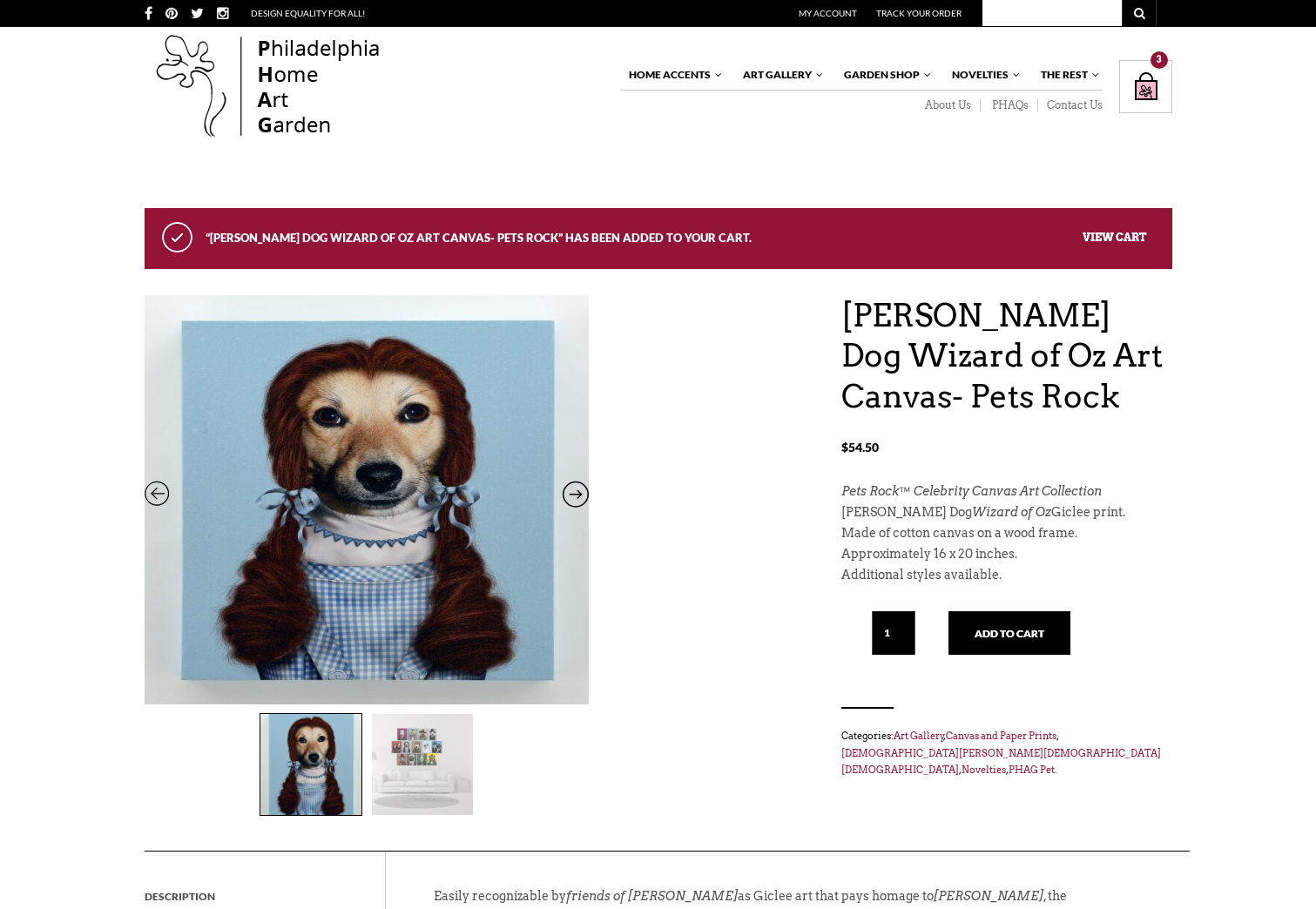
click at [390, 753] on img at bounding box center [422, 764] width 101 height 101
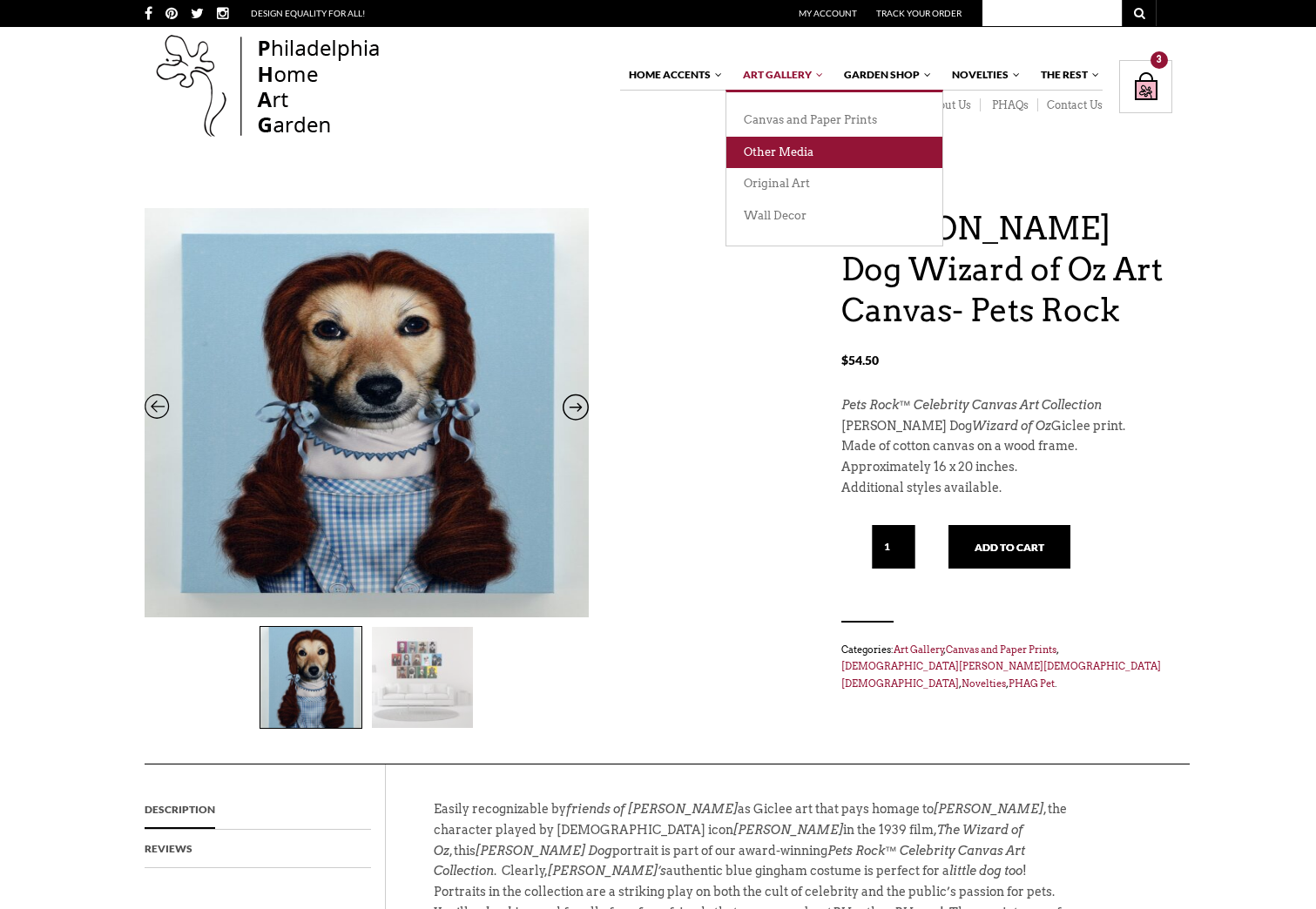
click at [780, 143] on link "Other Media" at bounding box center [833, 153] width 216 height 32
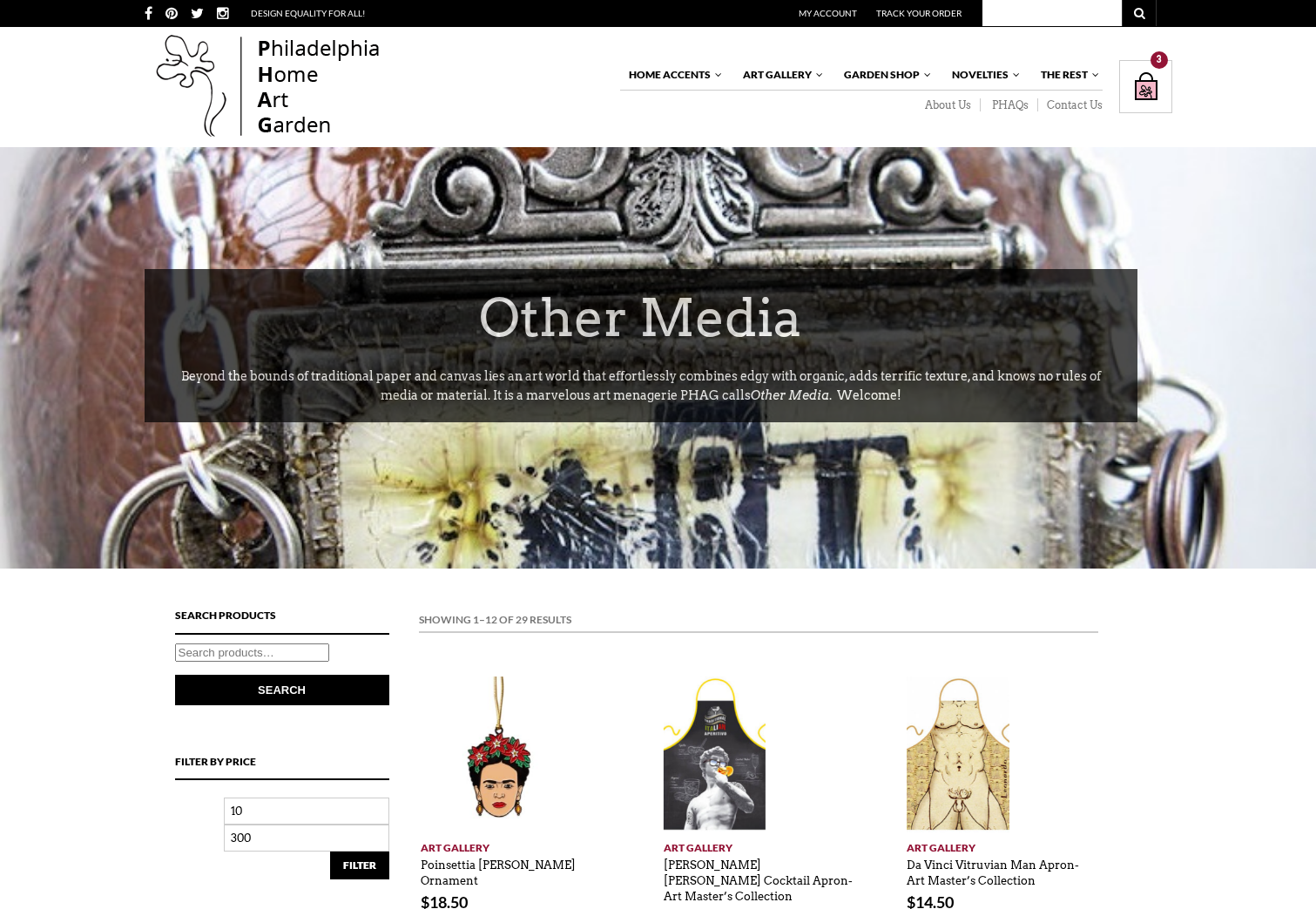
click at [782, 150] on div at bounding box center [658, 357] width 1316 height 421
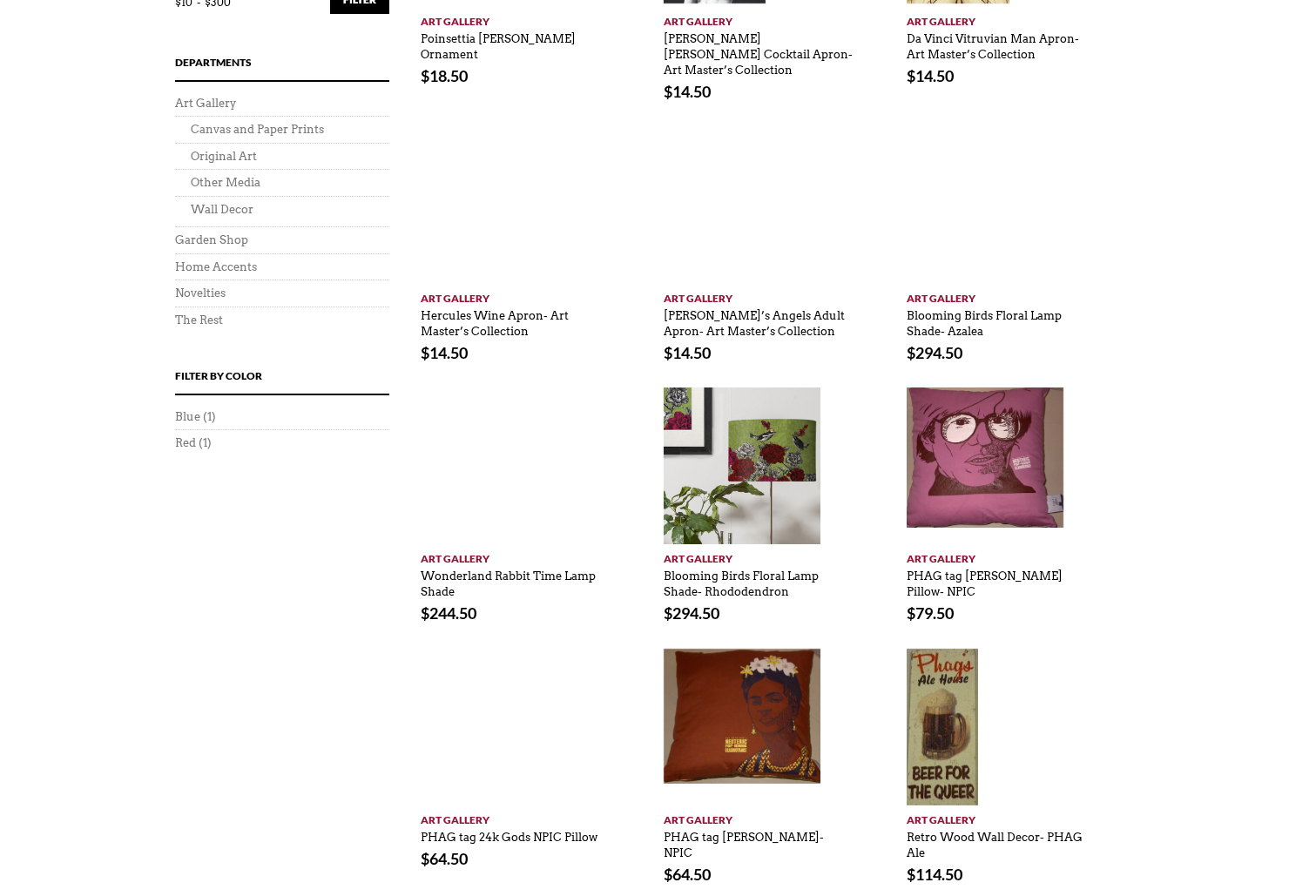
scroll to position [1219, 0]
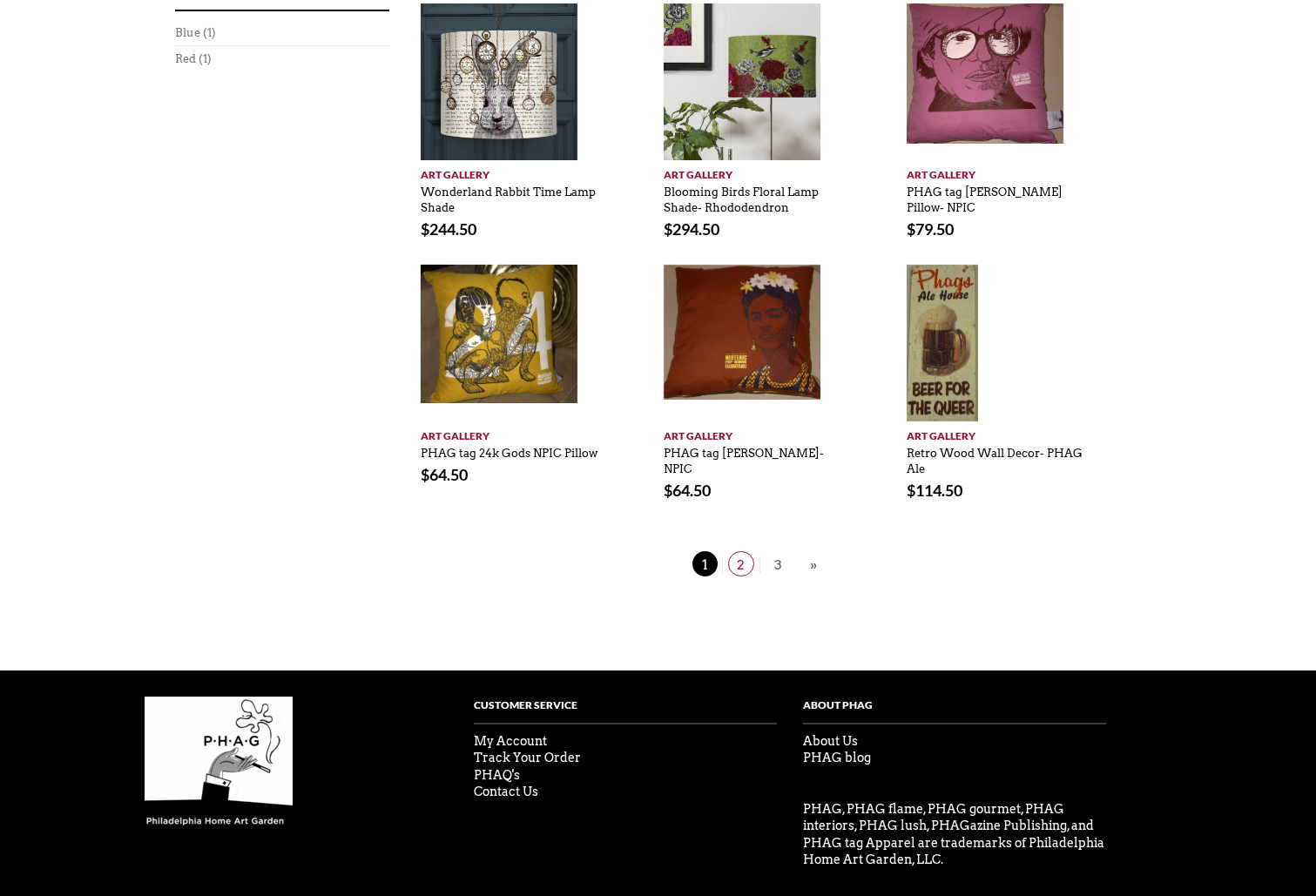
click at [742, 551] on span "2" at bounding box center [741, 563] width 26 height 25
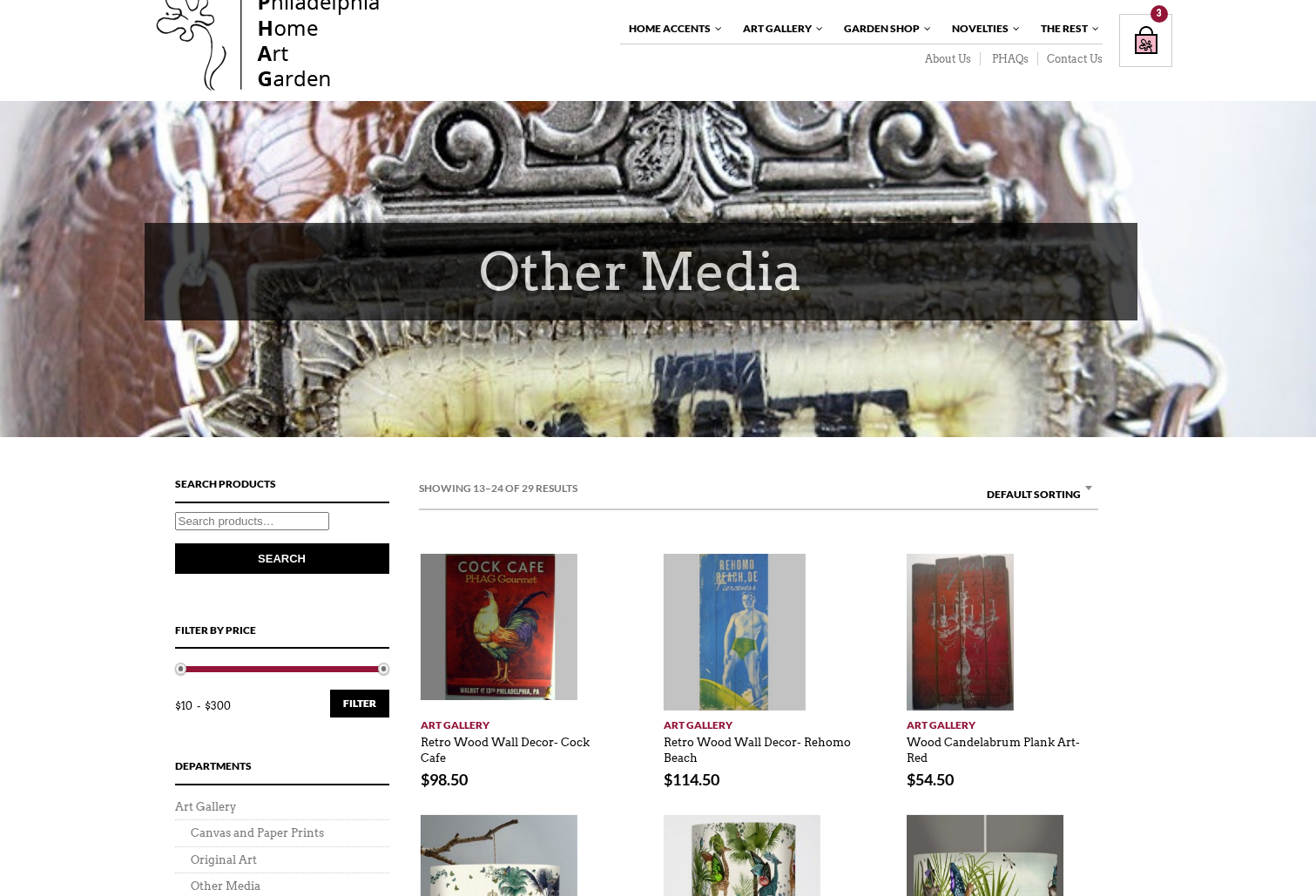
scroll to position [87, 0]
